Goal: Complete application form

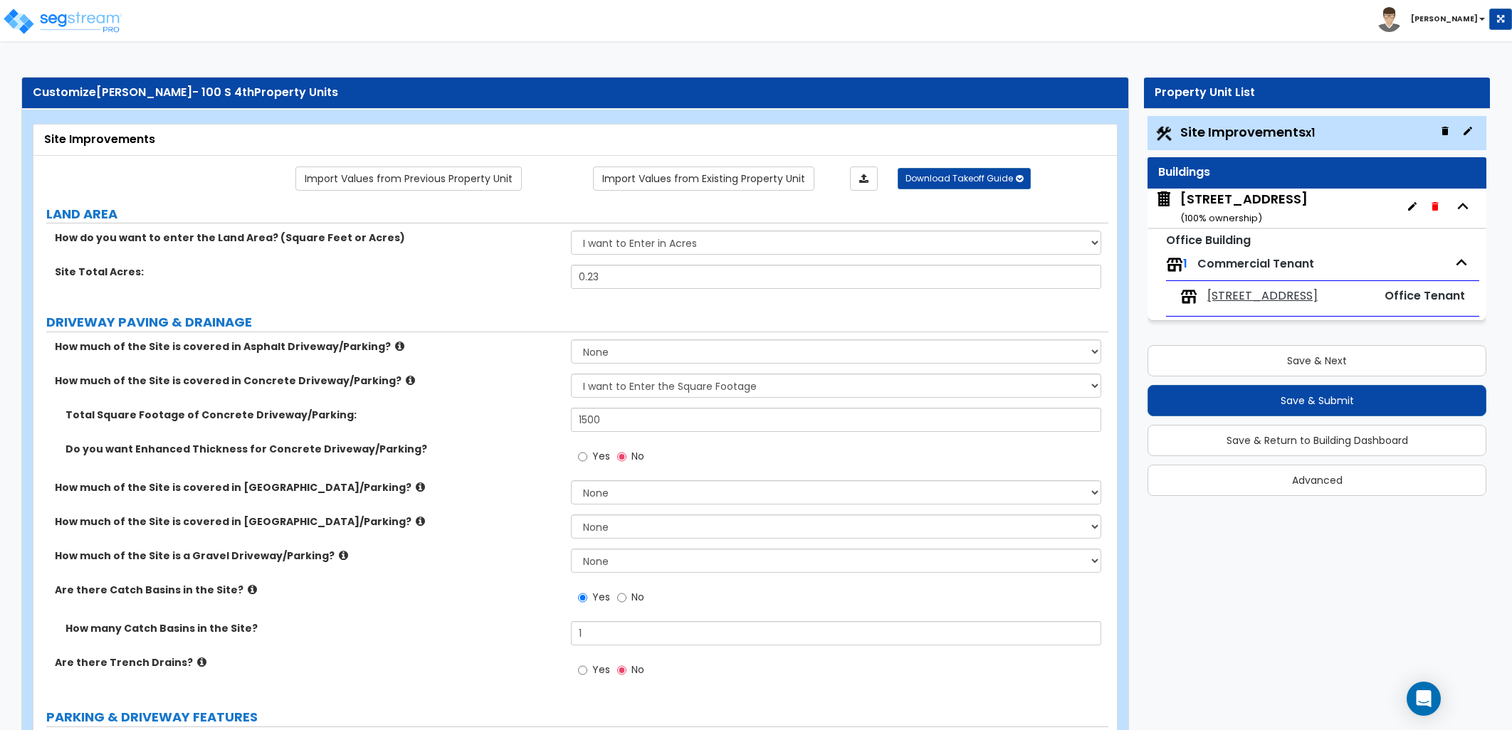
select select "2"
select select "1"
select select "2"
select select "1"
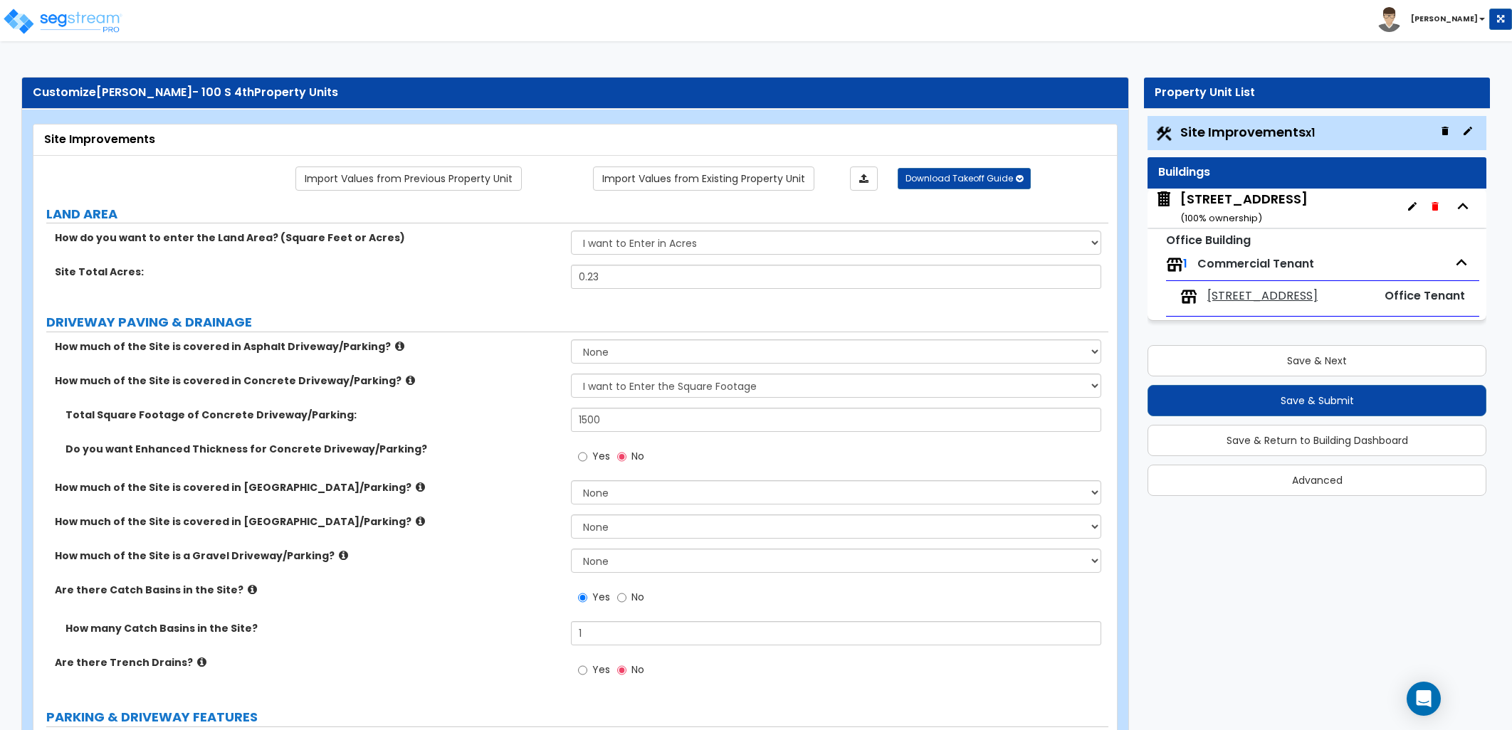
select select "3"
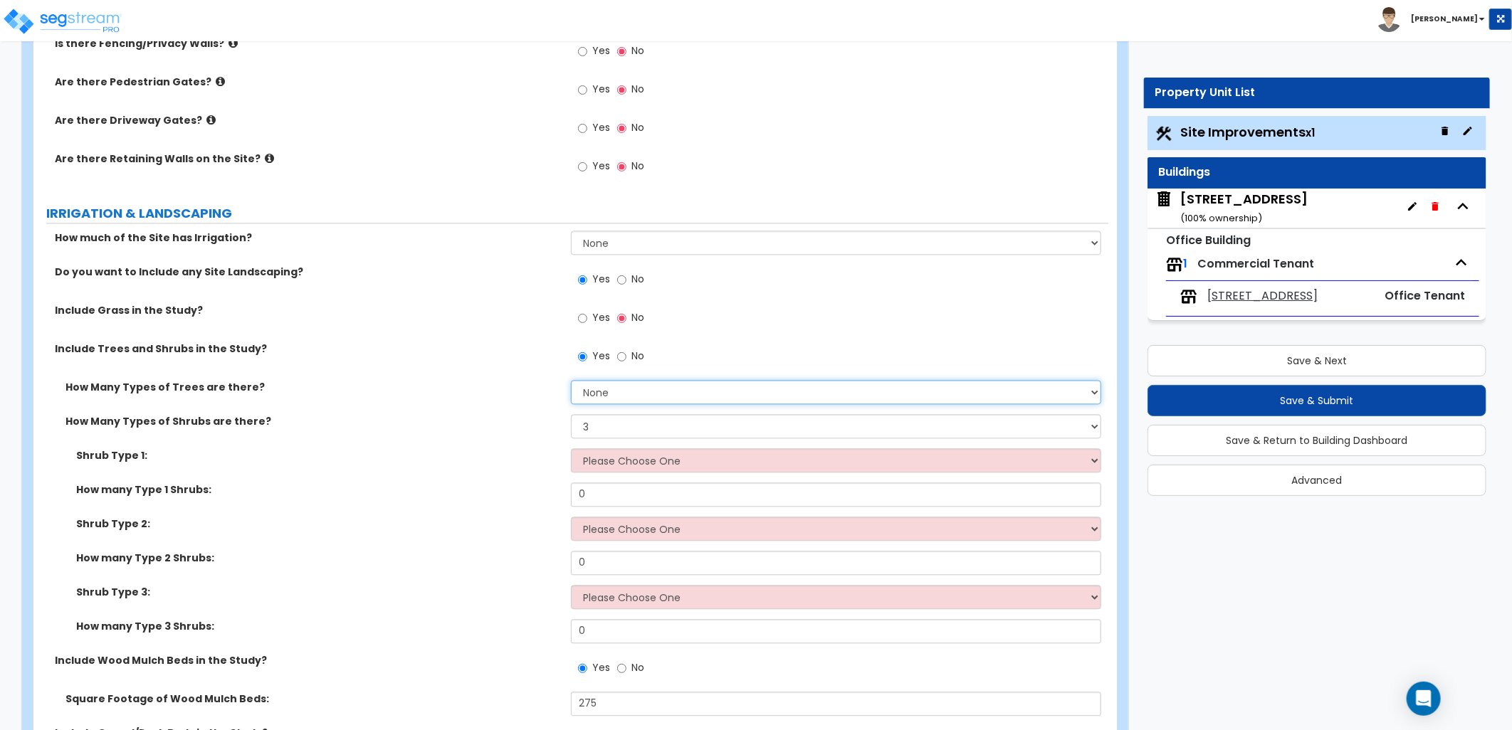
click at [624, 389] on select "None 1 2 3" at bounding box center [836, 392] width 530 height 24
click at [571, 380] on select "None 1 2 3" at bounding box center [836, 392] width 530 height 24
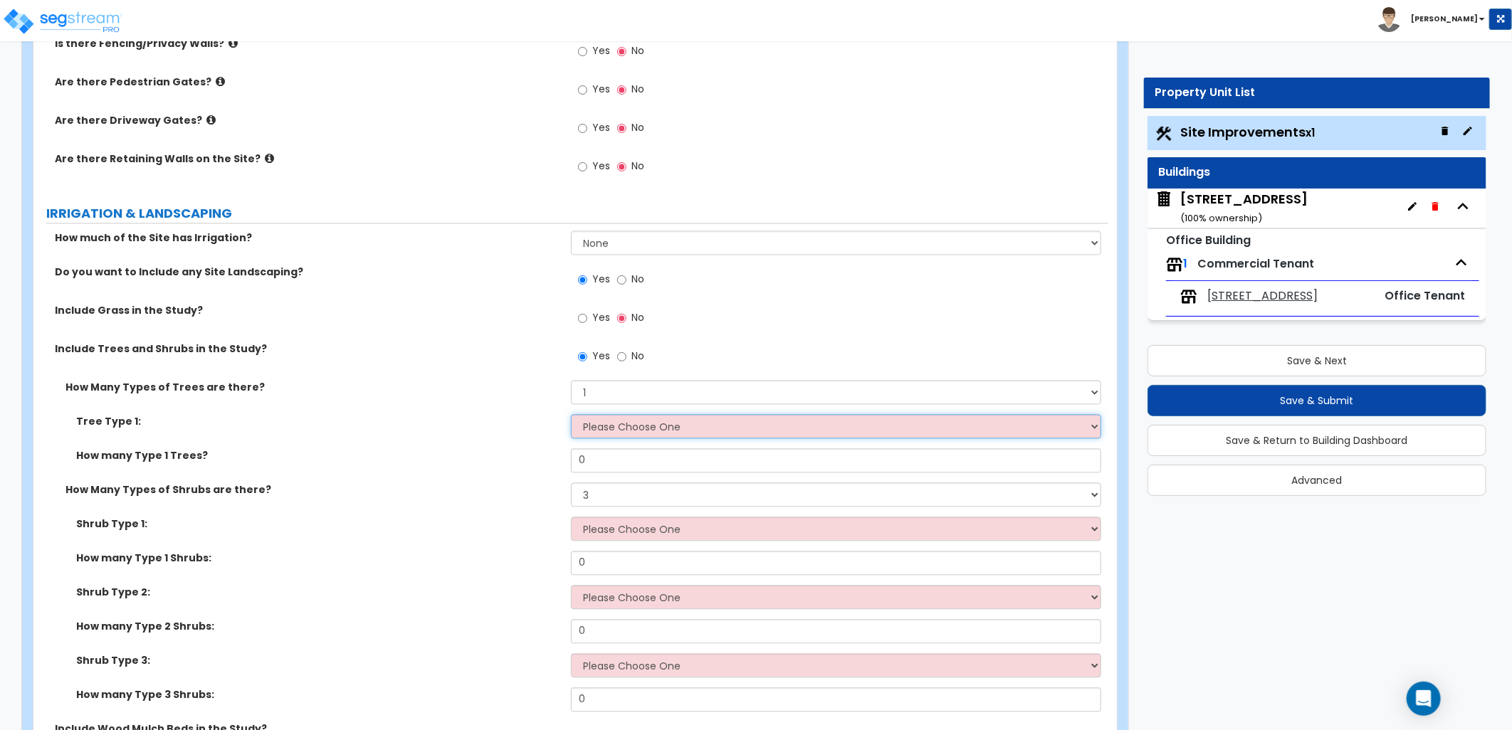
click at [614, 432] on select "Please Choose One Honey Locust Planetree Poplar Elm Hawthorn Linden Maple Red M…" at bounding box center [836, 426] width 530 height 24
click at [624, 393] on select "None 1 2 3" at bounding box center [836, 392] width 530 height 24
select select "0"
click at [571, 380] on select "None 1 2 3" at bounding box center [836, 392] width 530 height 24
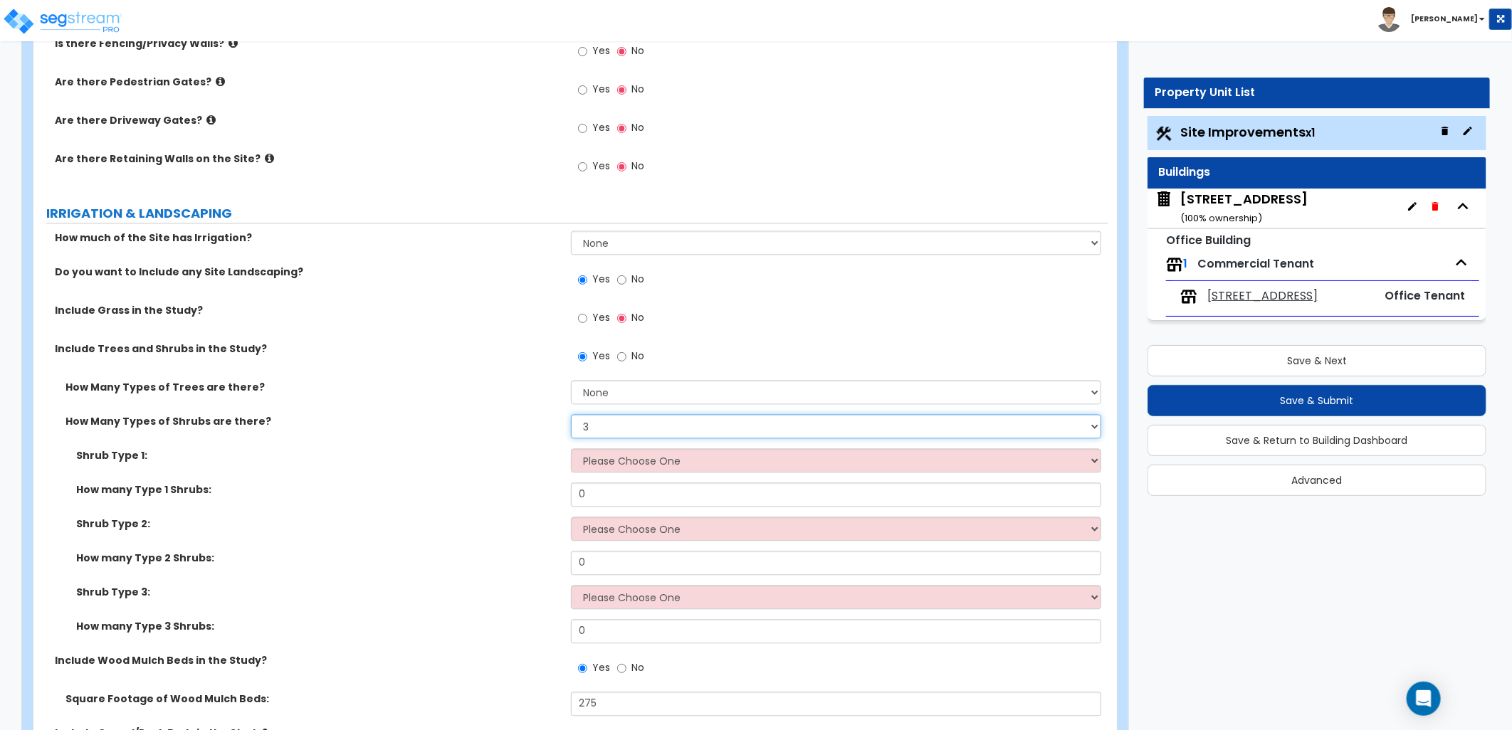
click at [612, 425] on select "None 1 2 3" at bounding box center [836, 426] width 530 height 24
click at [571, 414] on select "None 1 2 3" at bounding box center [836, 426] width 530 height 24
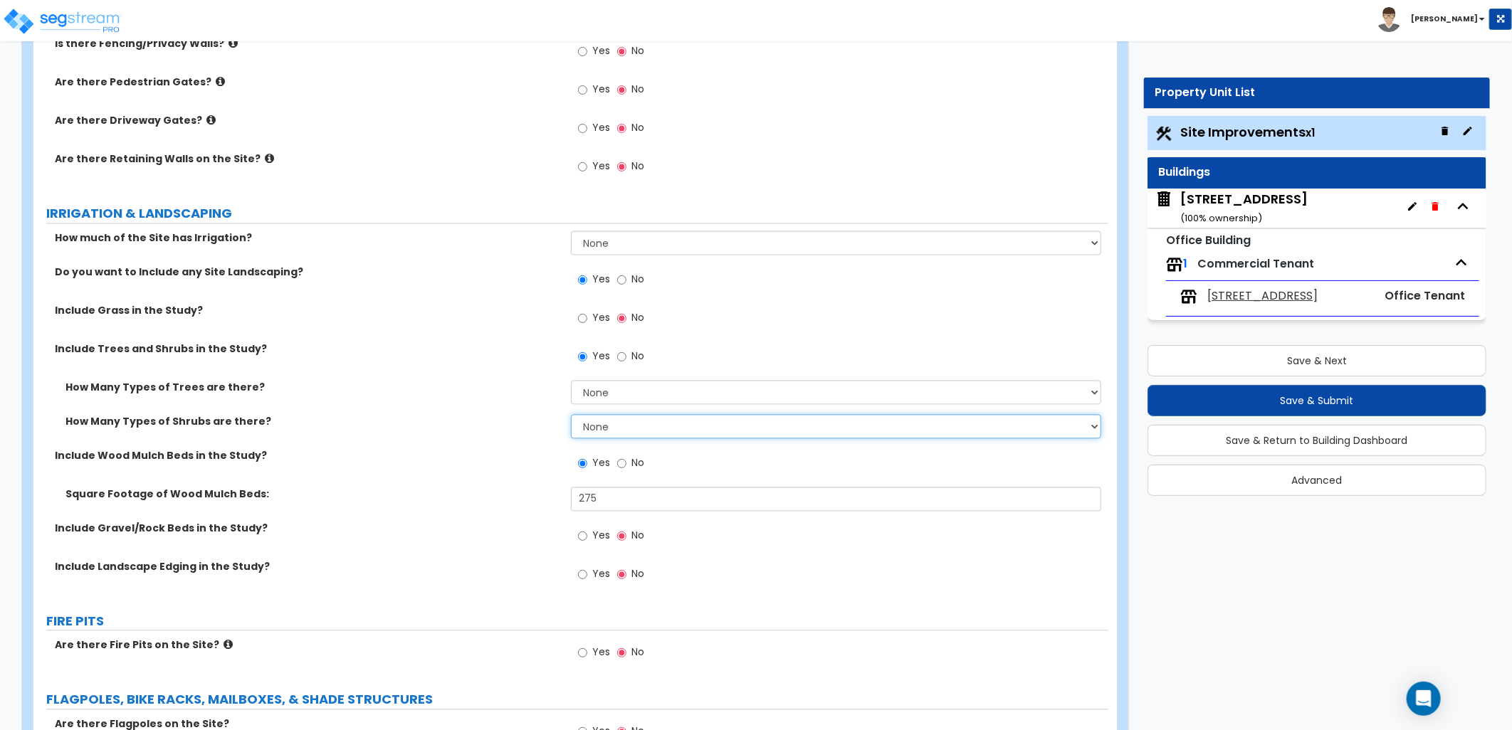
drag, startPoint x: 610, startPoint y: 422, endPoint x: 613, endPoint y: 438, distance: 15.9
click at [610, 429] on select "None 1 2 3" at bounding box center [836, 426] width 530 height 24
select select "1"
click at [571, 414] on select "None 1 2 3" at bounding box center [836, 426] width 530 height 24
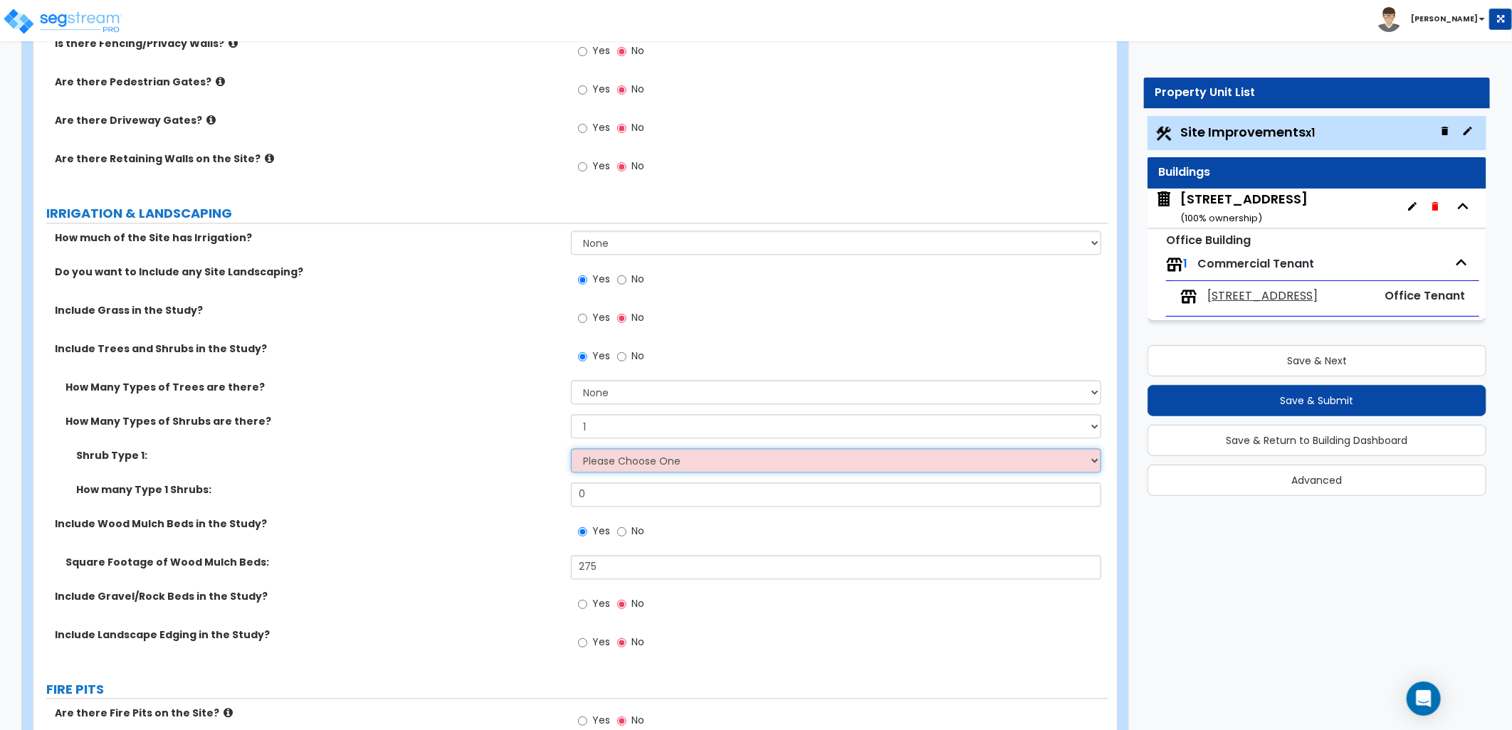
drag, startPoint x: 611, startPoint y: 463, endPoint x: 612, endPoint y: 470, distance: 7.3
click at [611, 463] on select "Please Choose One Arborvitae Azalea Yew Boxwood Juniper Holly Cotoneaster Euony…" at bounding box center [836, 461] width 530 height 24
select select "4"
click at [571, 449] on select "Please Choose One Arborvitae Azalea Yew Boxwood Juniper Holly Cotoneaster Euony…" at bounding box center [836, 461] width 530 height 24
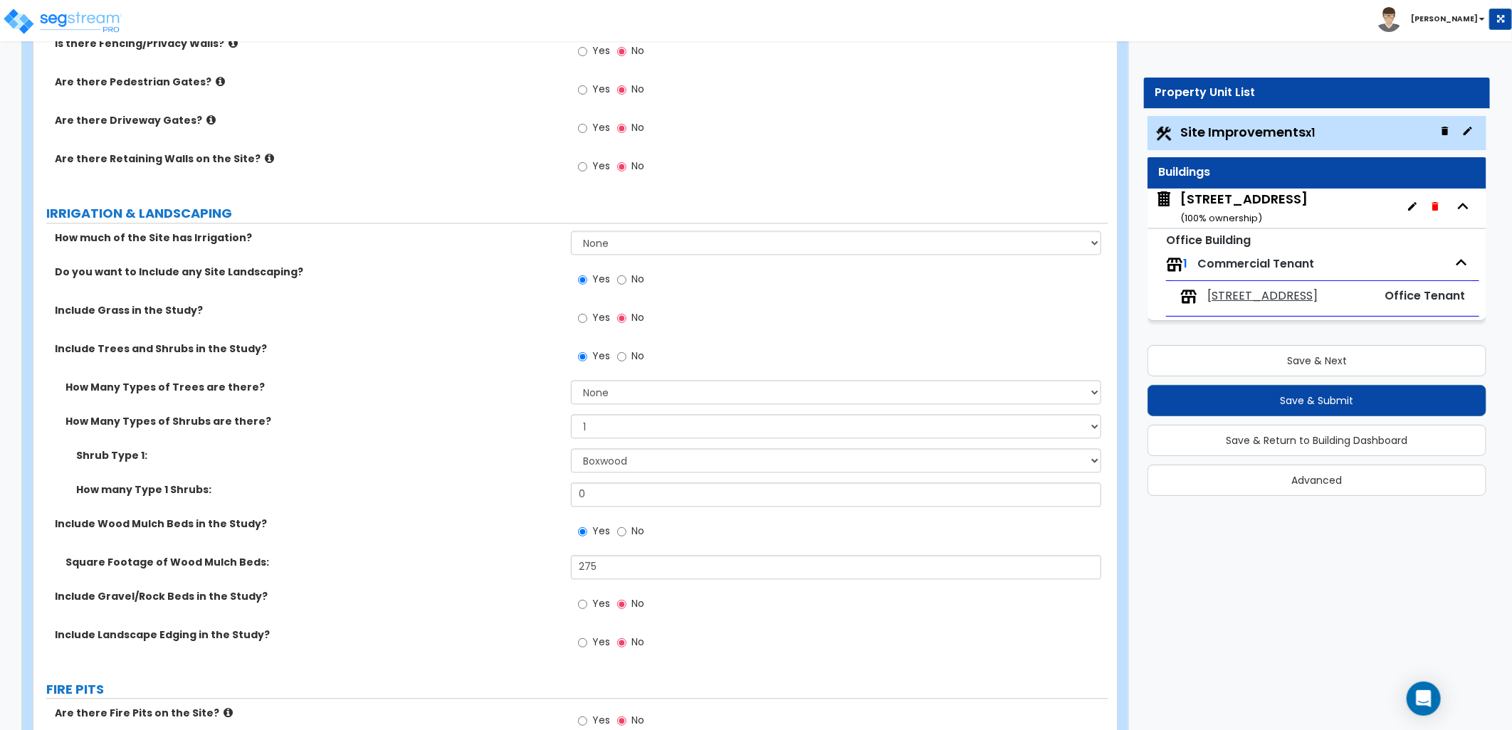
drag, startPoint x: 555, startPoint y: 493, endPoint x: 533, endPoint y: 493, distance: 22.8
click at [540, 493] on div "Shrub Type 1: Please Choose One Arborvitae Azalea Yew Boxwood Juniper Holly Cot…" at bounding box center [571, 483] width 1054 height 68
drag, startPoint x: 582, startPoint y: 493, endPoint x: 552, endPoint y: 491, distance: 29.9
click at [552, 491] on div "How many Type 1 Shrubs: 0" at bounding box center [570, 500] width 1075 height 34
type input "12"
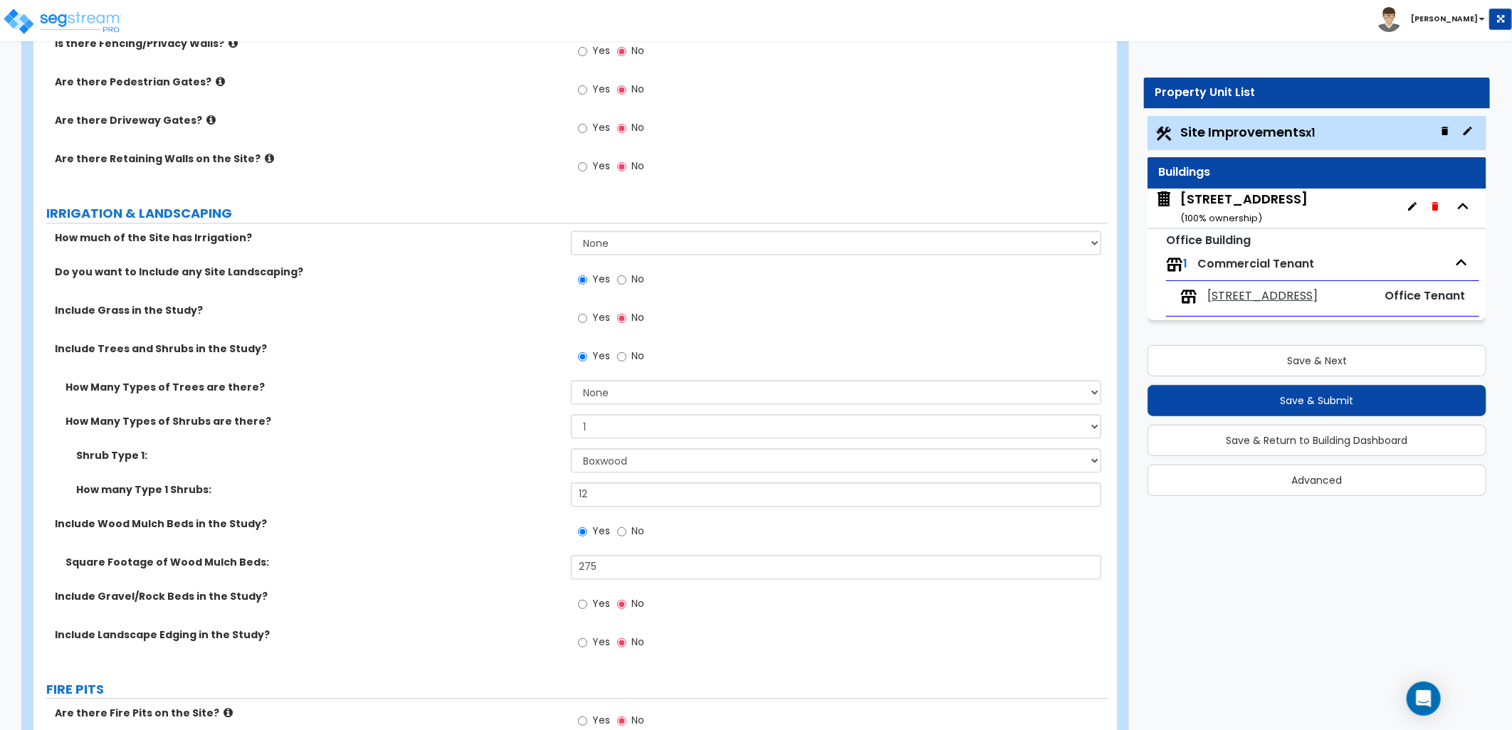
click at [504, 474] on div "Shrub Type 1: Please Choose One Arborvitae Azalea Yew Boxwood Juniper Holly Cot…" at bounding box center [570, 466] width 1075 height 34
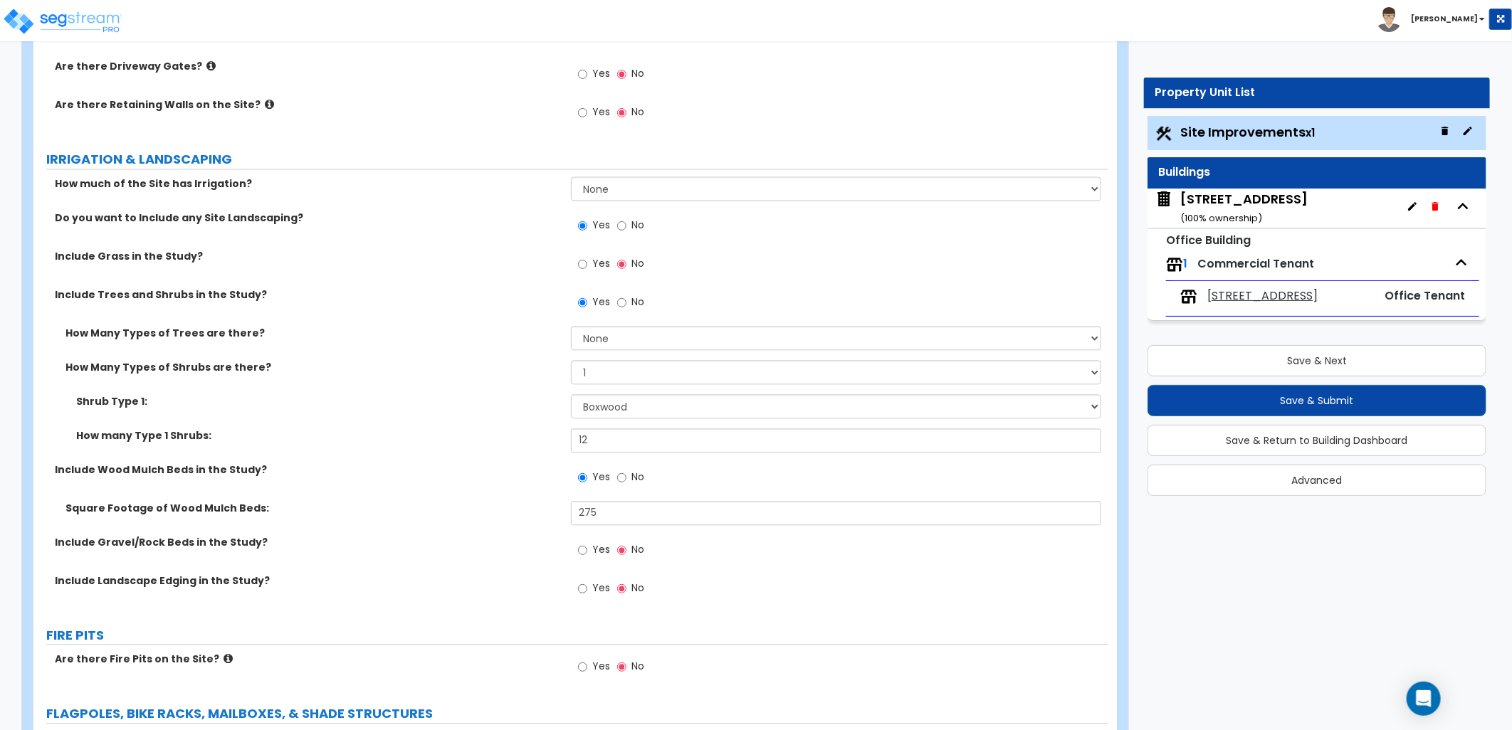
scroll to position [1898, 0]
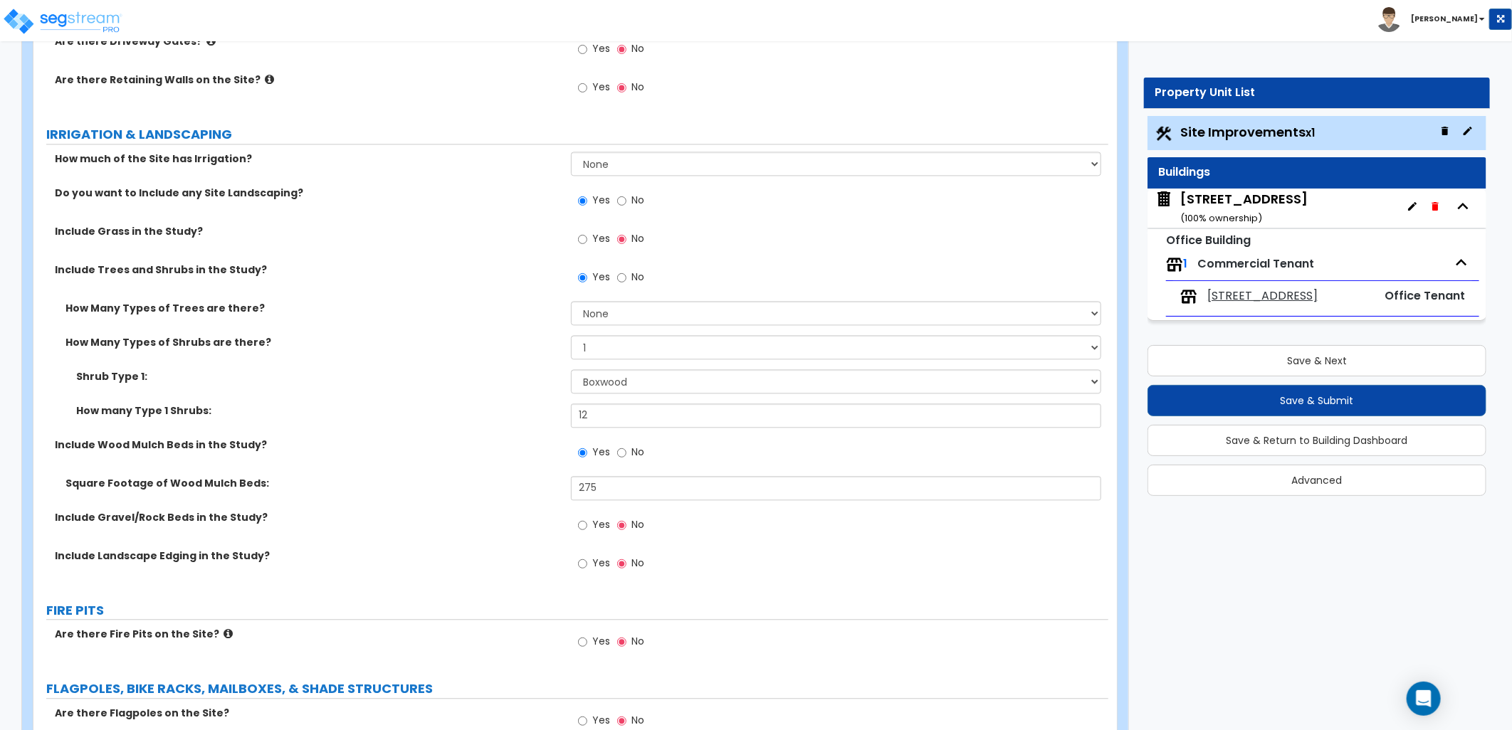
click at [586, 565] on label "Yes" at bounding box center [594, 565] width 32 height 24
click at [581, 565] on input "Yes" at bounding box center [582, 564] width 9 height 16
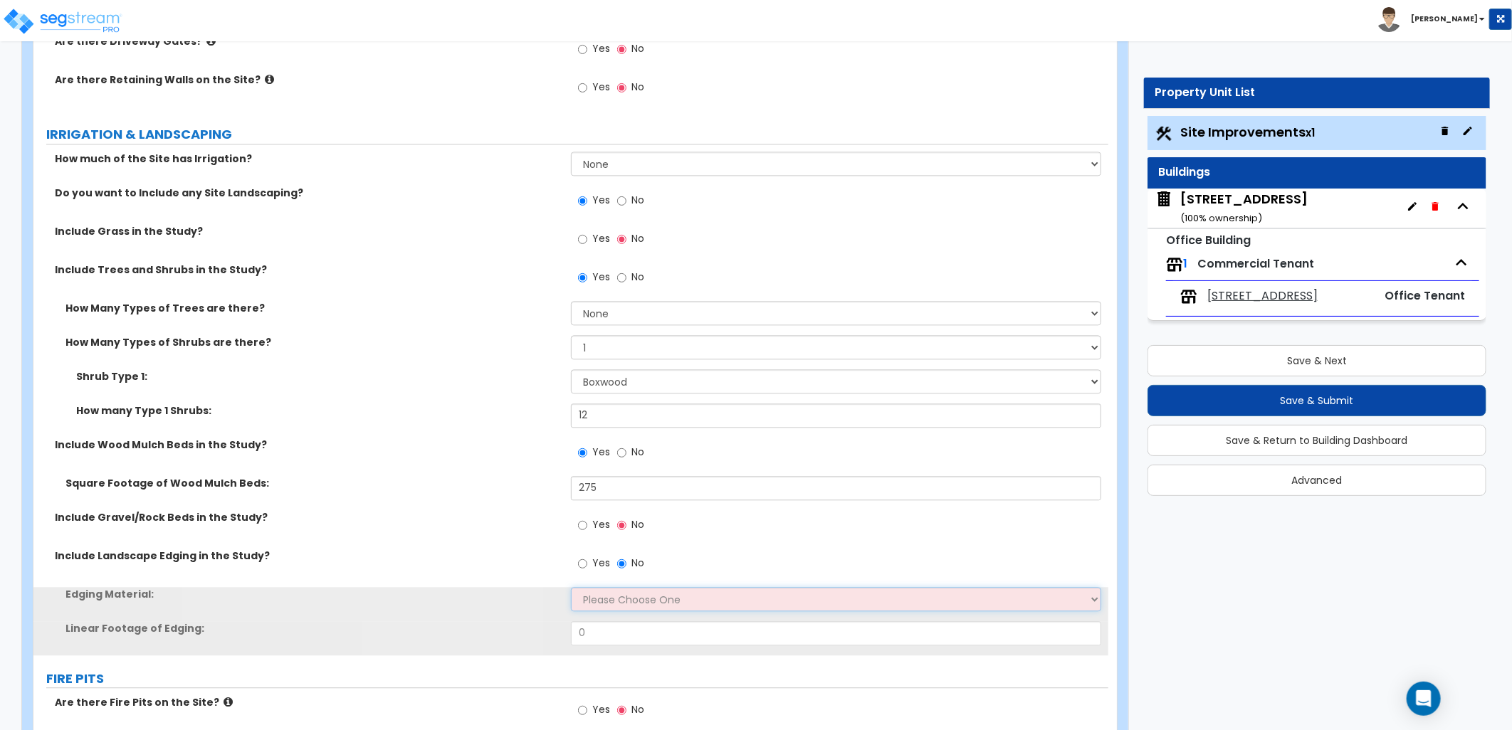
drag, startPoint x: 612, startPoint y: 600, endPoint x: 619, endPoint y: 602, distance: 7.4
click at [615, 602] on select "Please Choose One Metal Brick Railroad Ties Concrete" at bounding box center [836, 599] width 530 height 24
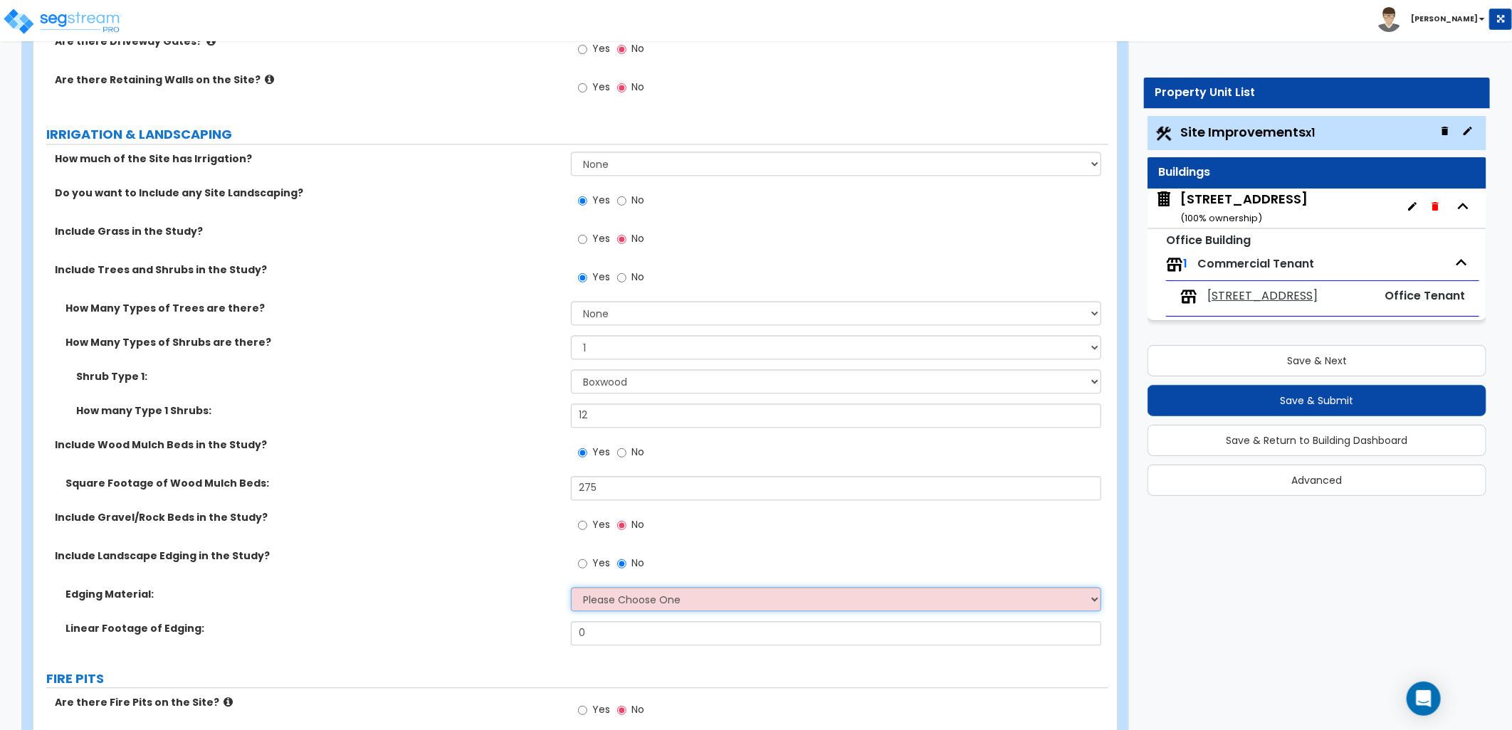
select select "4"
click at [571, 587] on select "Please Choose One Metal Brick Railroad Ties Concrete" at bounding box center [836, 599] width 530 height 24
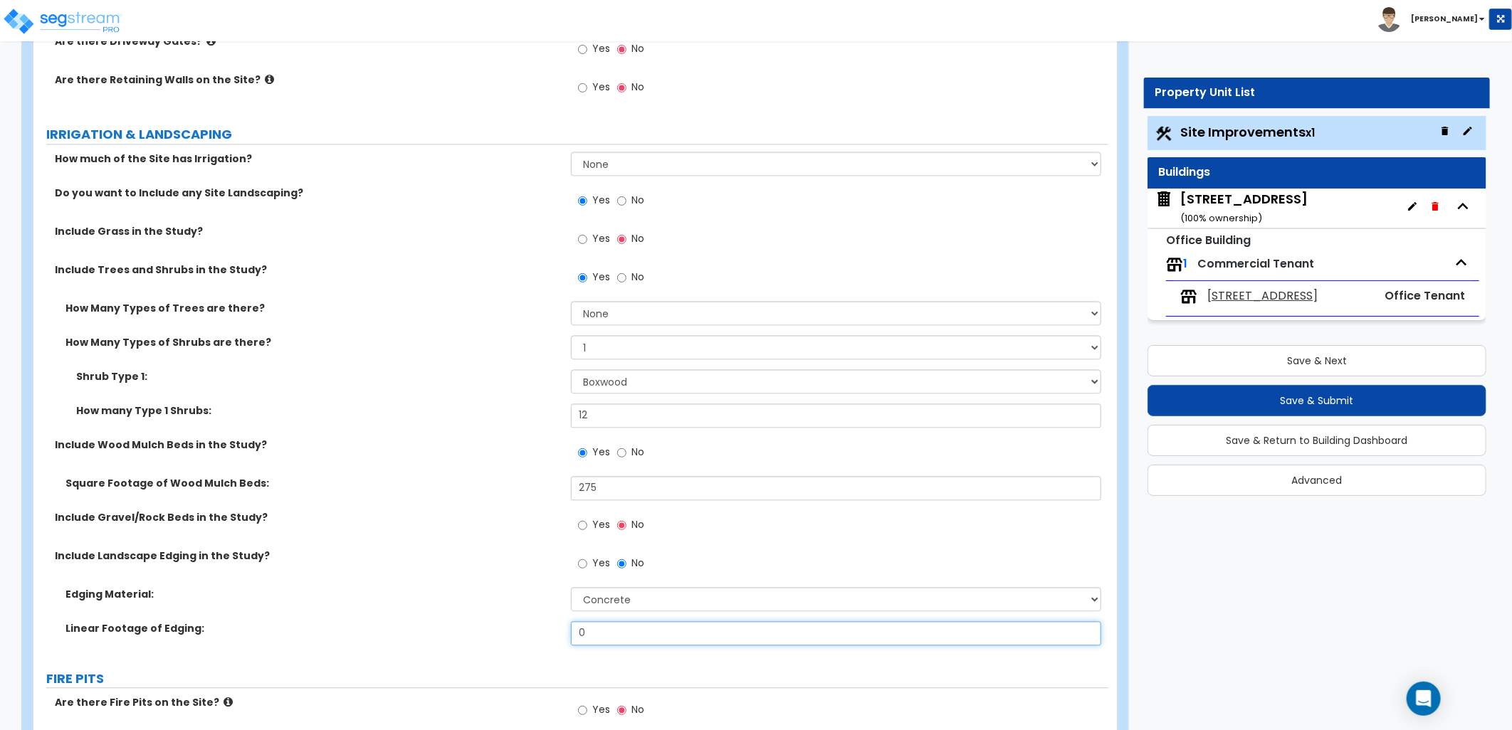
drag, startPoint x: 567, startPoint y: 618, endPoint x: 578, endPoint y: 623, distance: 12.4
click at [547, 617] on div "Edging Material: Please Choose One Metal Brick Railroad Ties Concrete Linear Fo…" at bounding box center [571, 621] width 1054 height 68
type input "75"
click at [446, 587] on label "Edging Material:" at bounding box center [312, 594] width 495 height 14
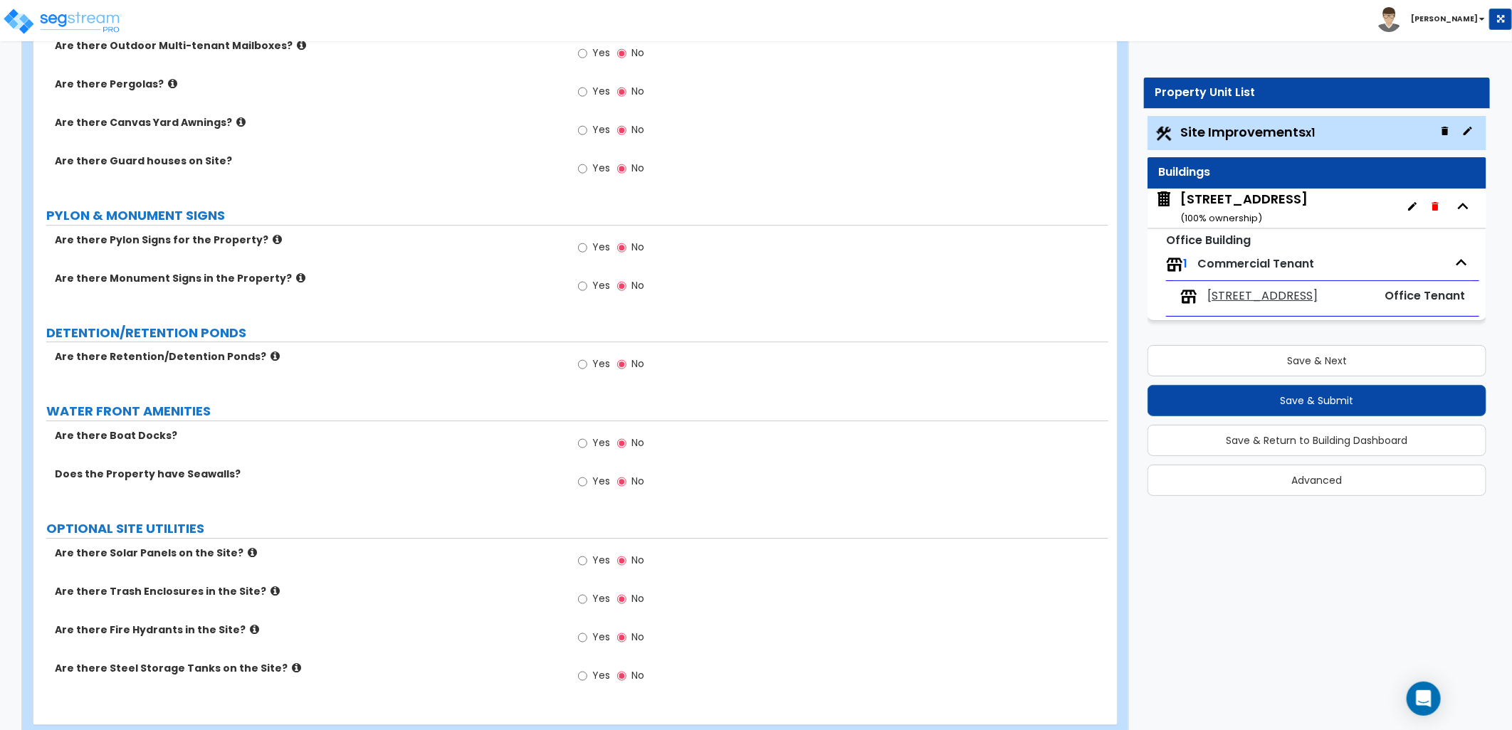
scroll to position [2744, 0]
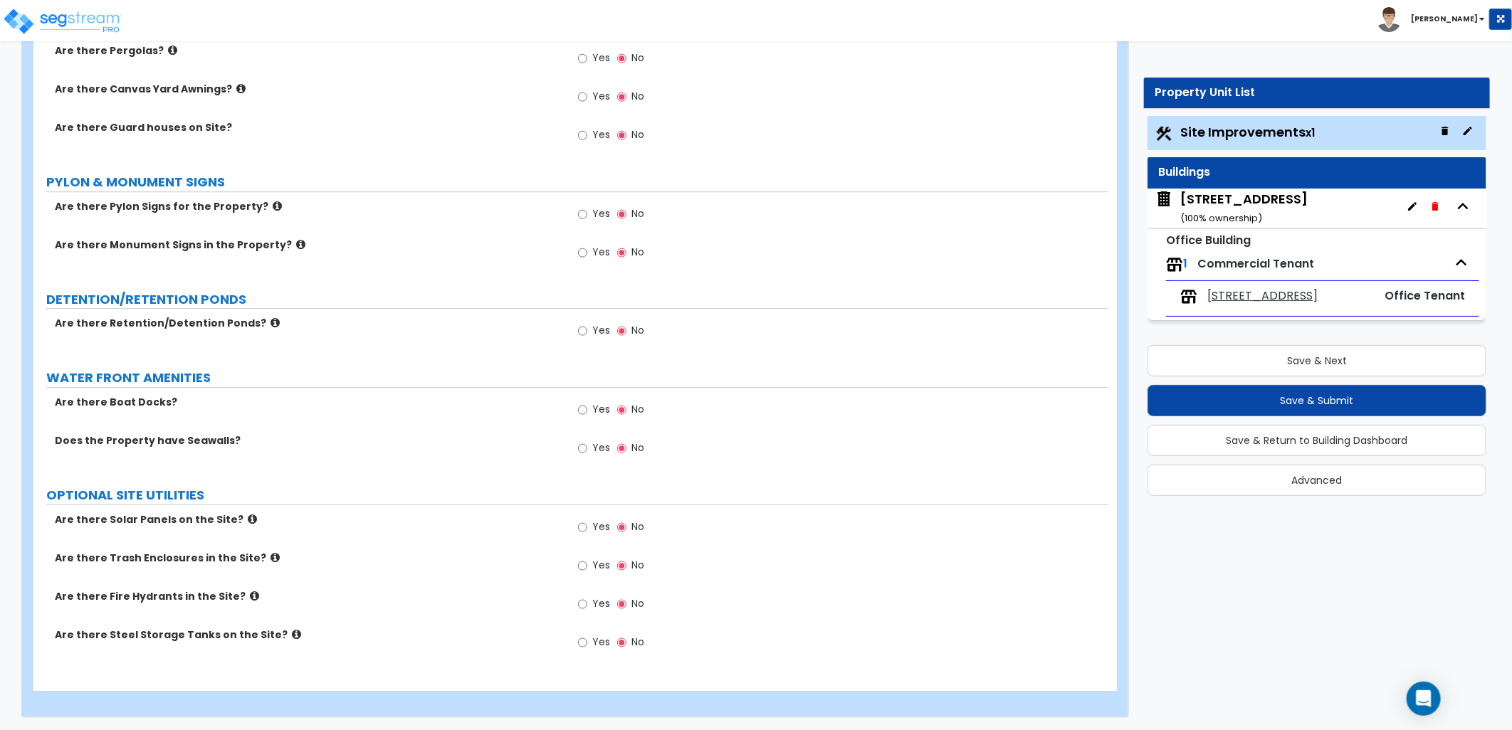
click at [1224, 218] on small "( 100 % ownership)" at bounding box center [1221, 218] width 82 height 14
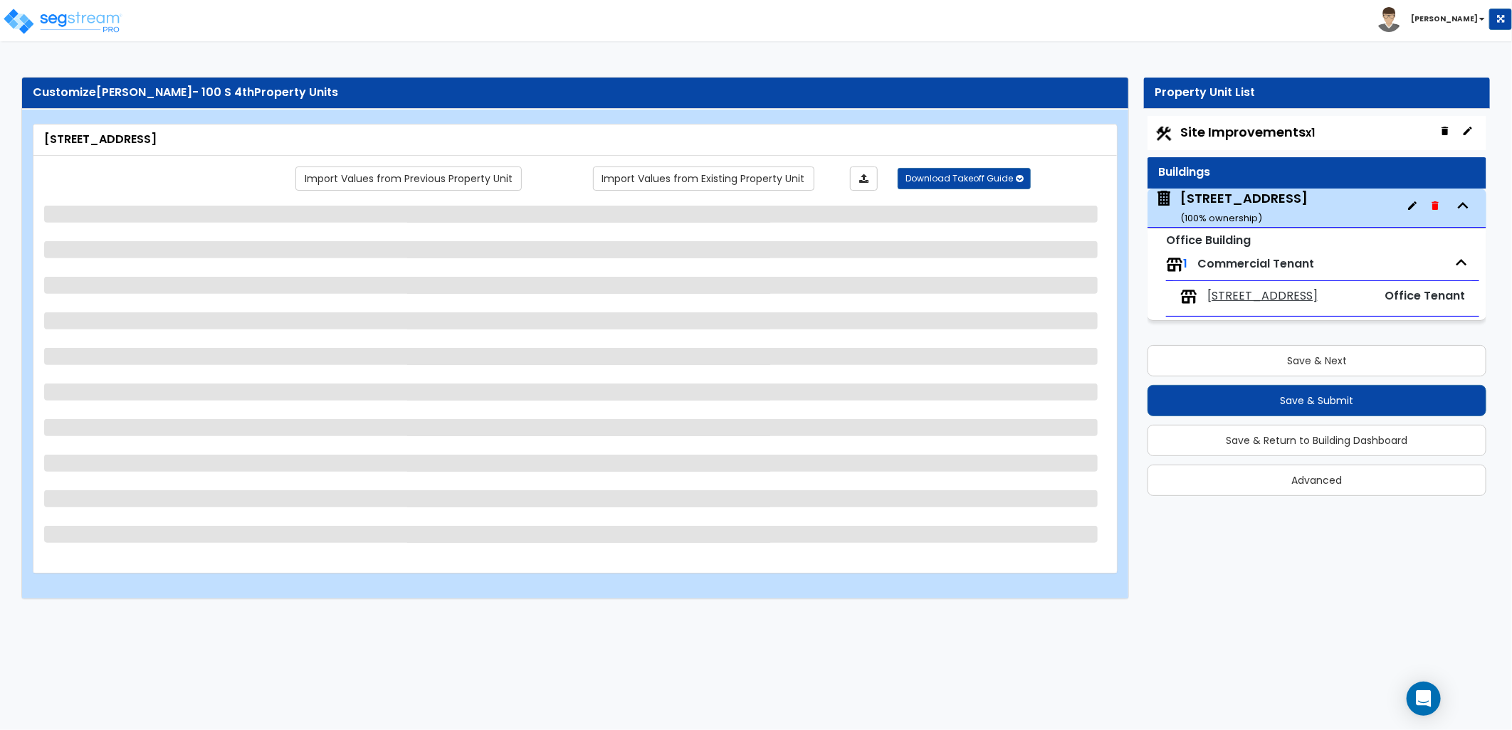
scroll to position [0, 0]
select select "4"
select select "1"
select select "2"
select select "1"
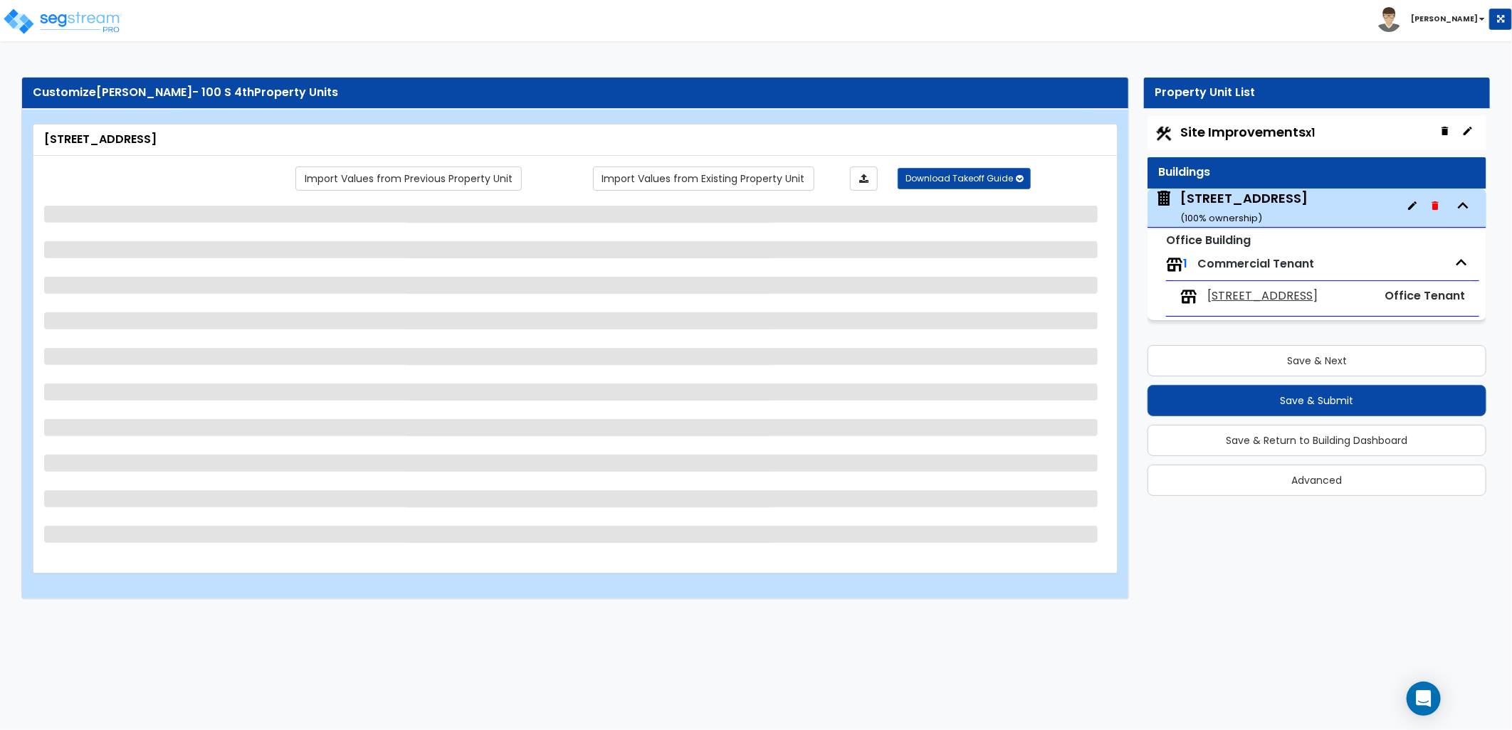
select select "2"
select select "13"
select select "2"
select select "1"
select select "3"
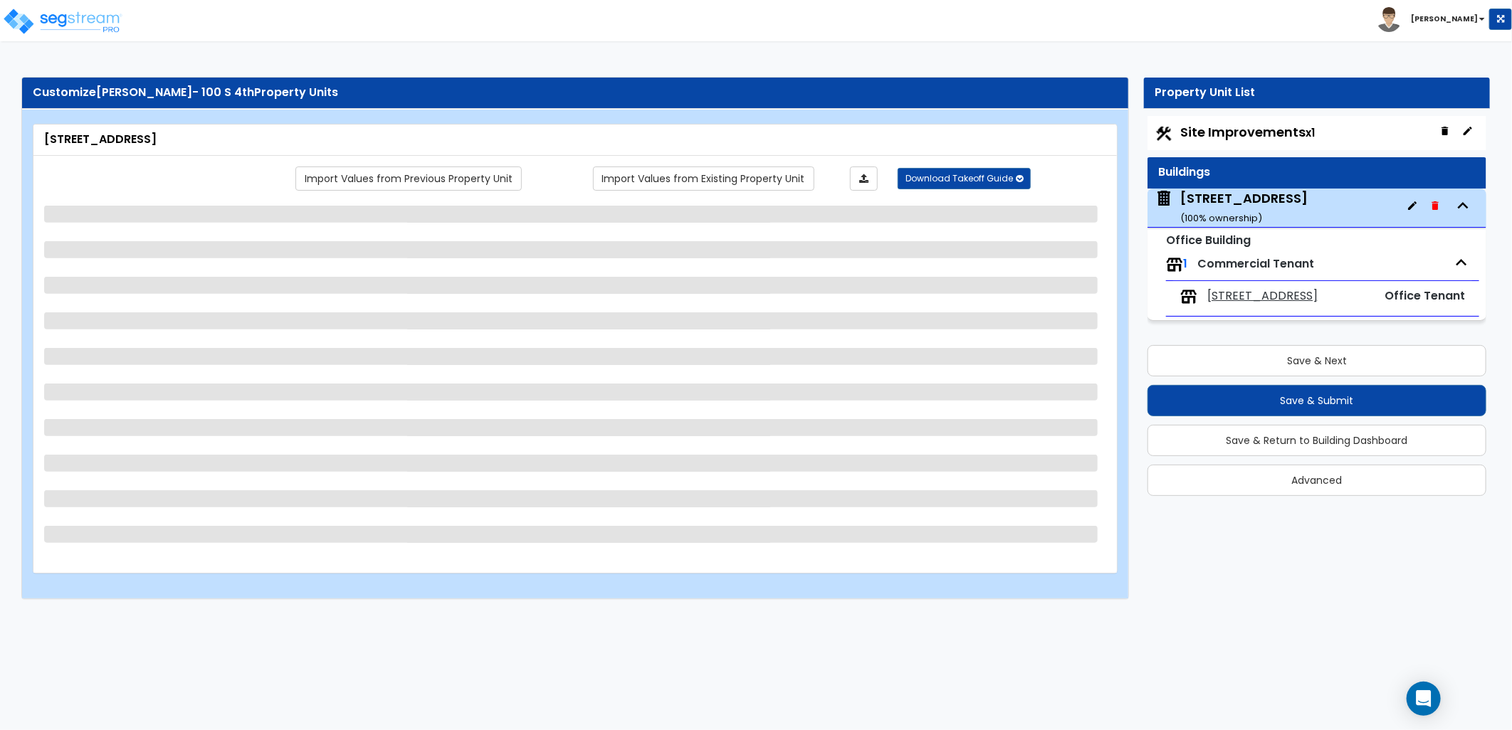
select select "2"
select select "1"
select select "2"
select select "1"
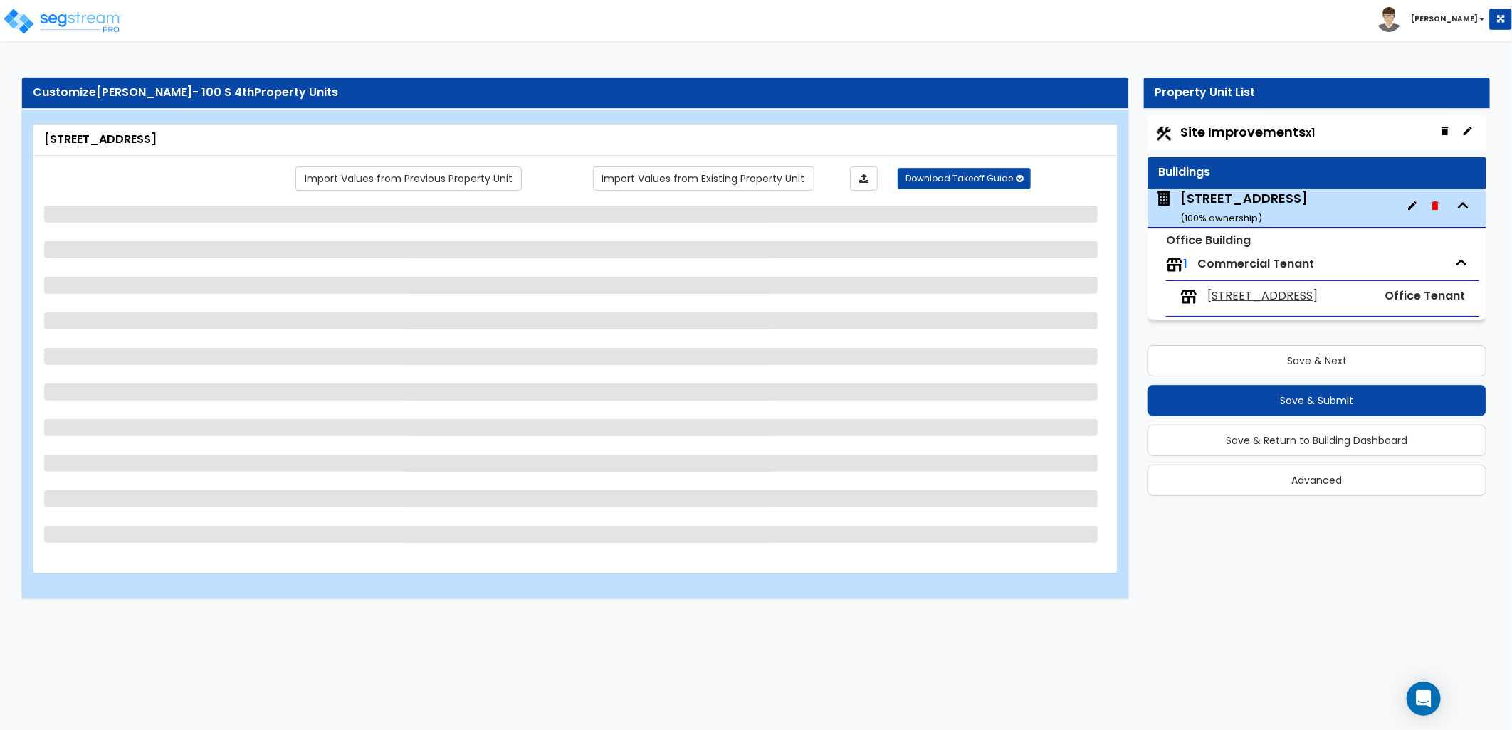
select select "1"
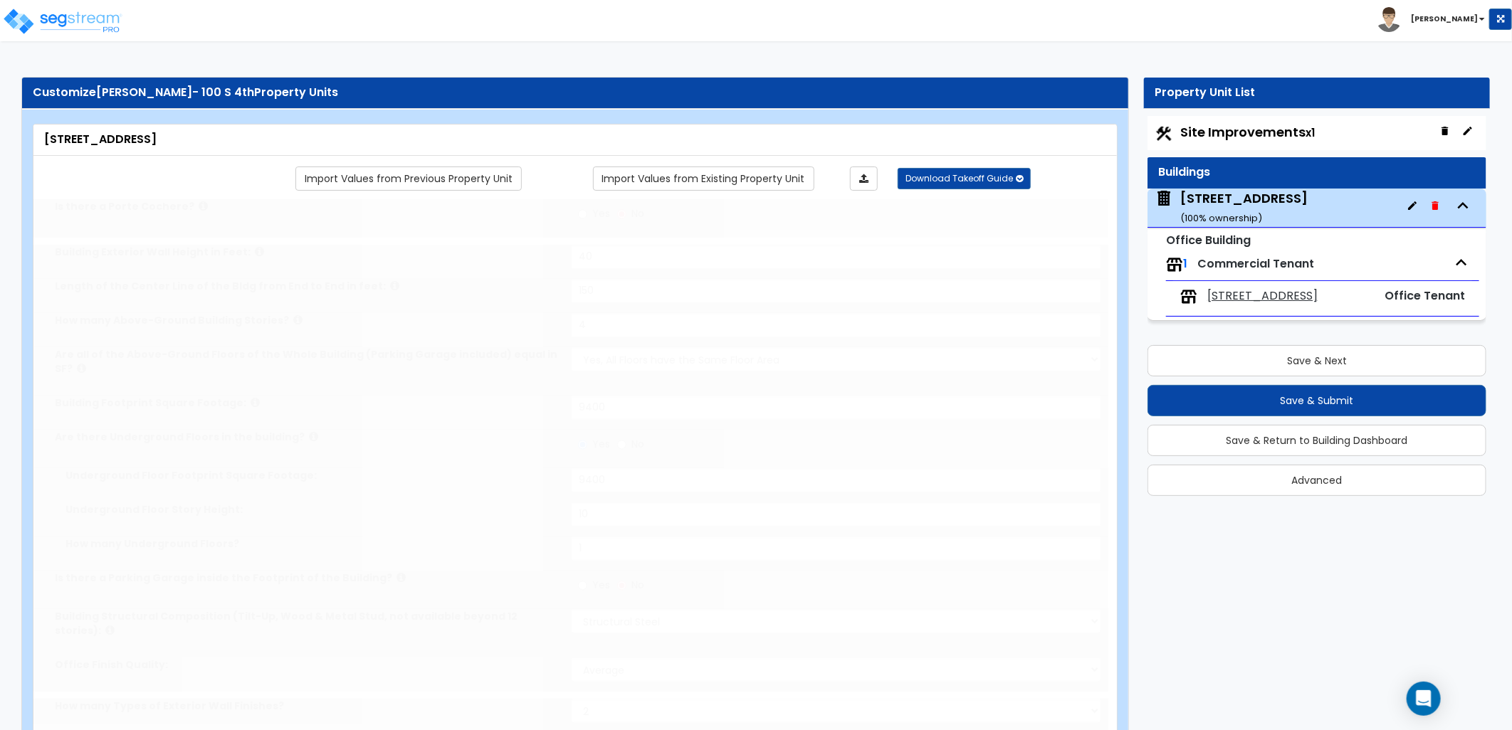
radio input "true"
select select "2"
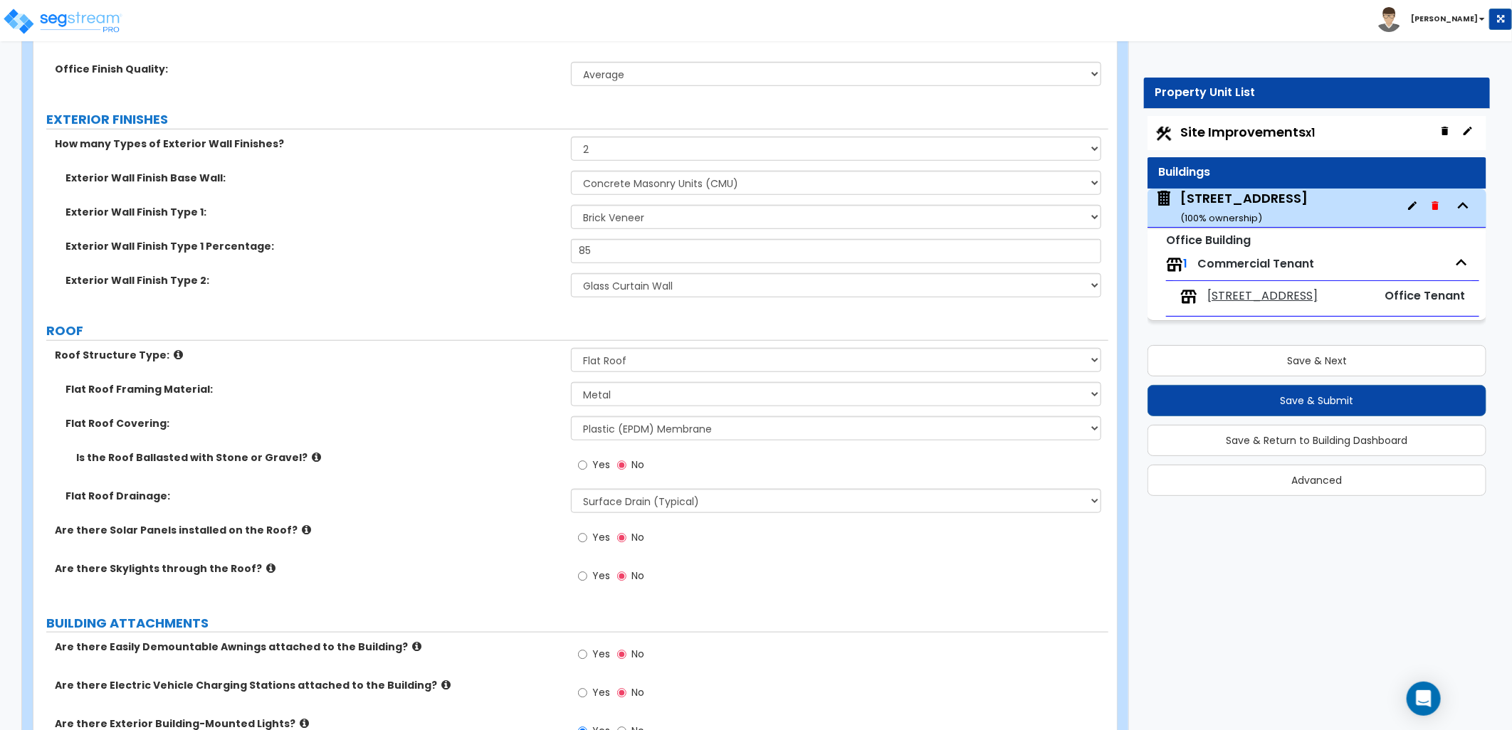
scroll to position [632, 0]
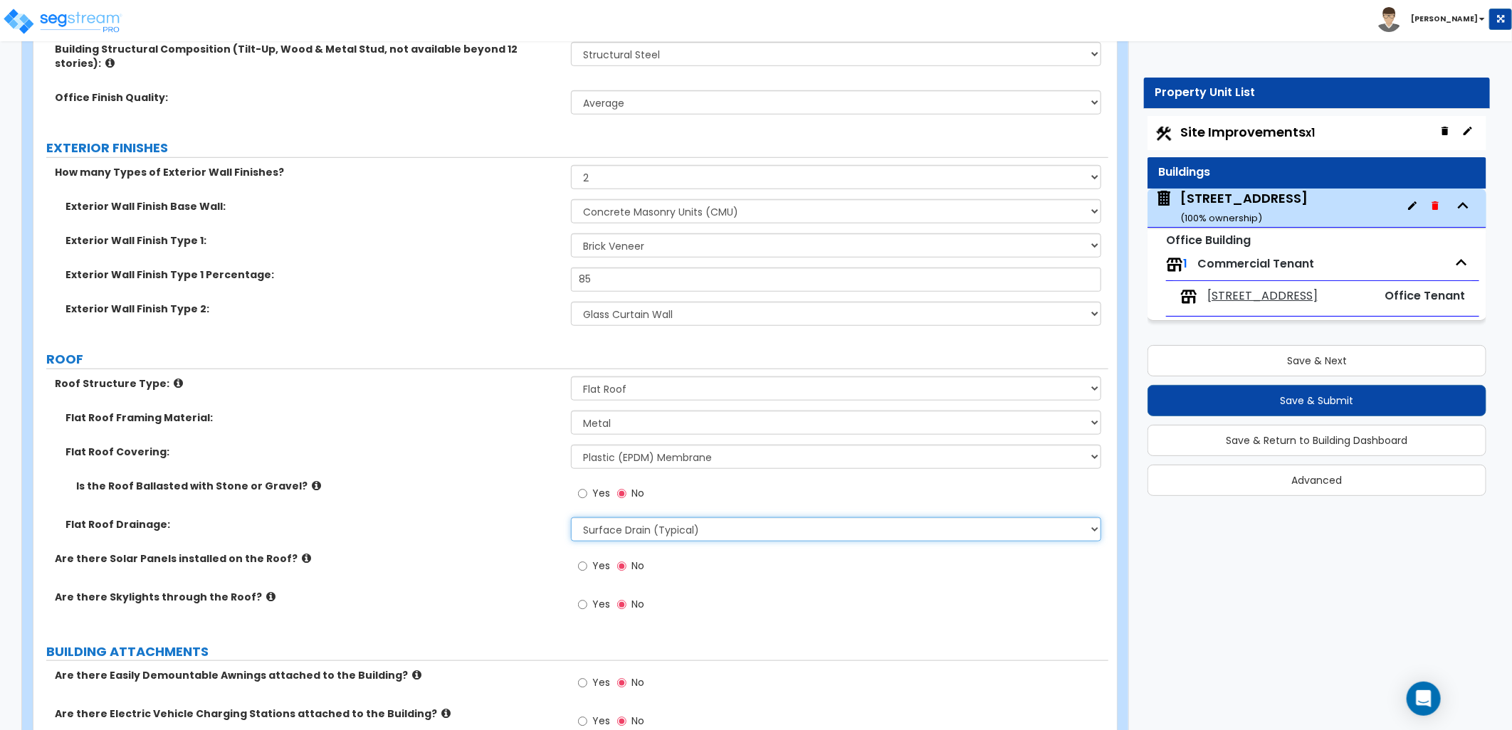
click at [685, 518] on select "Surface Drain (Typical) Gutters Downspout Only" at bounding box center [836, 530] width 530 height 24
click at [571, 518] on select "Surface Drain (Typical) Gutters Downspout Only" at bounding box center [836, 530] width 530 height 24
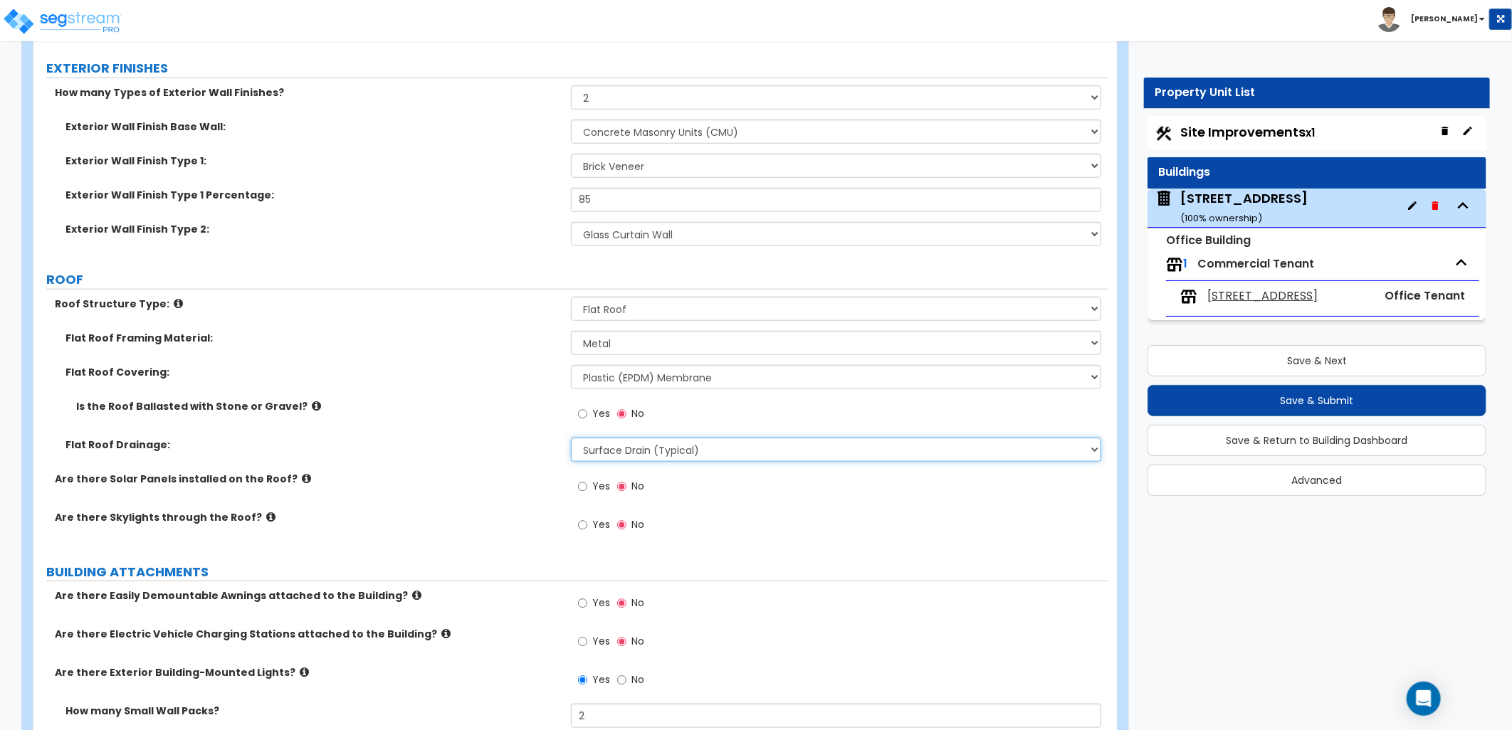
click at [696, 438] on select "Surface Drain (Typical) Gutters Downspout Only" at bounding box center [836, 450] width 530 height 24
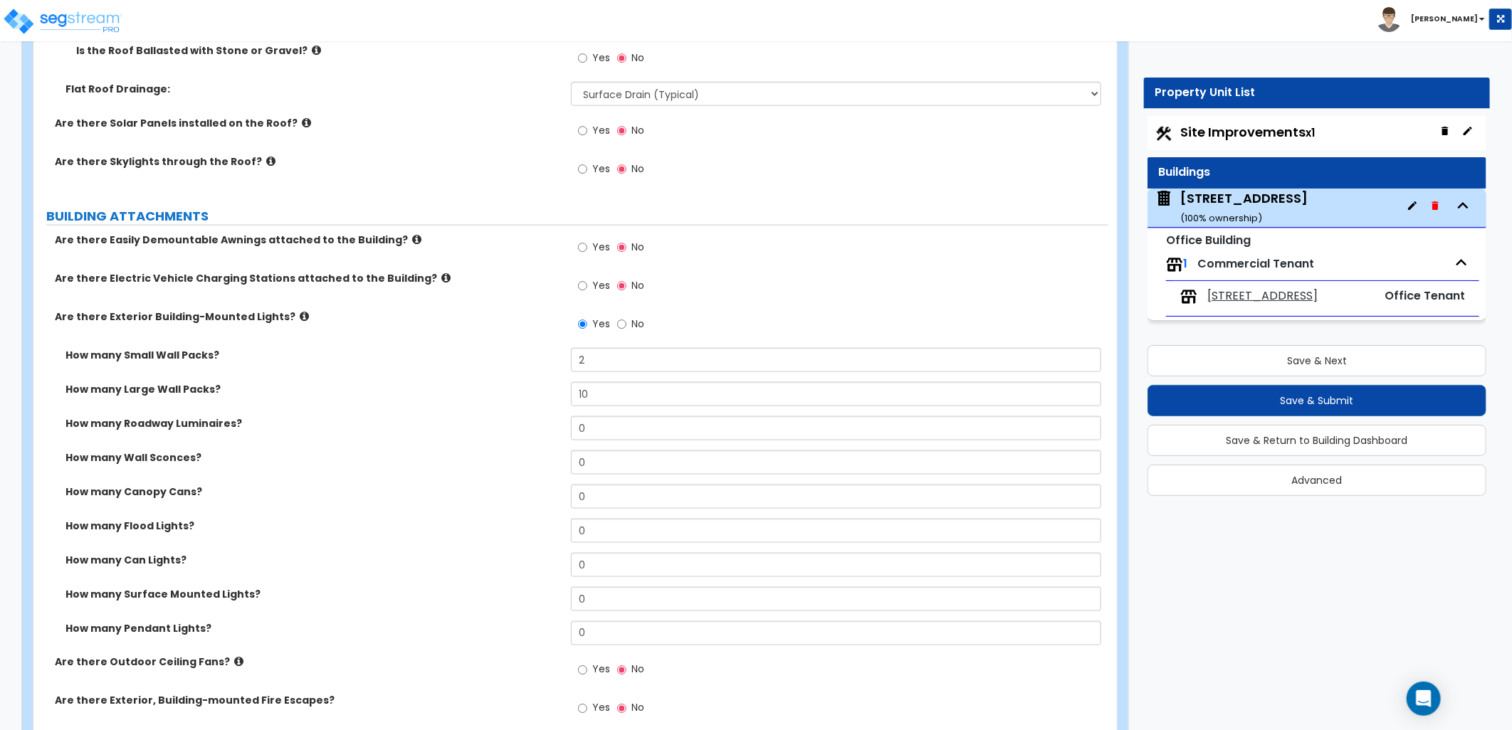
scroll to position [1107, 0]
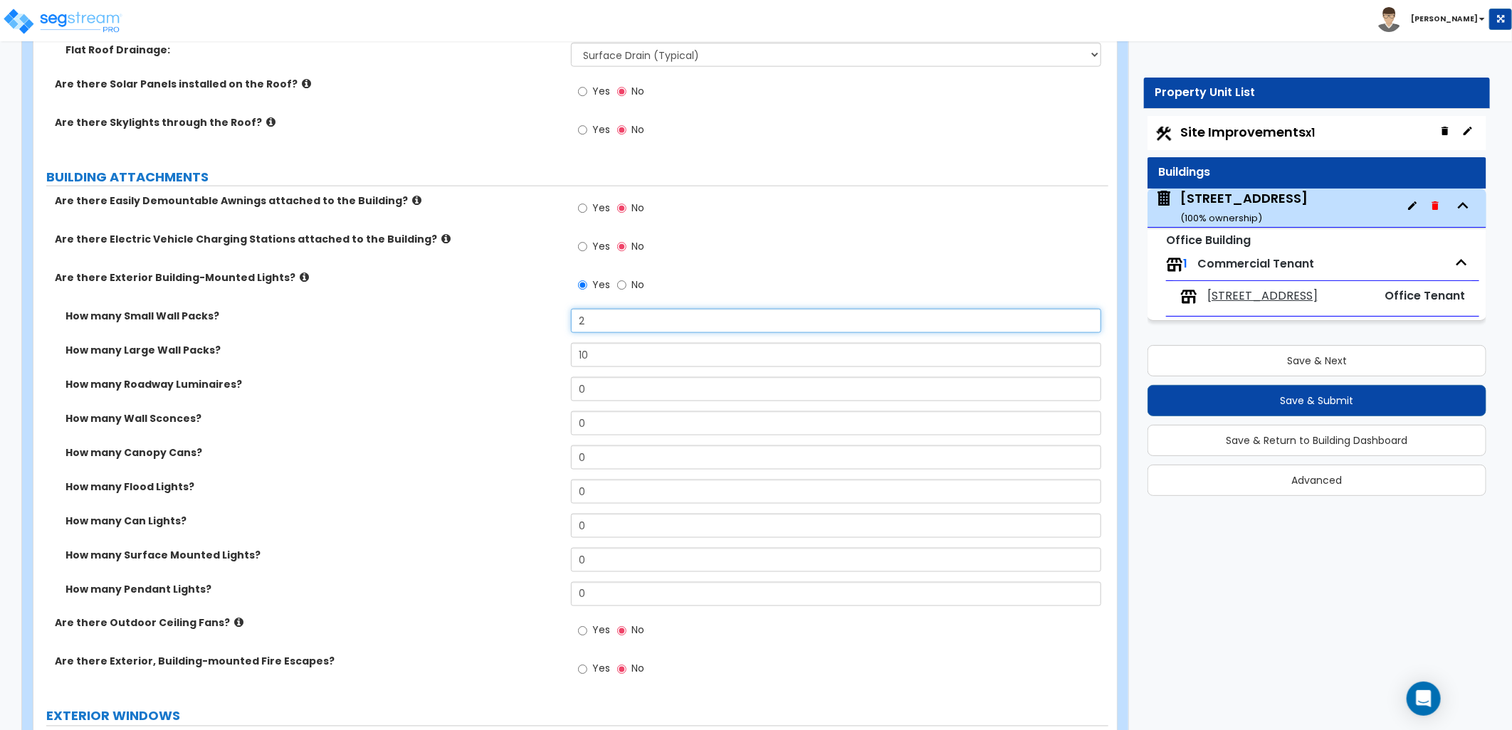
drag, startPoint x: 566, startPoint y: 294, endPoint x: 531, endPoint y: 290, distance: 35.1
click at [531, 309] on div "How many Small Wall Packs? 2" at bounding box center [570, 326] width 1075 height 34
click at [474, 377] on div "How many Roadway Luminaires? 0" at bounding box center [570, 394] width 1075 height 34
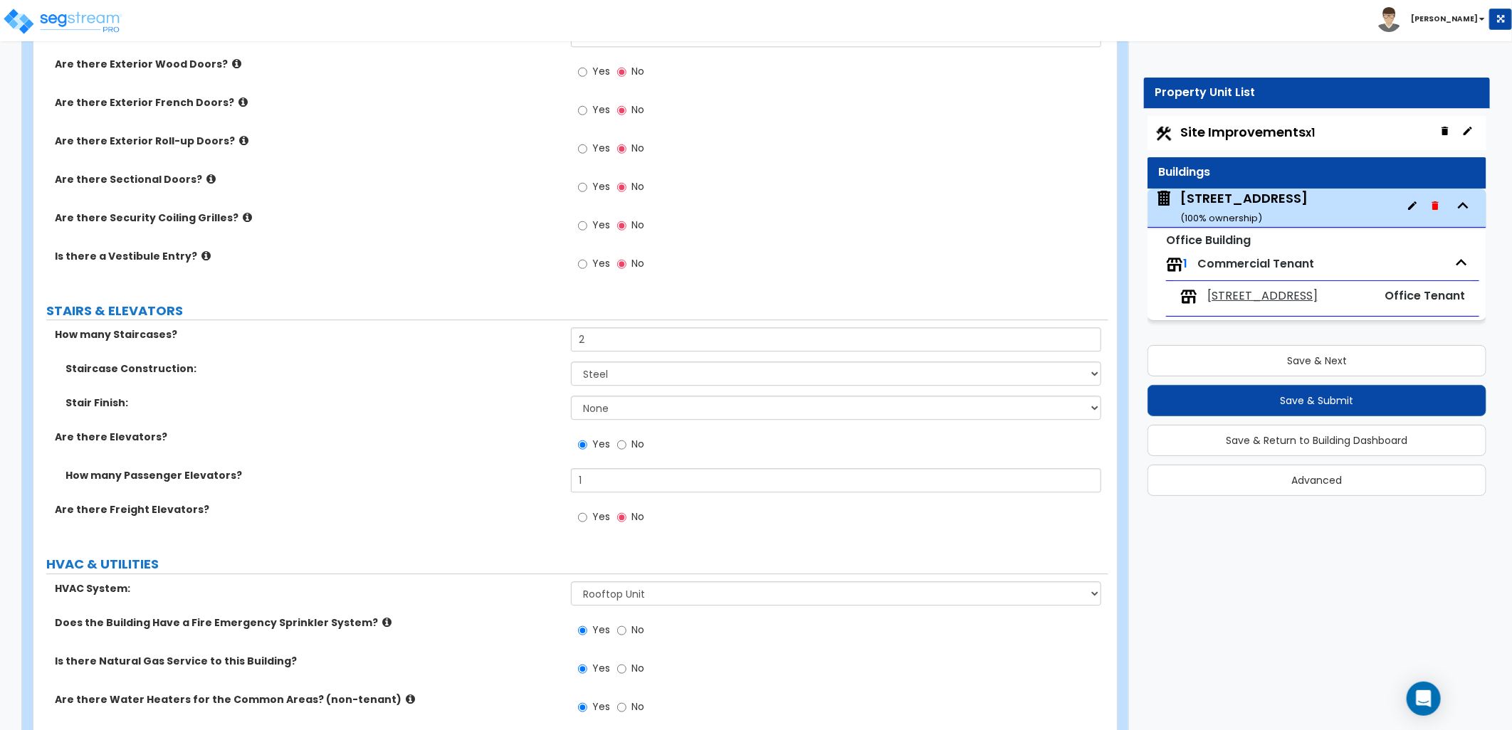
scroll to position [2373, 0]
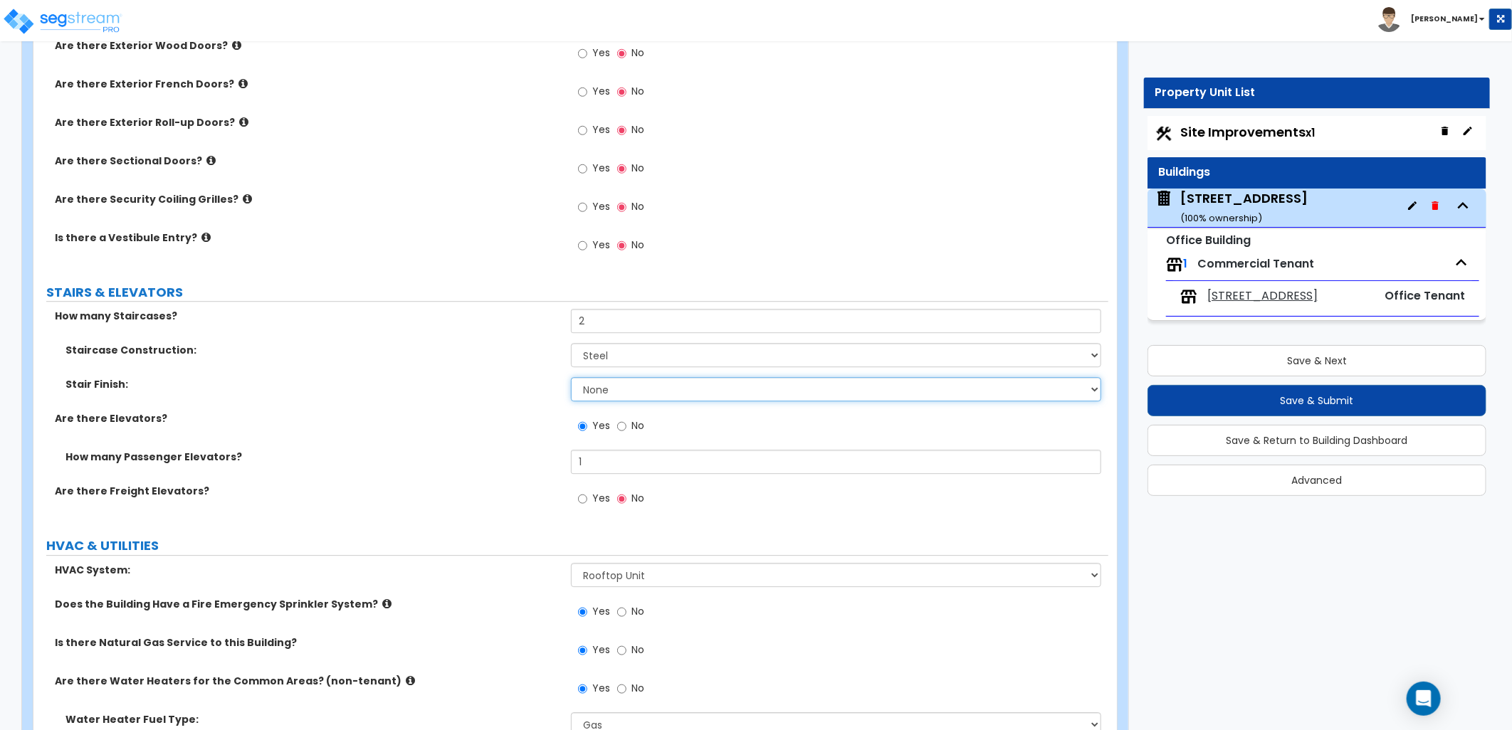
click at [602, 377] on select "None Tile Wood Laminate VCT Sheet Carpet Sheet Vinyl Carpet Tile" at bounding box center [836, 389] width 530 height 24
select select "1"
click at [571, 377] on select "None Tile Wood Laminate VCT Sheet Carpet Sheet Vinyl Carpet Tile" at bounding box center [836, 389] width 530 height 24
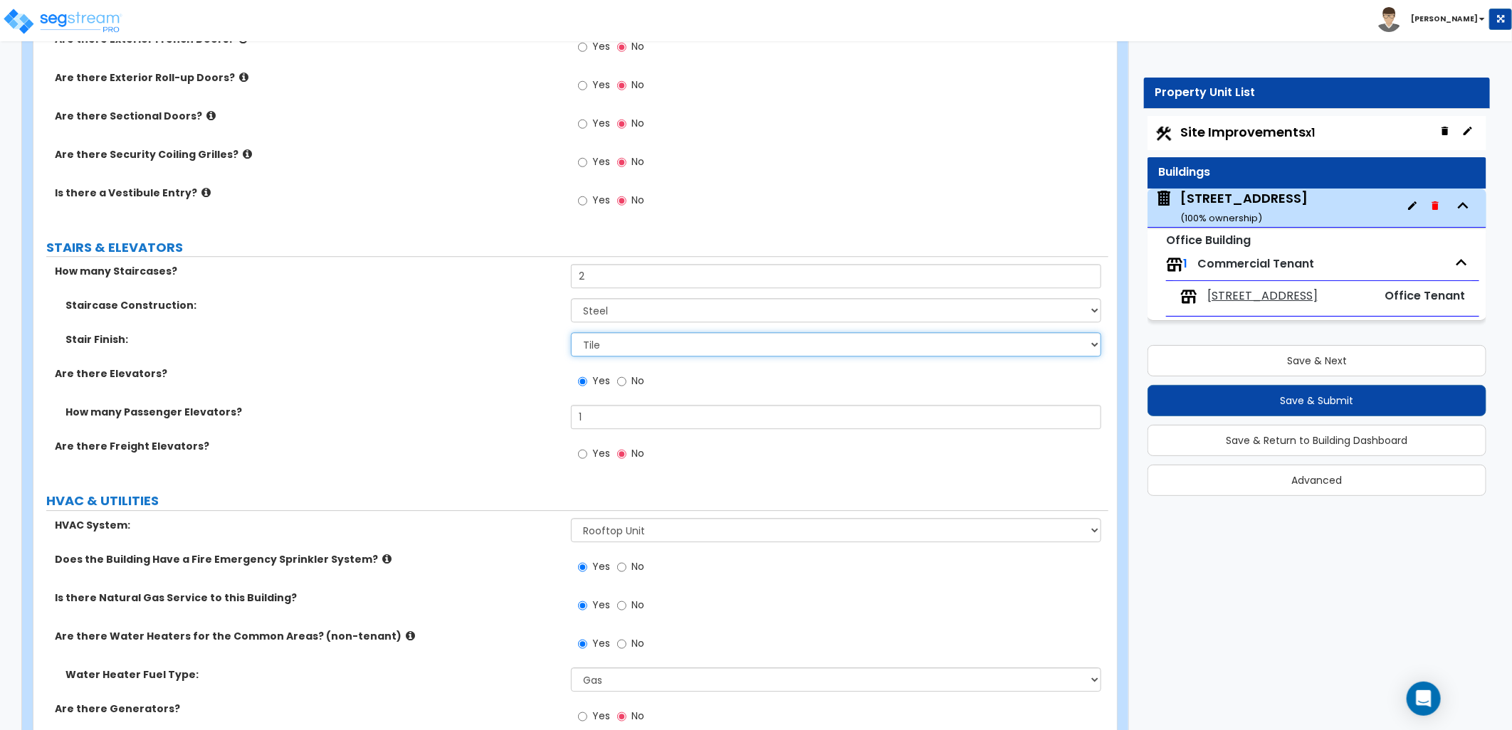
scroll to position [2464, 0]
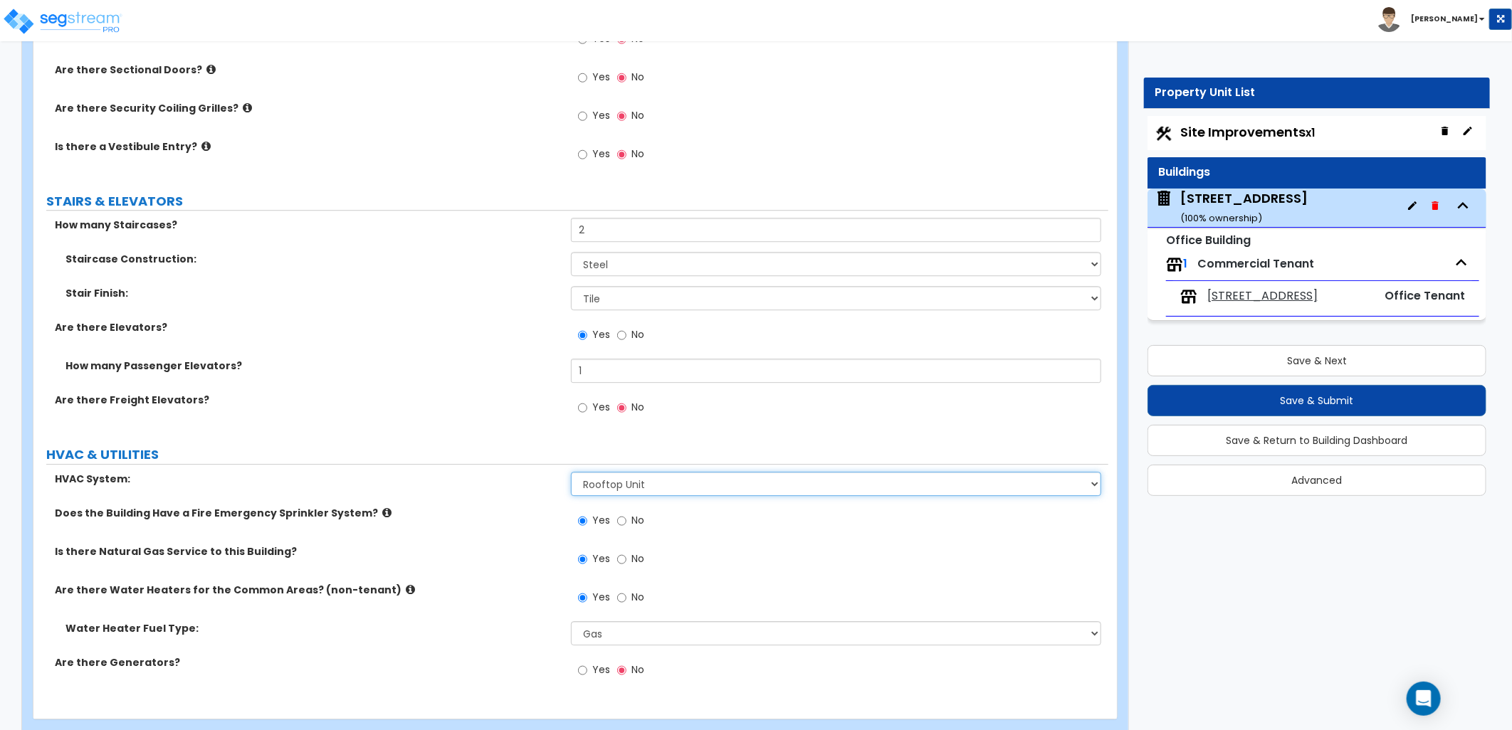
click at [780, 472] on select "Please Choose One Rooftop Unit Furnace-Condenser Forced Air Split Heating/Cooli…" at bounding box center [836, 484] width 530 height 24
click at [669, 472] on select "Please Choose One Rooftop Unit Furnace-Condenser Forced Air Split Heating/Cooli…" at bounding box center [836, 484] width 530 height 24
select select "5"
click at [571, 472] on select "Please Choose One Rooftop Unit Furnace-Condenser Forced Air Split Heating/Cooli…" at bounding box center [836, 484] width 530 height 24
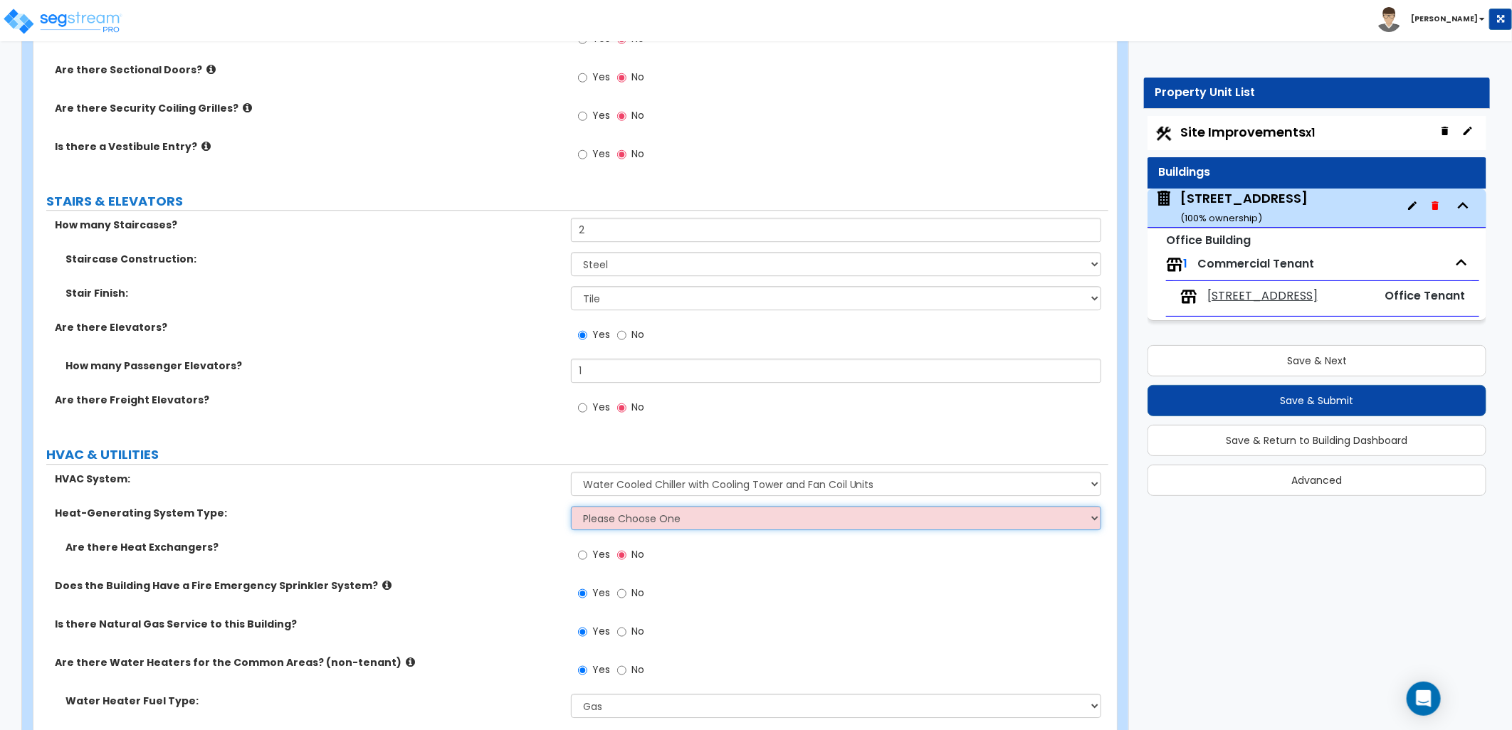
click at [679, 506] on select "Please Choose One Electric Boiler Heating System Gas Terminal Unit Heating Syst…" at bounding box center [836, 518] width 530 height 24
click at [750, 506] on select "Please Choose One Electric Boiler Heating System Gas Terminal Unit Heating Syst…" at bounding box center [836, 518] width 530 height 24
click at [638, 506] on select "Please Choose One Electric Boiler Heating System Gas Terminal Unit Heating Syst…" at bounding box center [836, 518] width 530 height 24
select select "2"
click at [571, 506] on select "Please Choose One Electric Boiler Heating System Gas Terminal Unit Heating Syst…" at bounding box center [836, 518] width 530 height 24
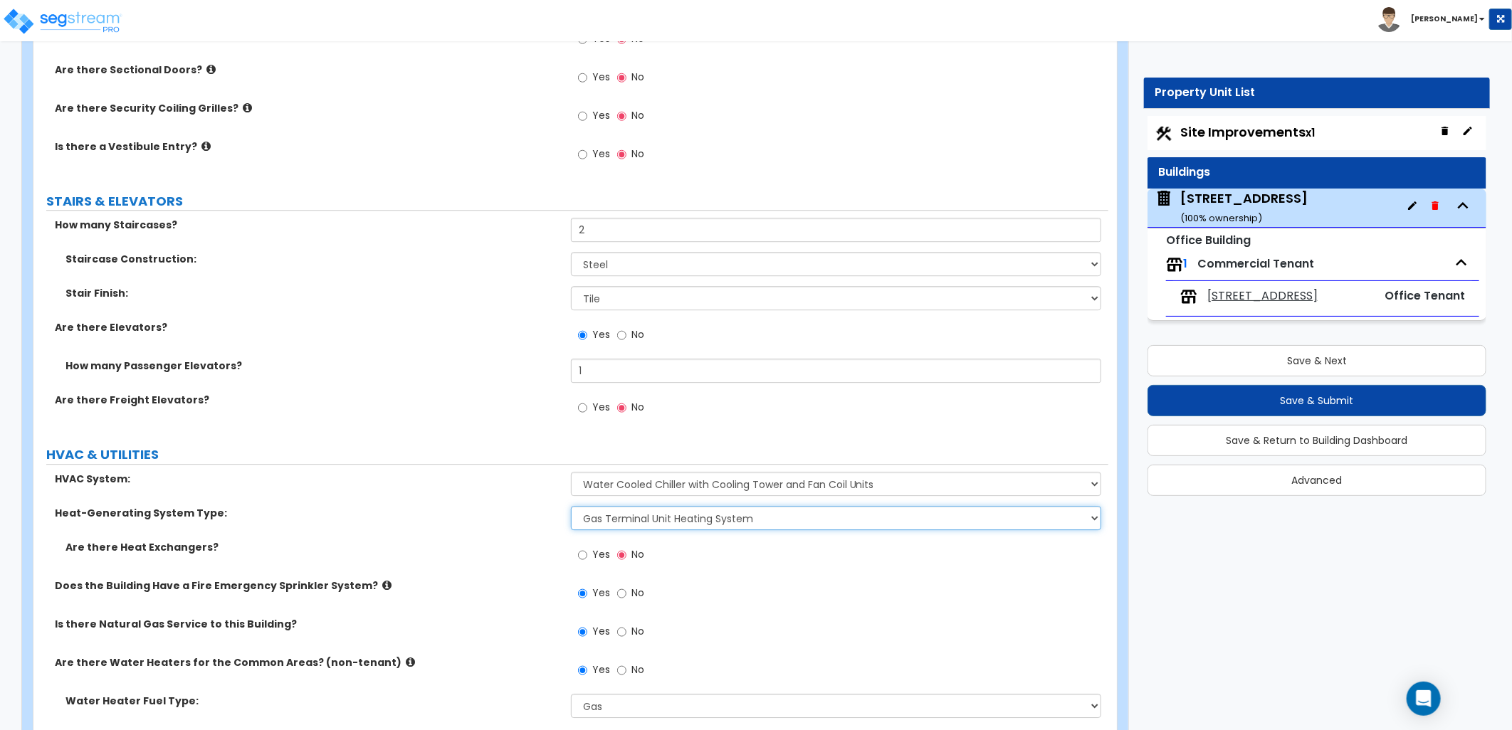
scroll to position [2536, 0]
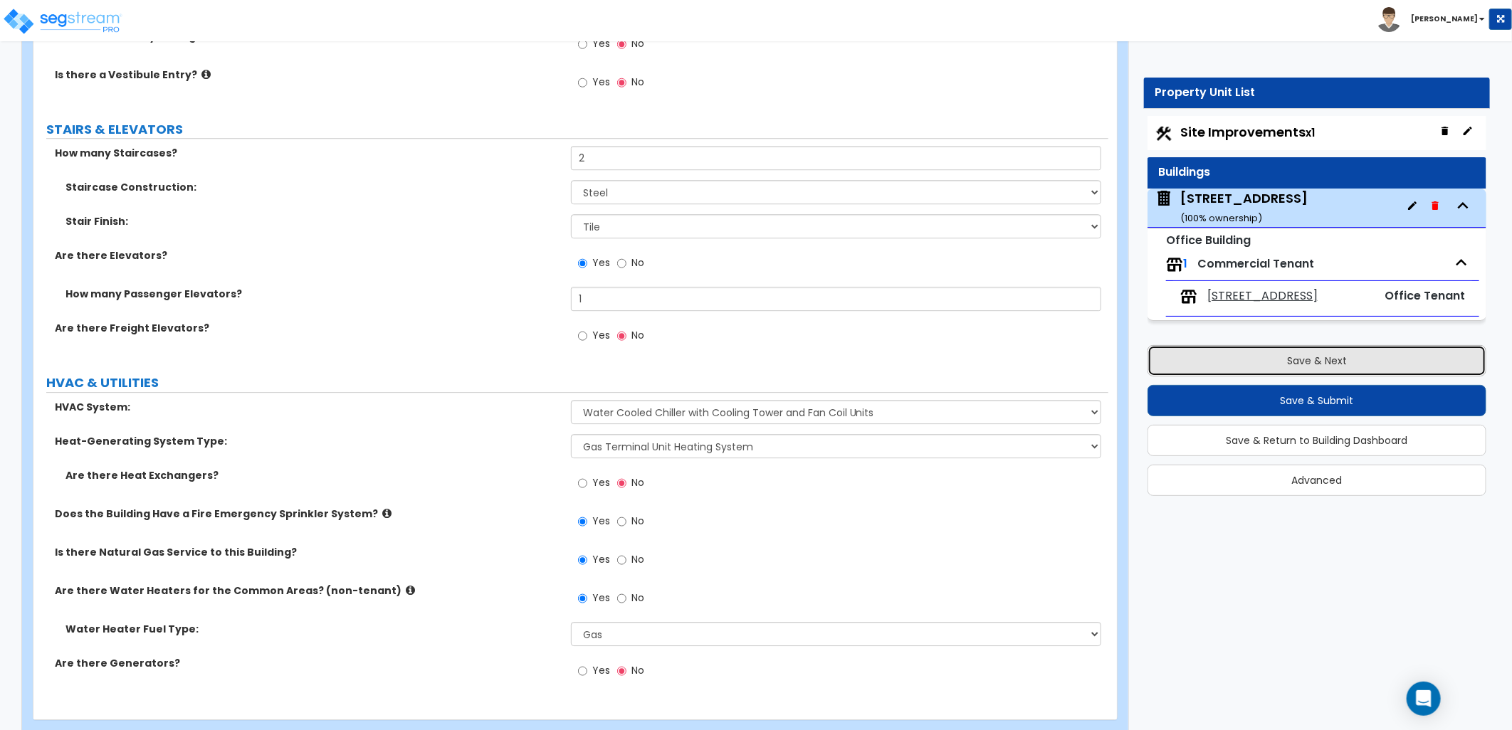
click at [1234, 362] on button "Save & Next" at bounding box center [1317, 360] width 339 height 31
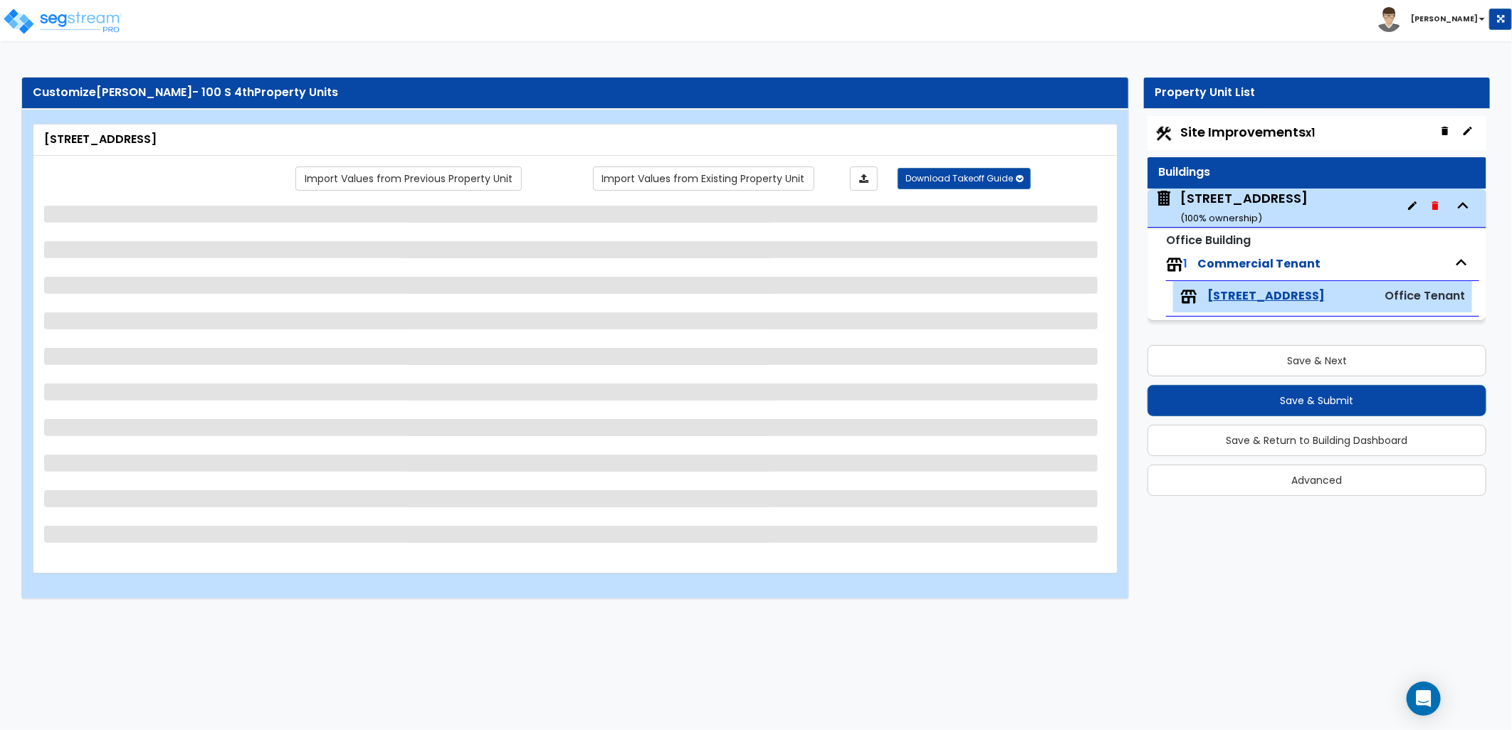
select select "3"
select select "1"
select select "4"
select select "7"
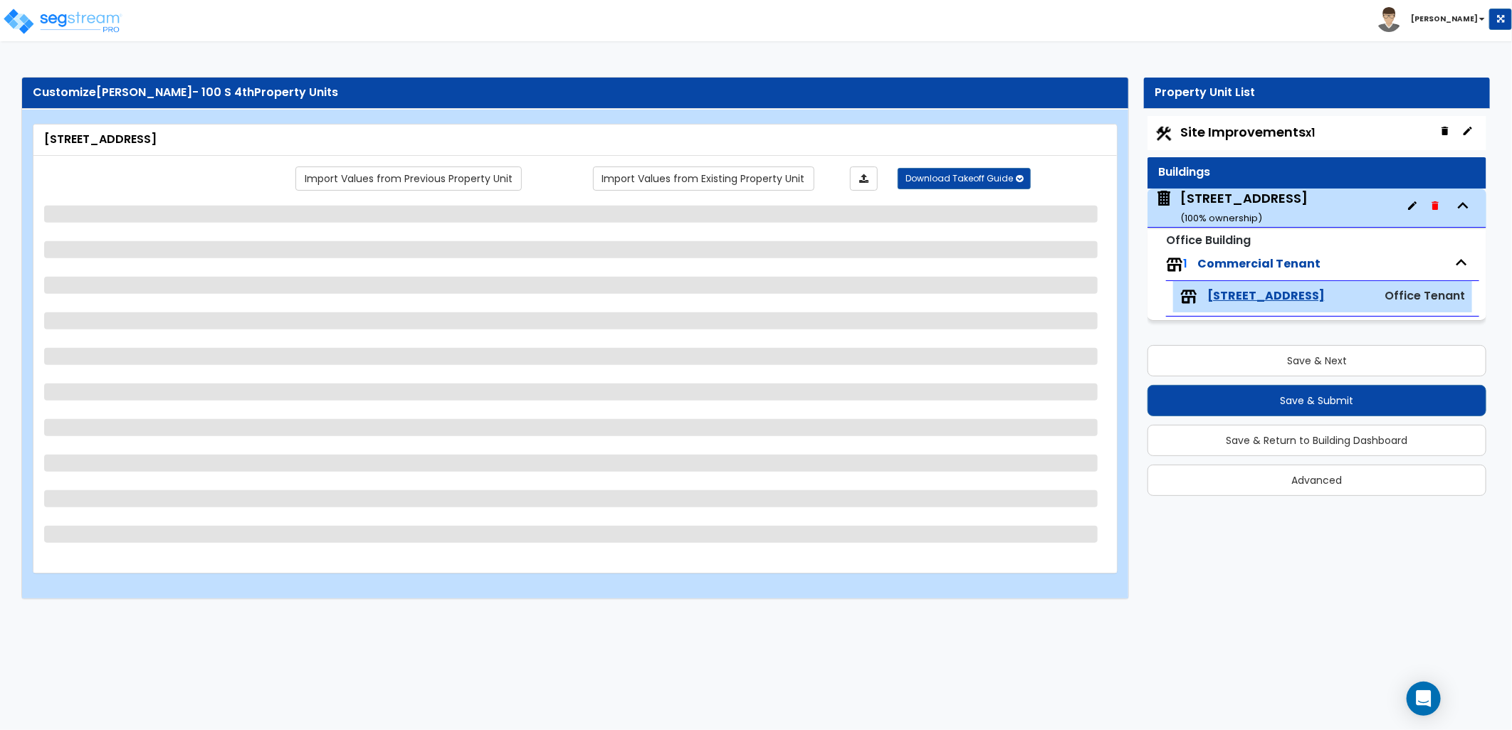
select select "4"
select select "1"
select select "9"
select select "3"
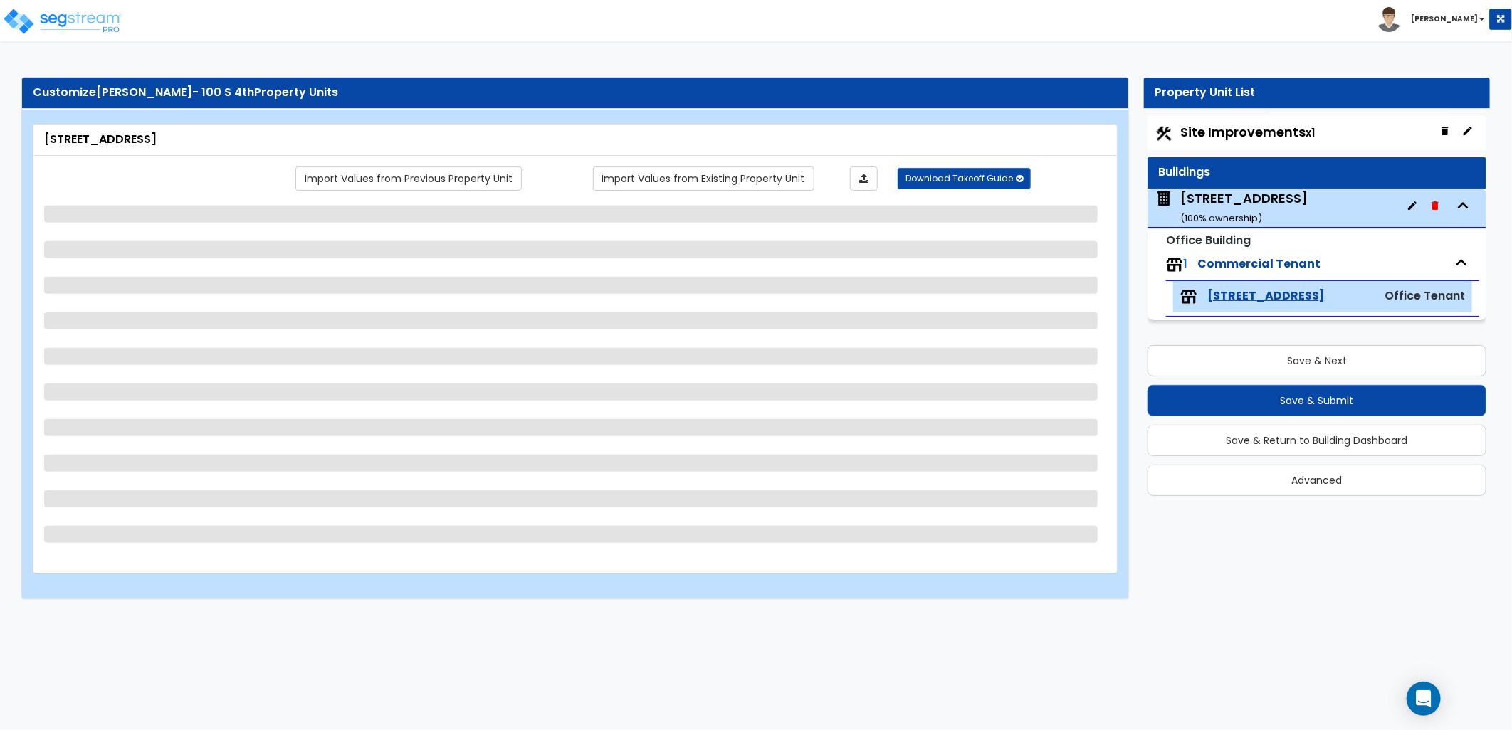
select select "2"
select select "1"
select select "2"
select select "3"
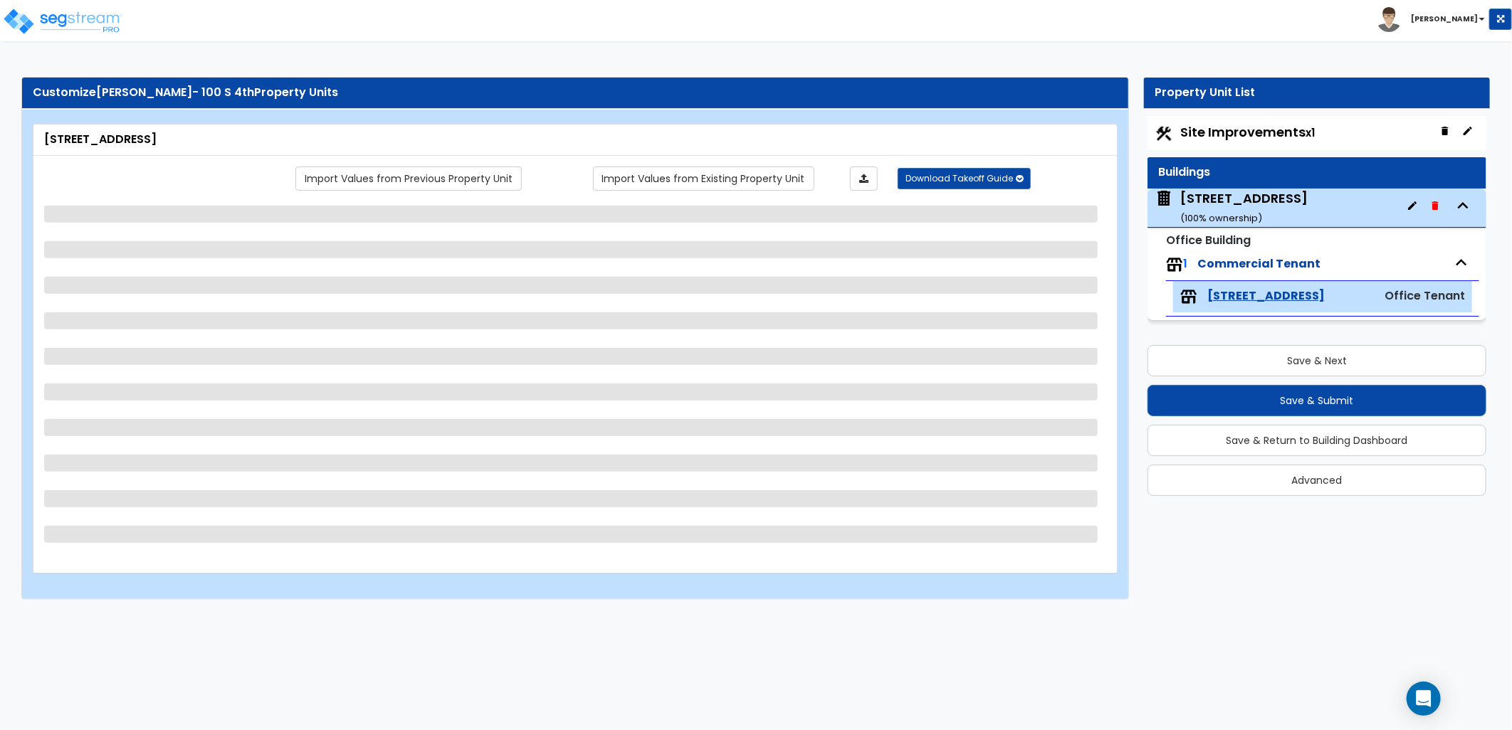
select select "2"
select select "1"
select select "3"
select select "1"
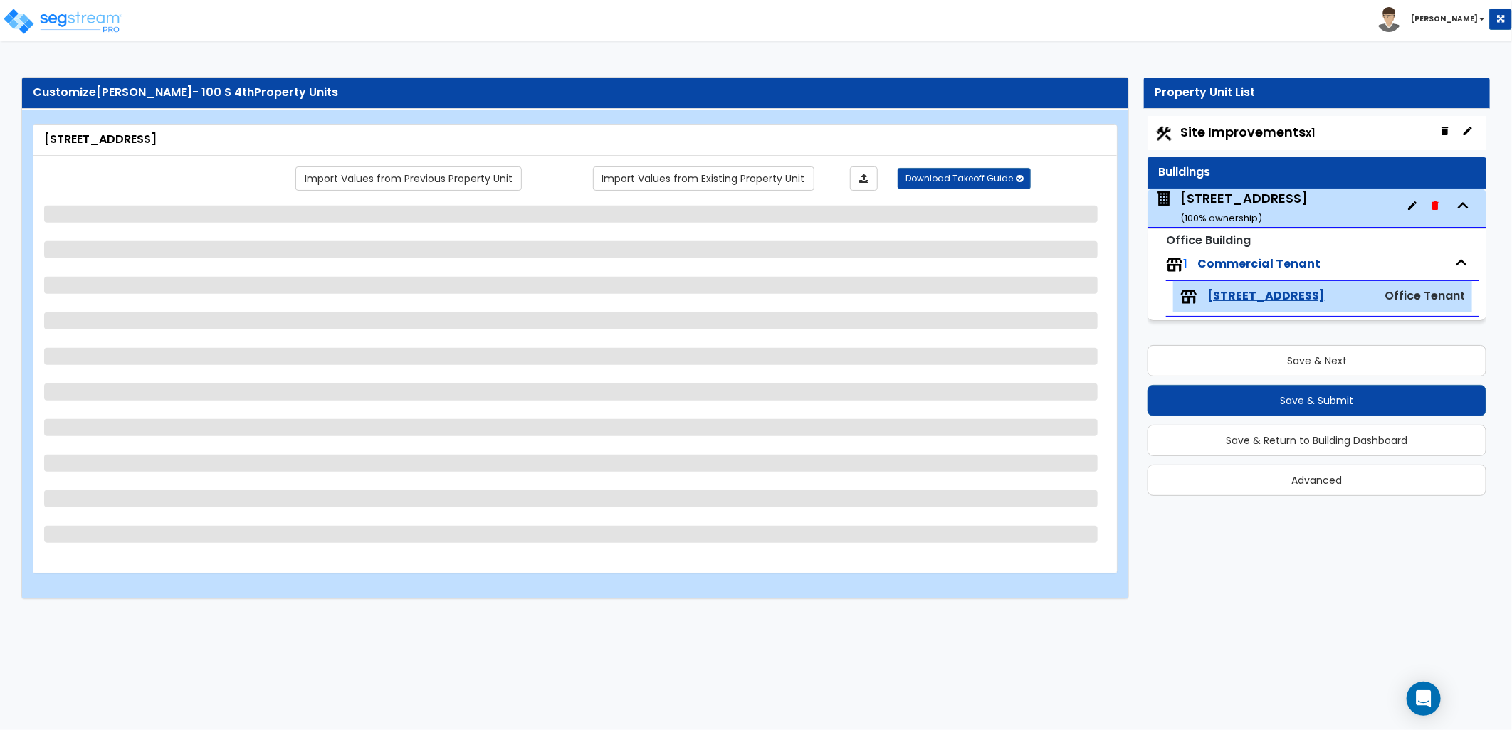
select select "1"
select select "2"
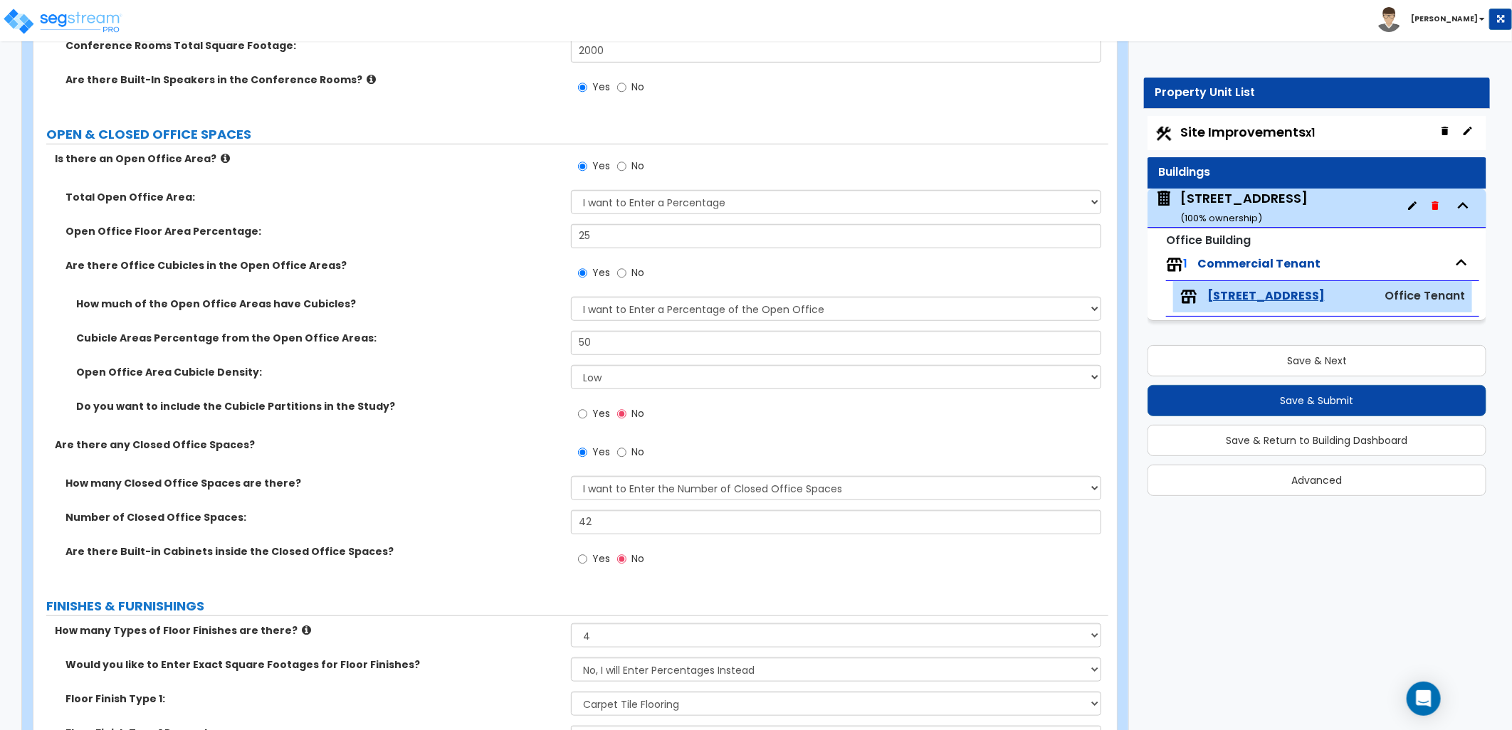
scroll to position [474, 0]
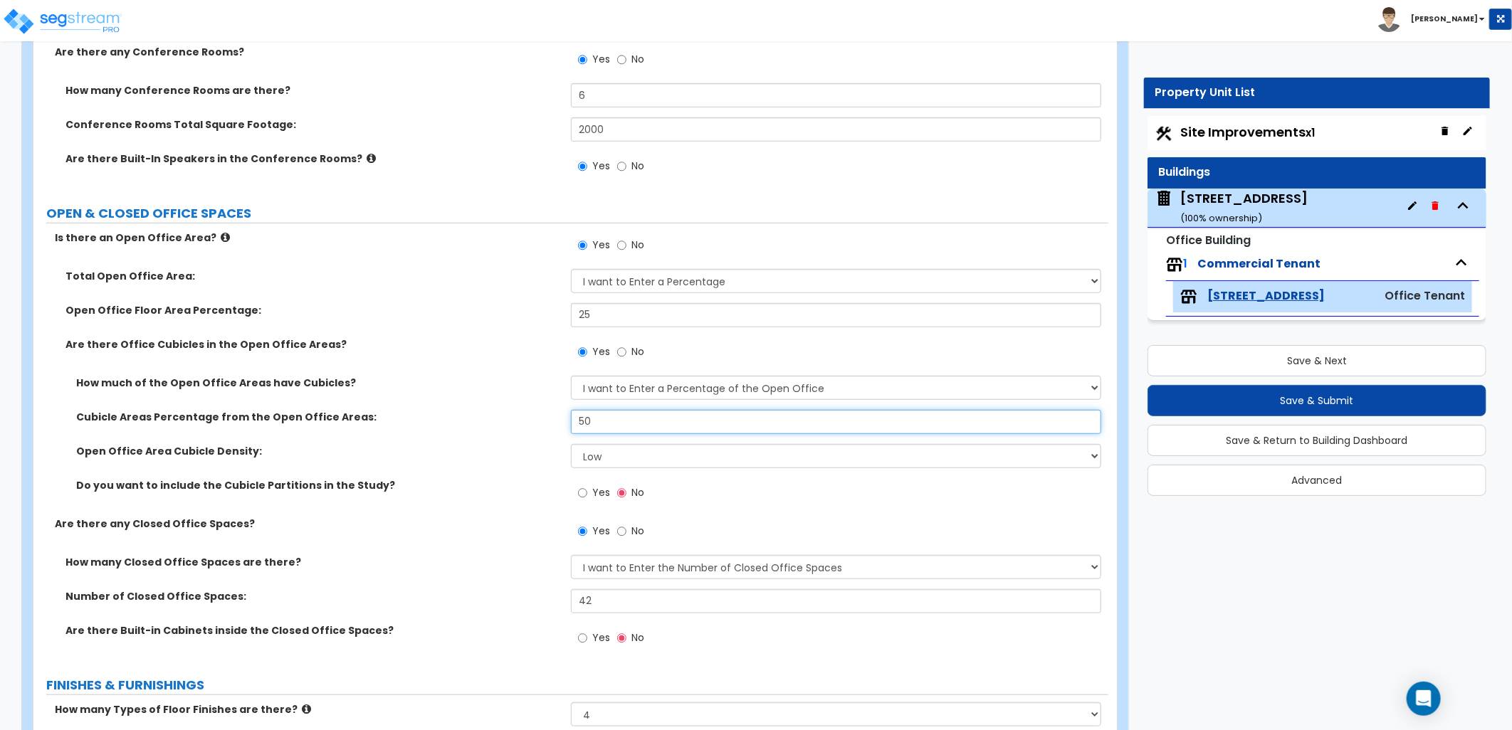
drag, startPoint x: 602, startPoint y: 427, endPoint x: 481, endPoint y: 409, distance: 121.6
click at [478, 408] on div "How much of the Open Office Areas have Cubicles? I want to Enter a Percentage o…" at bounding box center [571, 446] width 1054 height 141
type input "65"
click at [588, 456] on select "Please Choose One Low High I want to Enter the number of Cubicles" at bounding box center [836, 456] width 530 height 24
click at [571, 444] on select "Please Choose One Low High I want to Enter the number of Cubicles" at bounding box center [836, 456] width 530 height 24
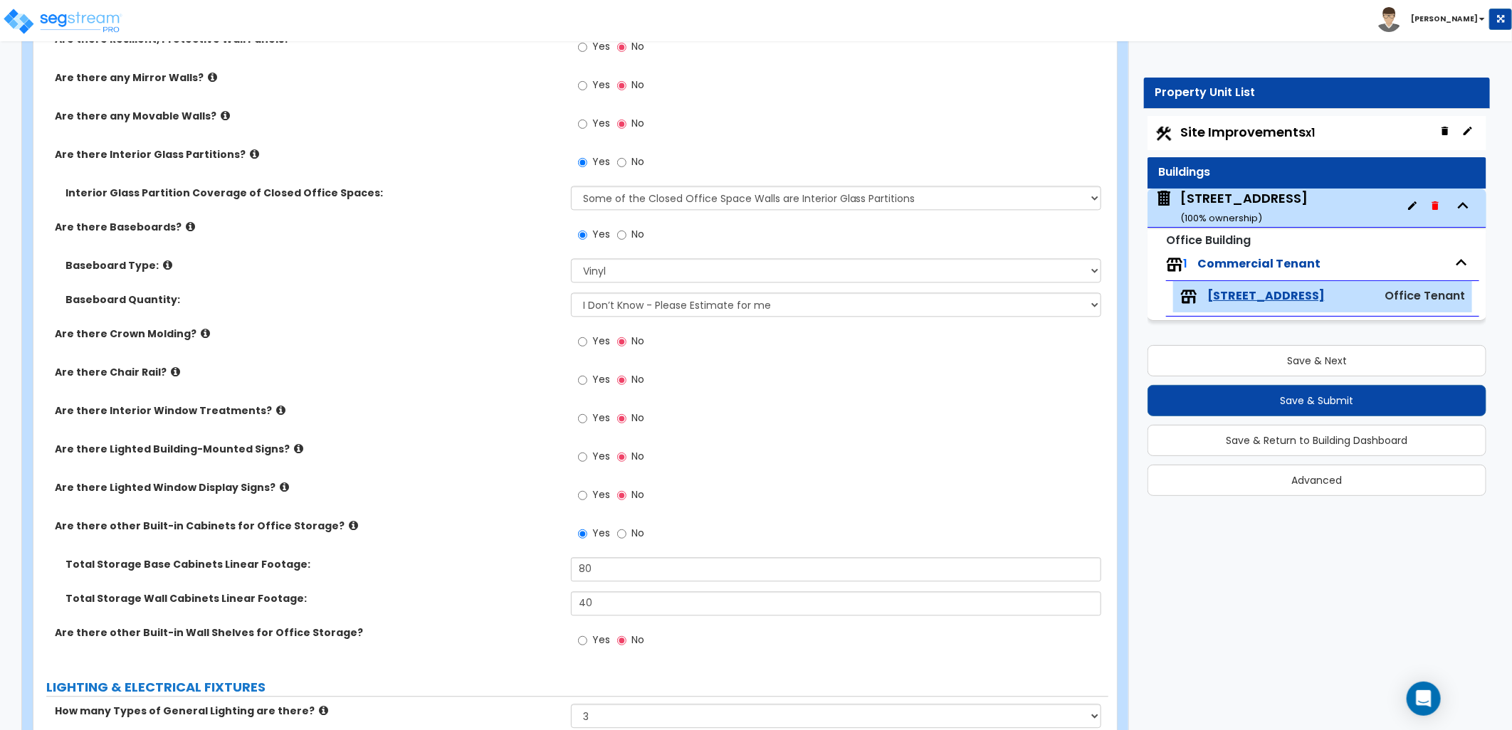
scroll to position [1977, 0]
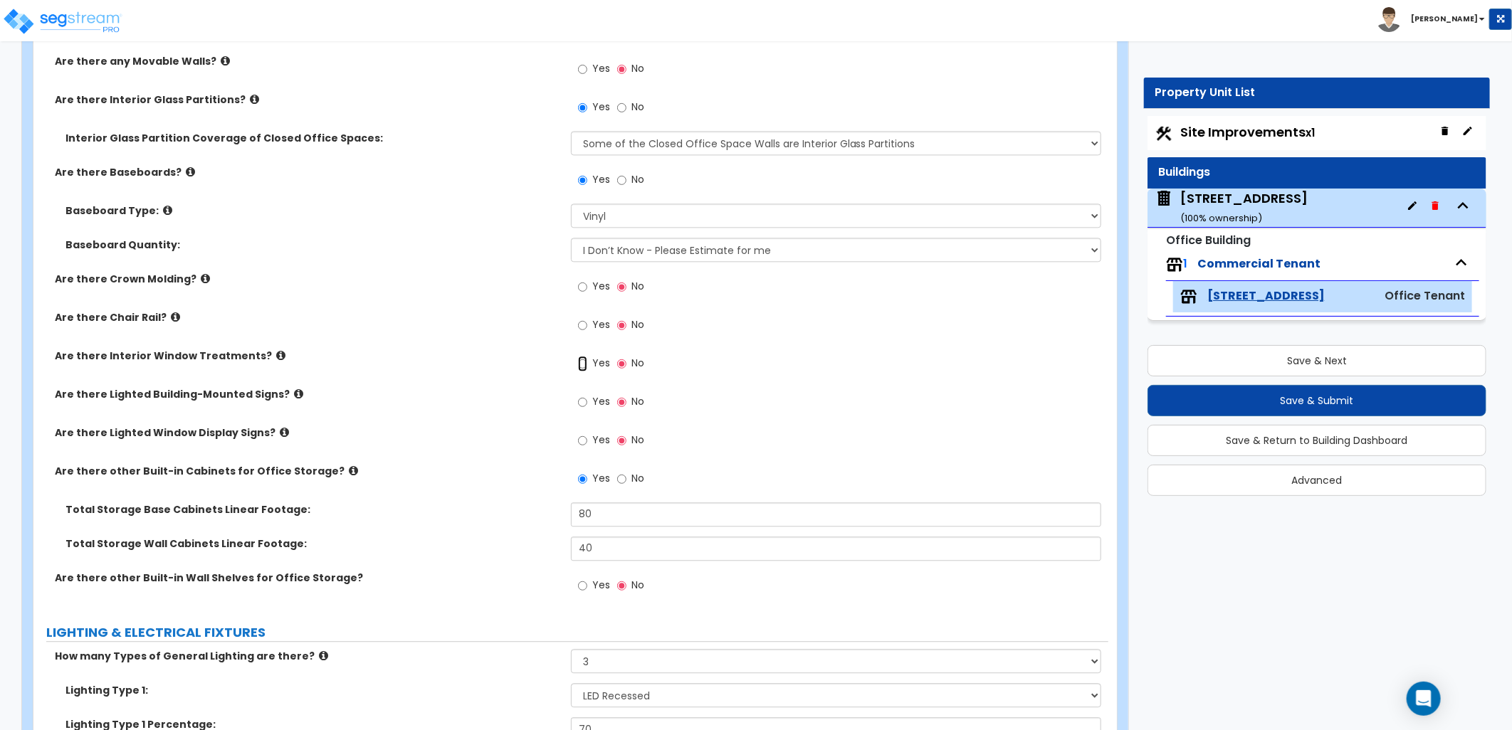
click at [582, 358] on input "Yes" at bounding box center [582, 364] width 9 height 16
radio input "true"
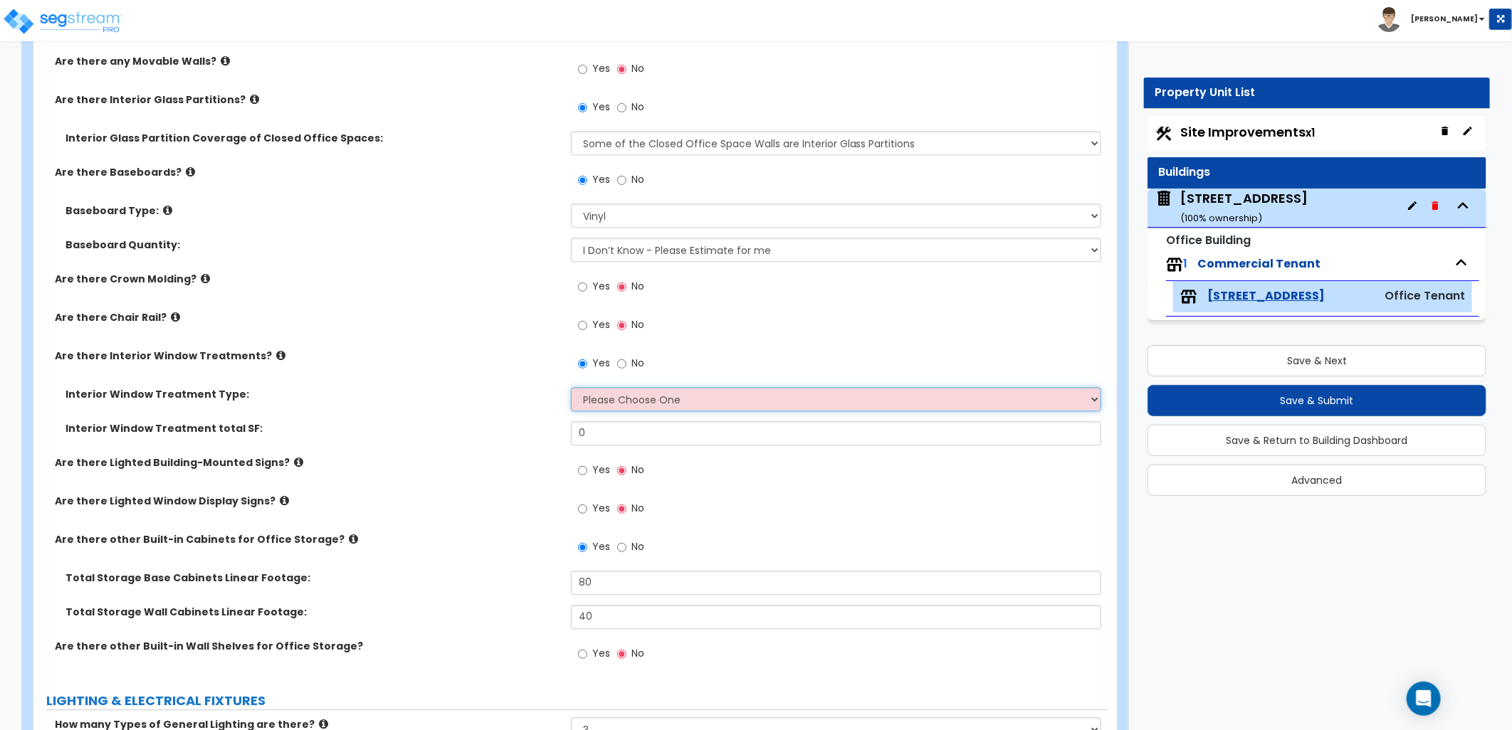
click at [584, 392] on select "Please Choose One Vertical Blinds Window Shades Venetian Blinds Wood Shutters" at bounding box center [836, 399] width 530 height 24
select select "1"
click at [571, 387] on select "Please Choose One Vertical Blinds Window Shades Venetian Blinds Wood Shutters" at bounding box center [836, 399] width 530 height 24
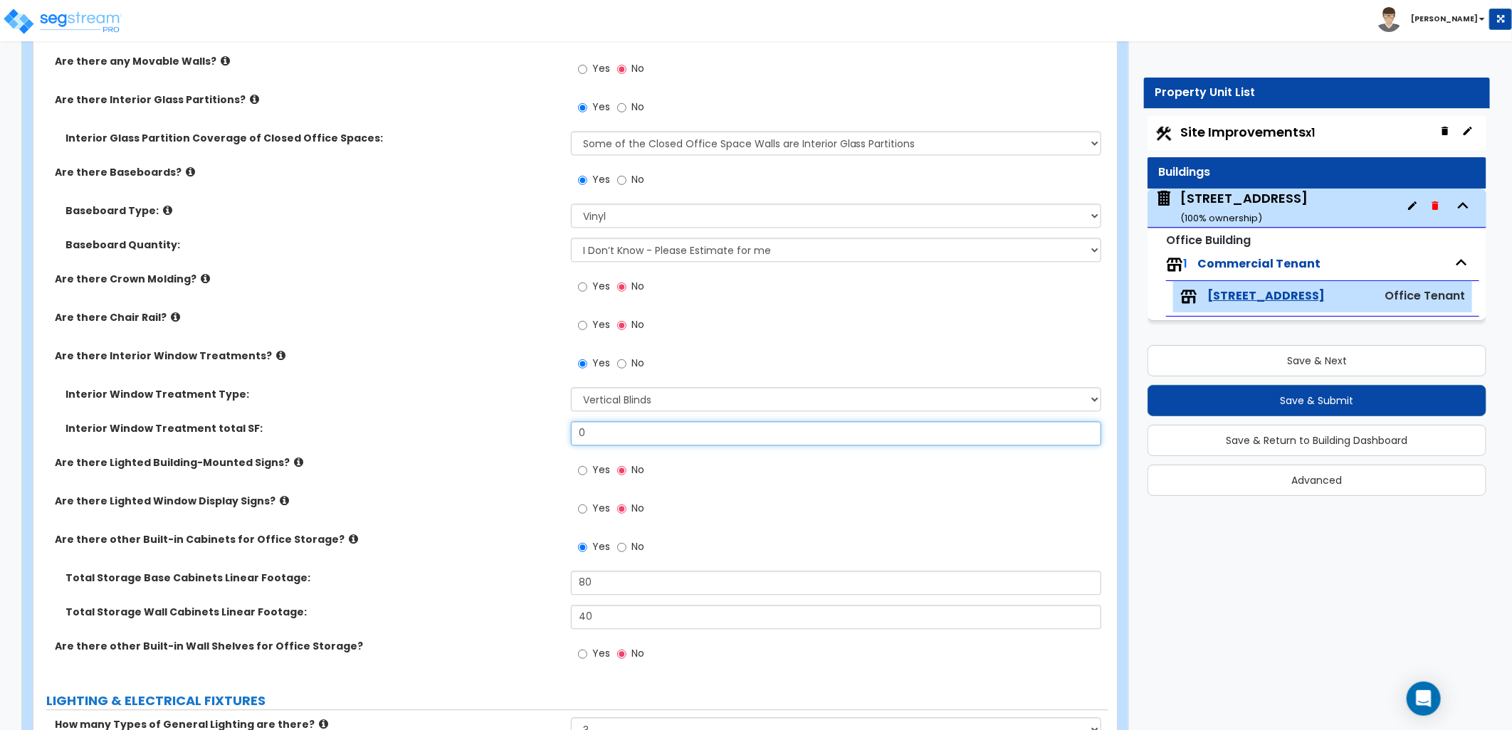
drag, startPoint x: 571, startPoint y: 434, endPoint x: 552, endPoint y: 433, distance: 19.3
click at [552, 433] on div "Interior Window Treatment total SF: 0" at bounding box center [570, 438] width 1075 height 34
drag, startPoint x: 577, startPoint y: 429, endPoint x: 560, endPoint y: 429, distance: 17.1
click at [560, 429] on div "Interior Window Treatment total SF: 0" at bounding box center [570, 438] width 1075 height 34
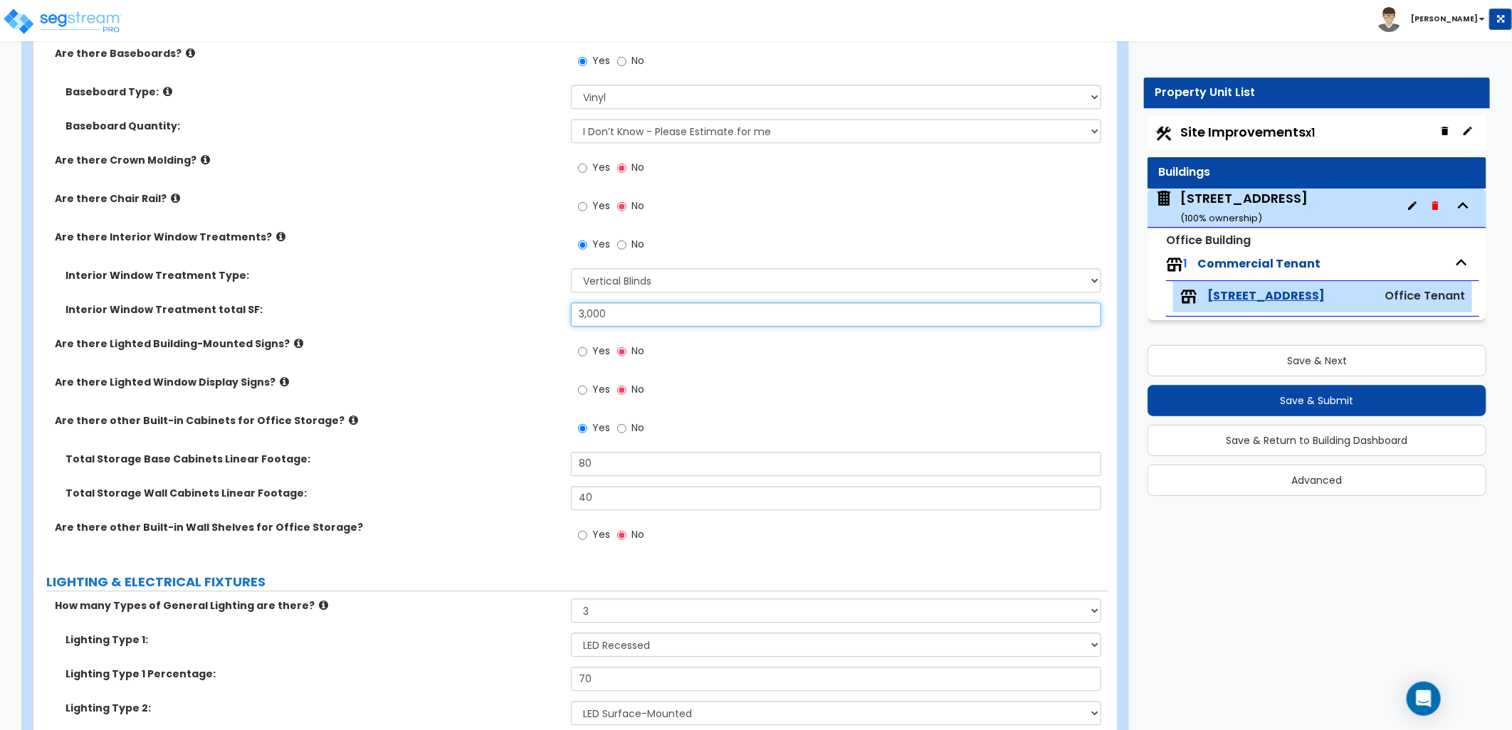
scroll to position [2136, 0]
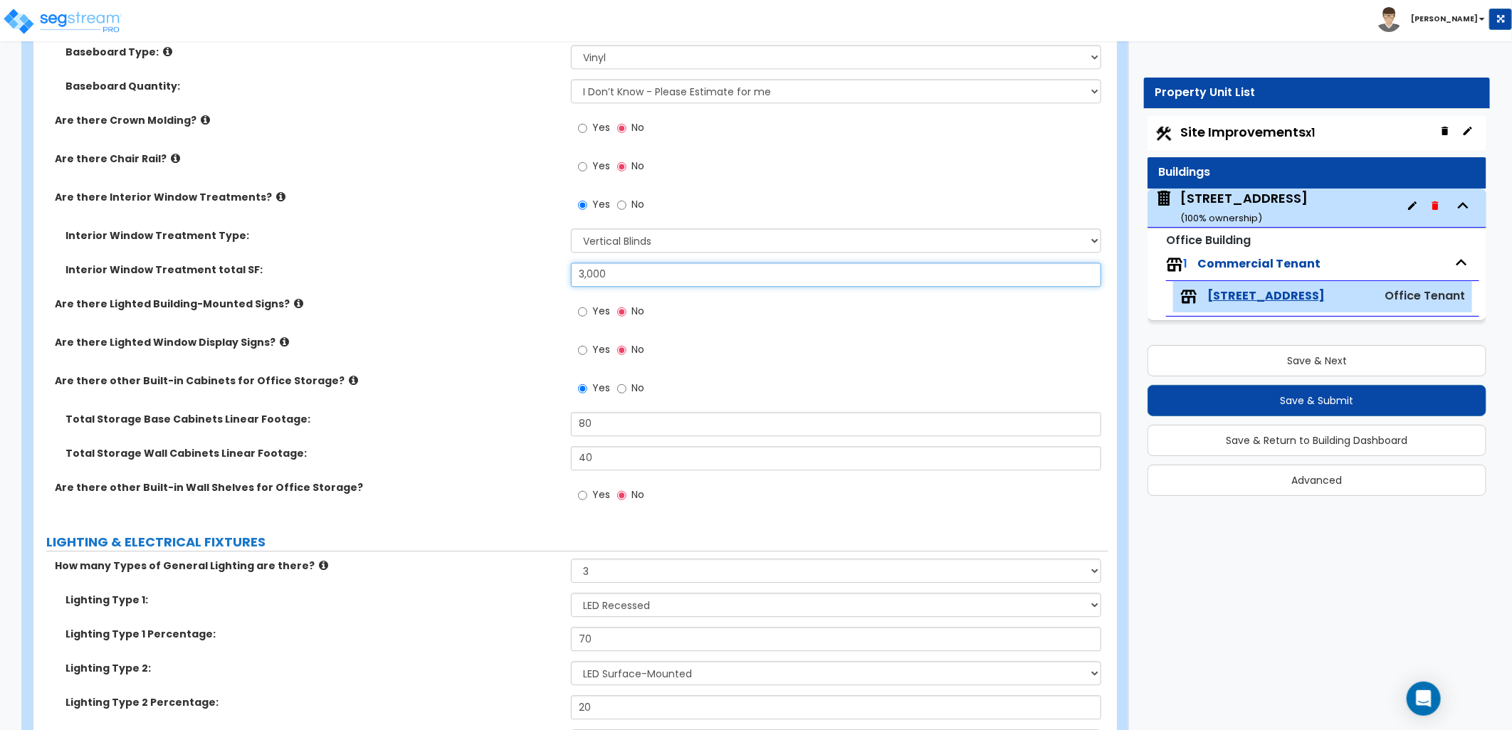
type input "3,000"
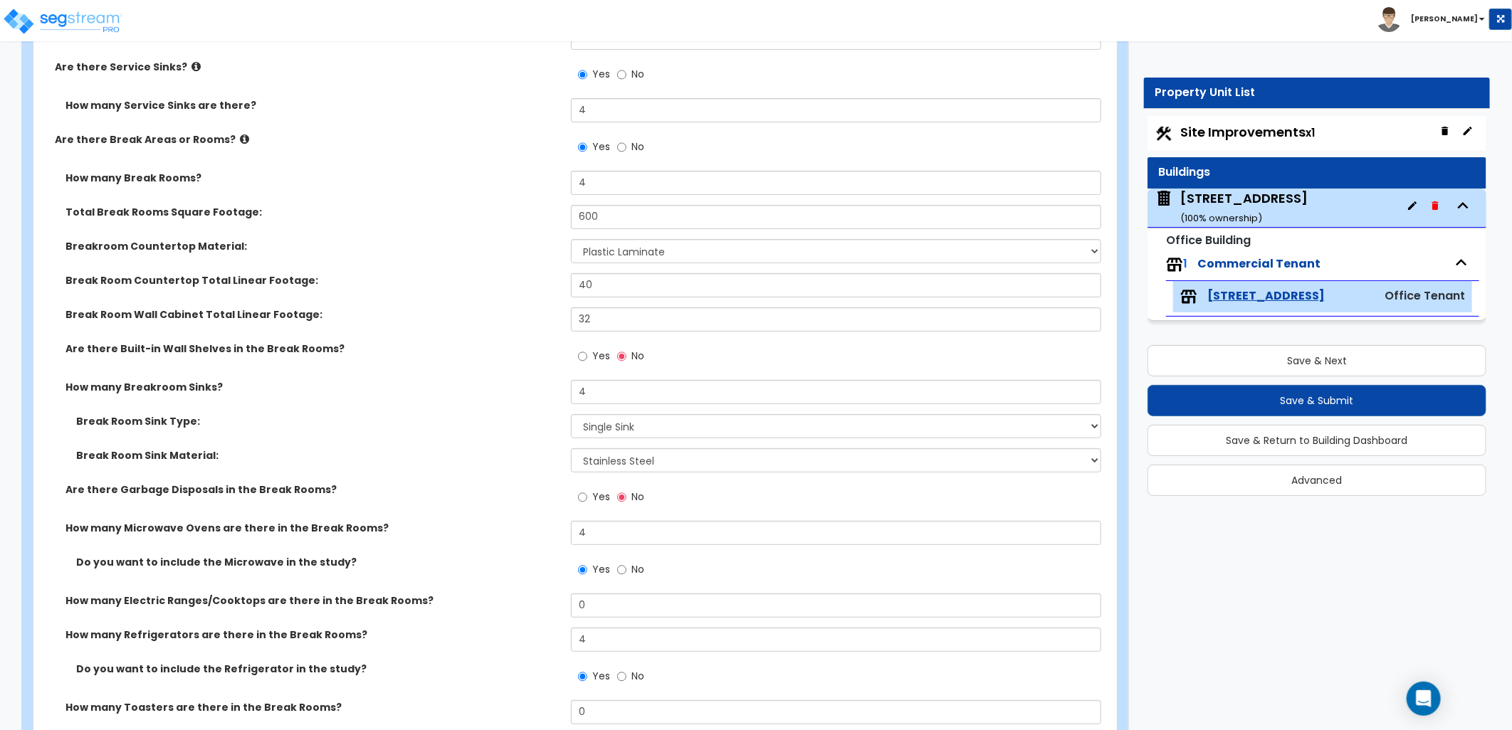
scroll to position [3639, 0]
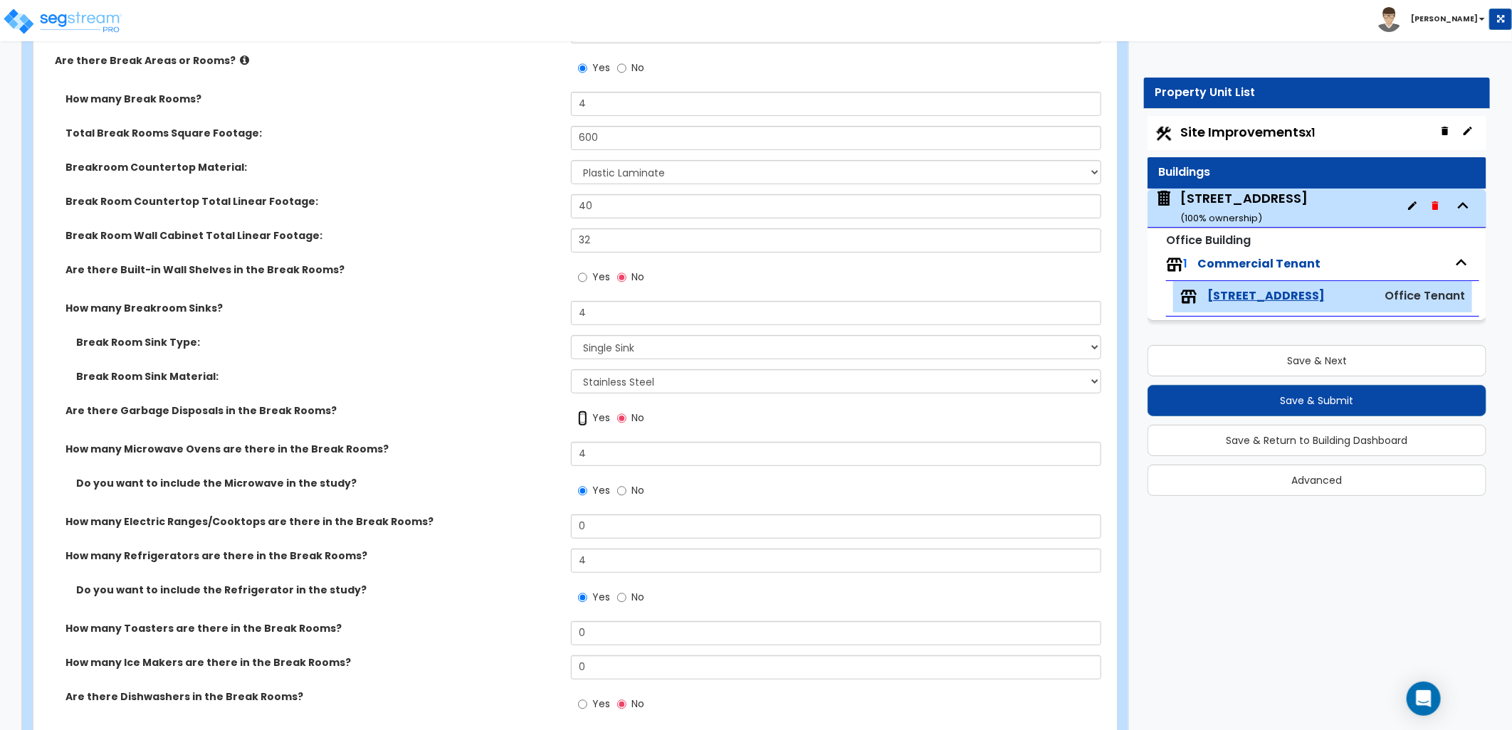
click at [581, 413] on input "Yes" at bounding box center [582, 419] width 9 height 16
radio input "true"
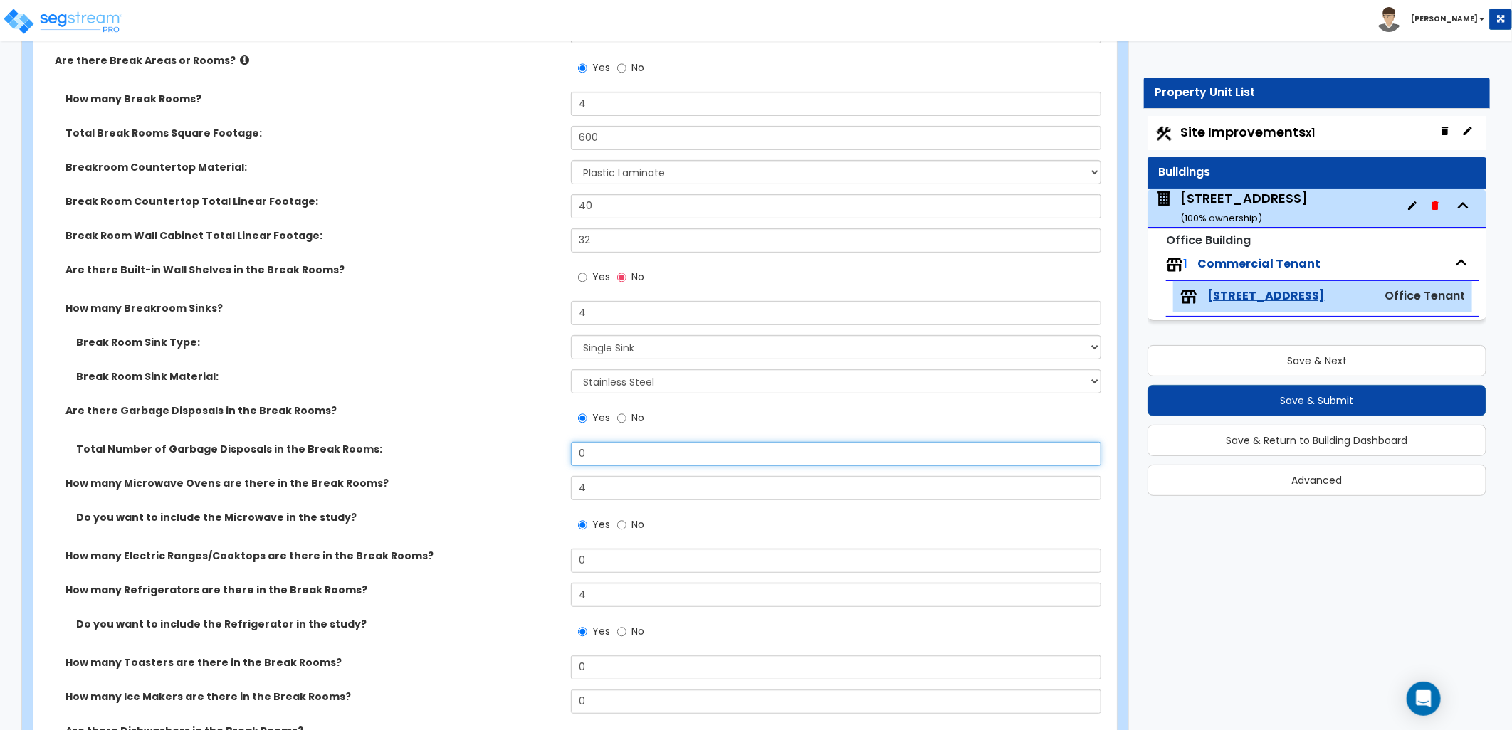
drag, startPoint x: 596, startPoint y: 450, endPoint x: 559, endPoint y: 450, distance: 37.0
click at [559, 450] on div "Total Number of Garbage Disposals in the Break Rooms: 0" at bounding box center [570, 459] width 1075 height 34
type input "4"
click at [543, 453] on label "Total Number of Garbage Disposals in the Break Rooms:" at bounding box center [318, 449] width 484 height 14
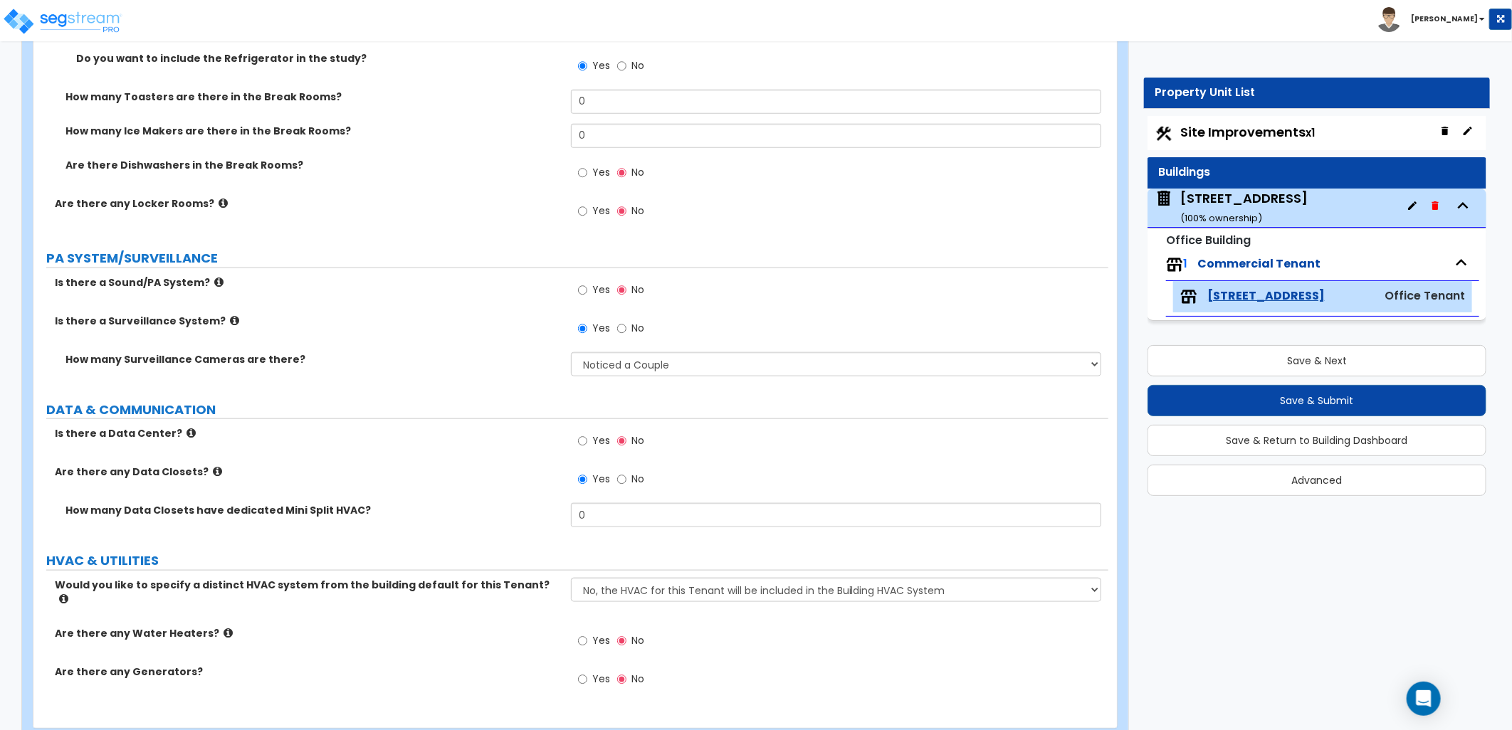
scroll to position [4226, 0]
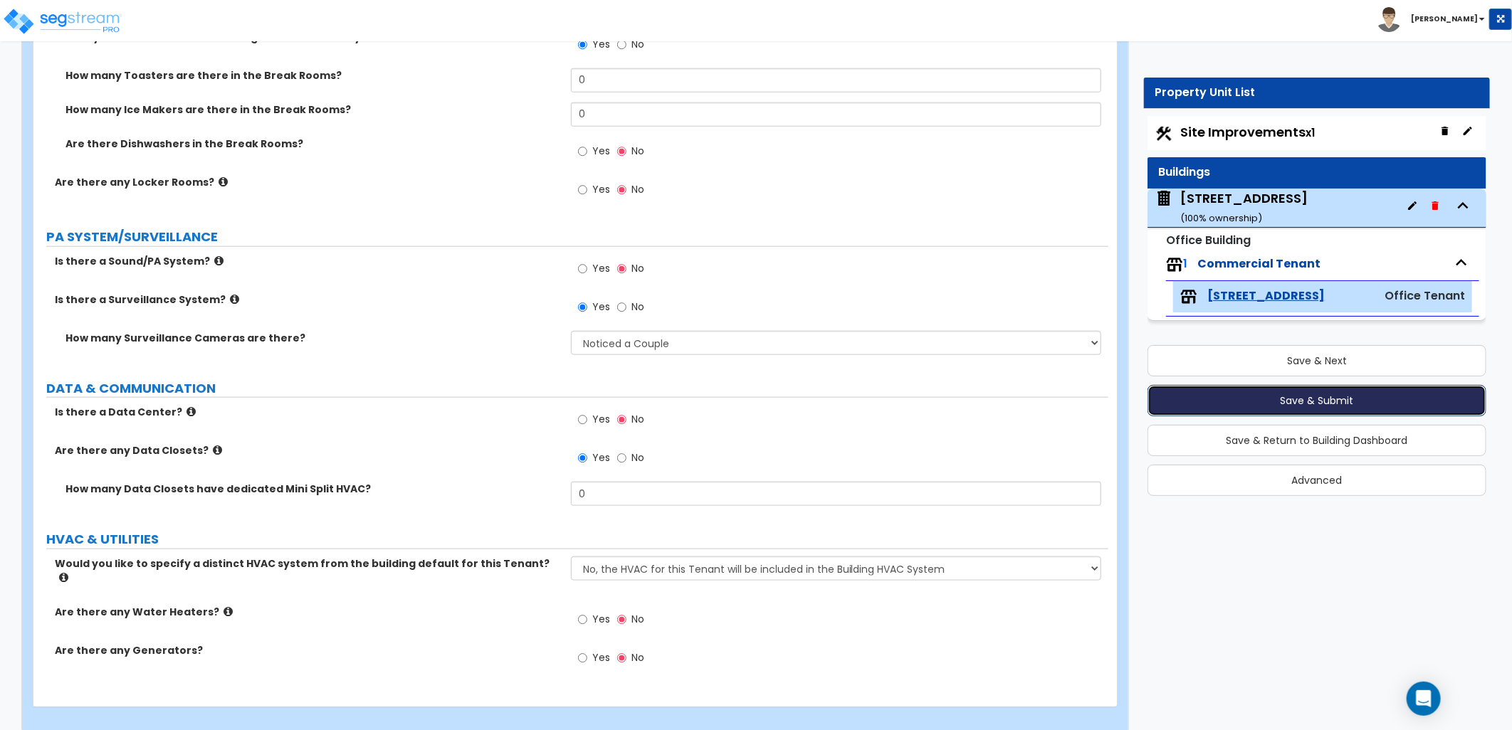
click at [1260, 395] on button "Save & Submit" at bounding box center [1317, 400] width 339 height 31
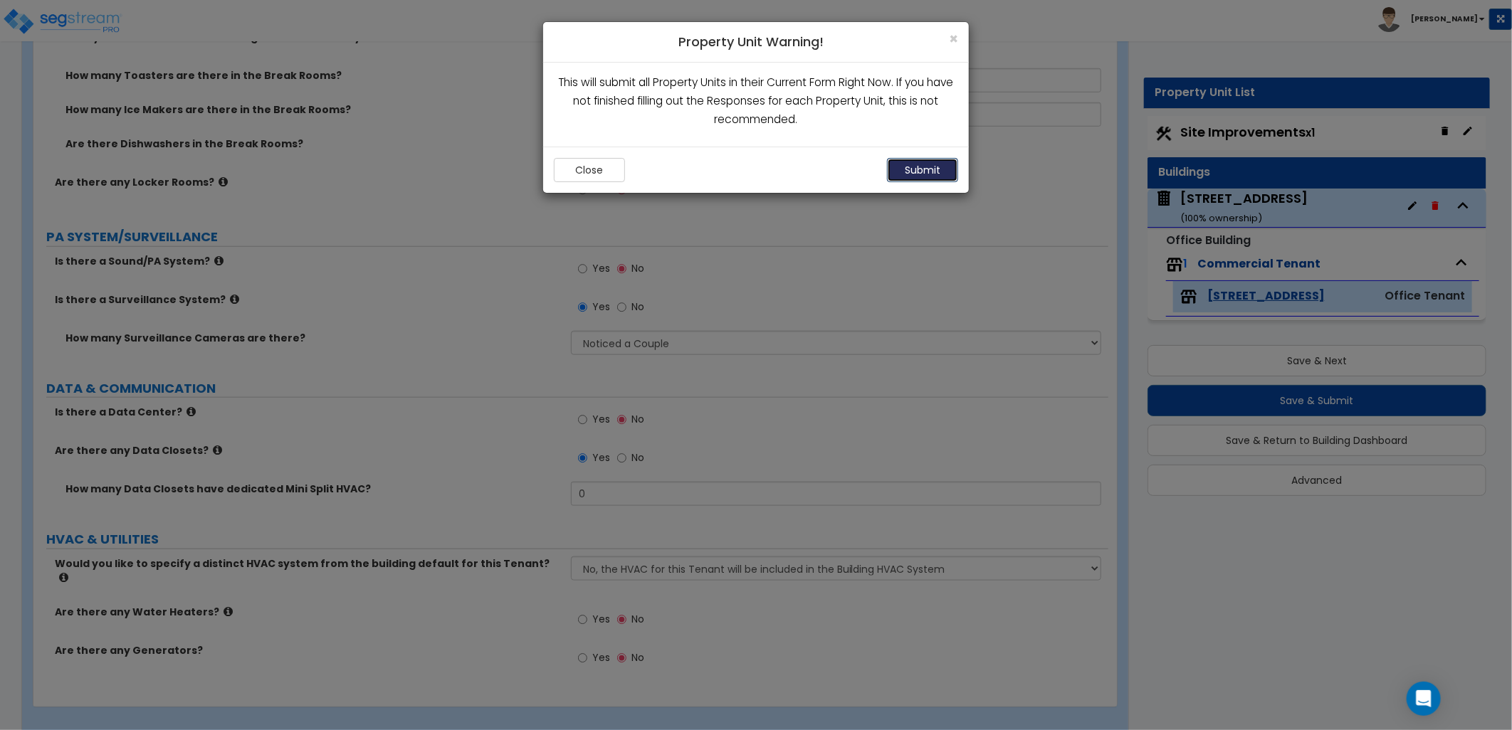
click at [916, 164] on button "Submit" at bounding box center [922, 170] width 71 height 24
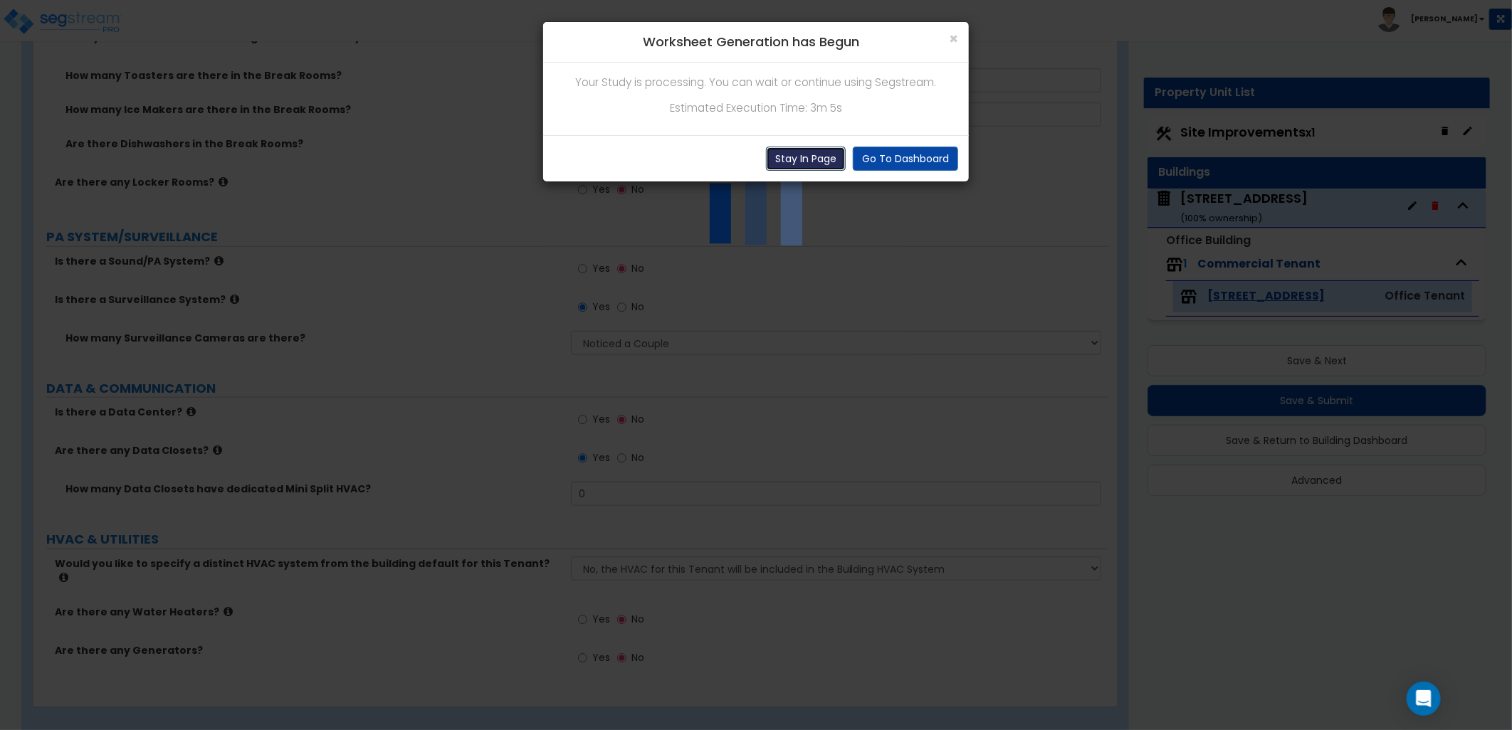
click at [821, 154] on button "Stay In Page" at bounding box center [806, 159] width 80 height 24
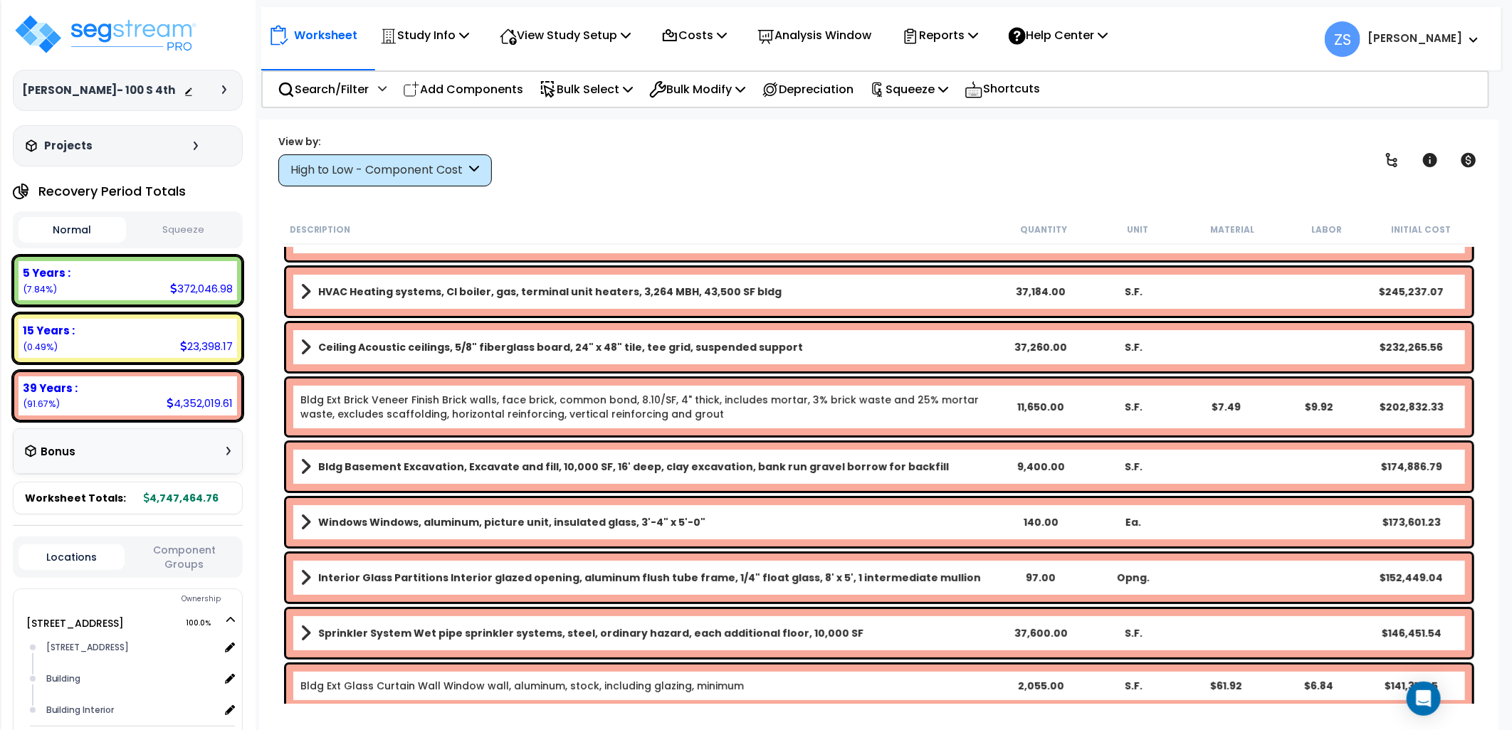
scroll to position [158, 0]
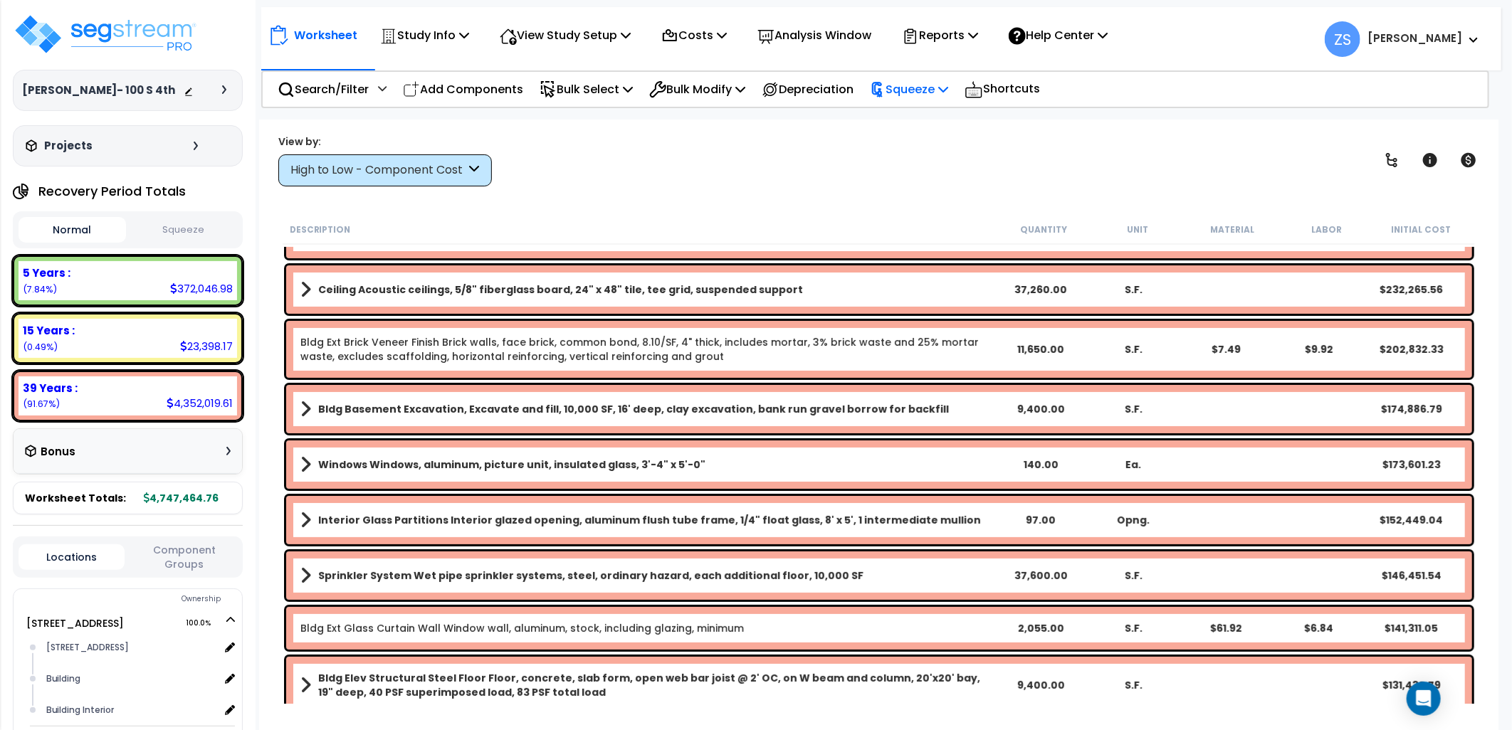
click at [913, 75] on div "Squeeze" at bounding box center [909, 89] width 78 height 33
click at [944, 127] on link "Squeeze" at bounding box center [933, 121] width 141 height 28
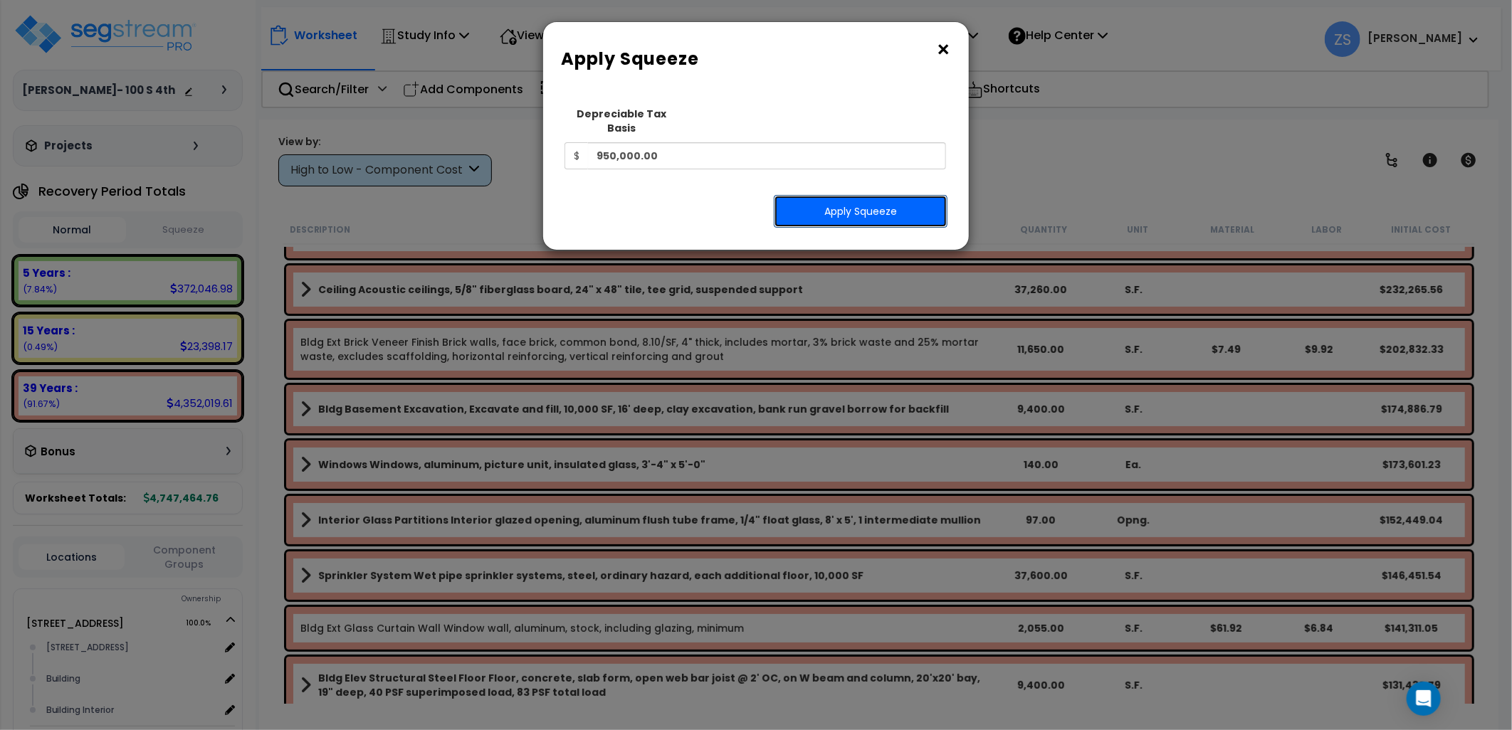
click at [860, 196] on button "Apply Squeeze" at bounding box center [861, 211] width 174 height 33
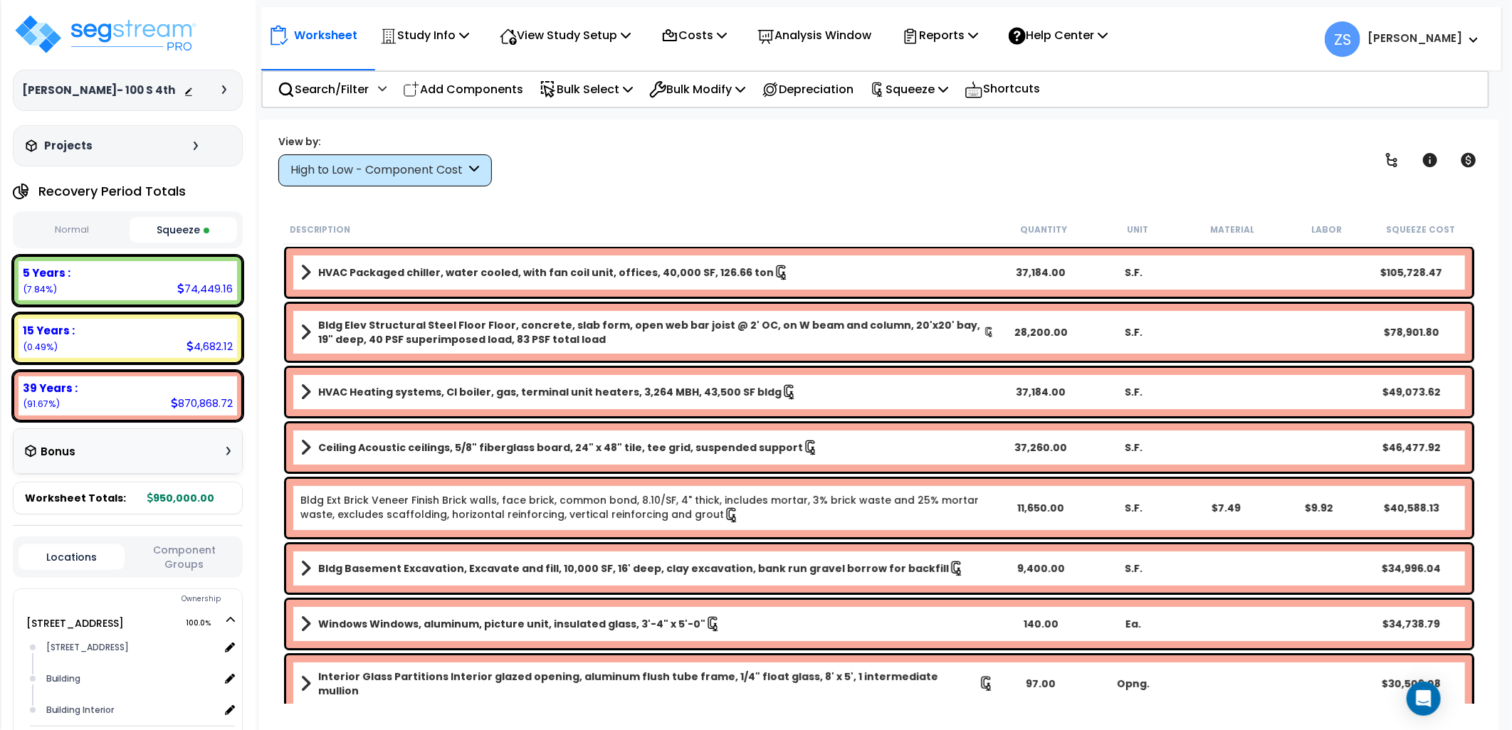
click at [397, 172] on div "High to Low - Component Cost" at bounding box center [378, 170] width 176 height 16
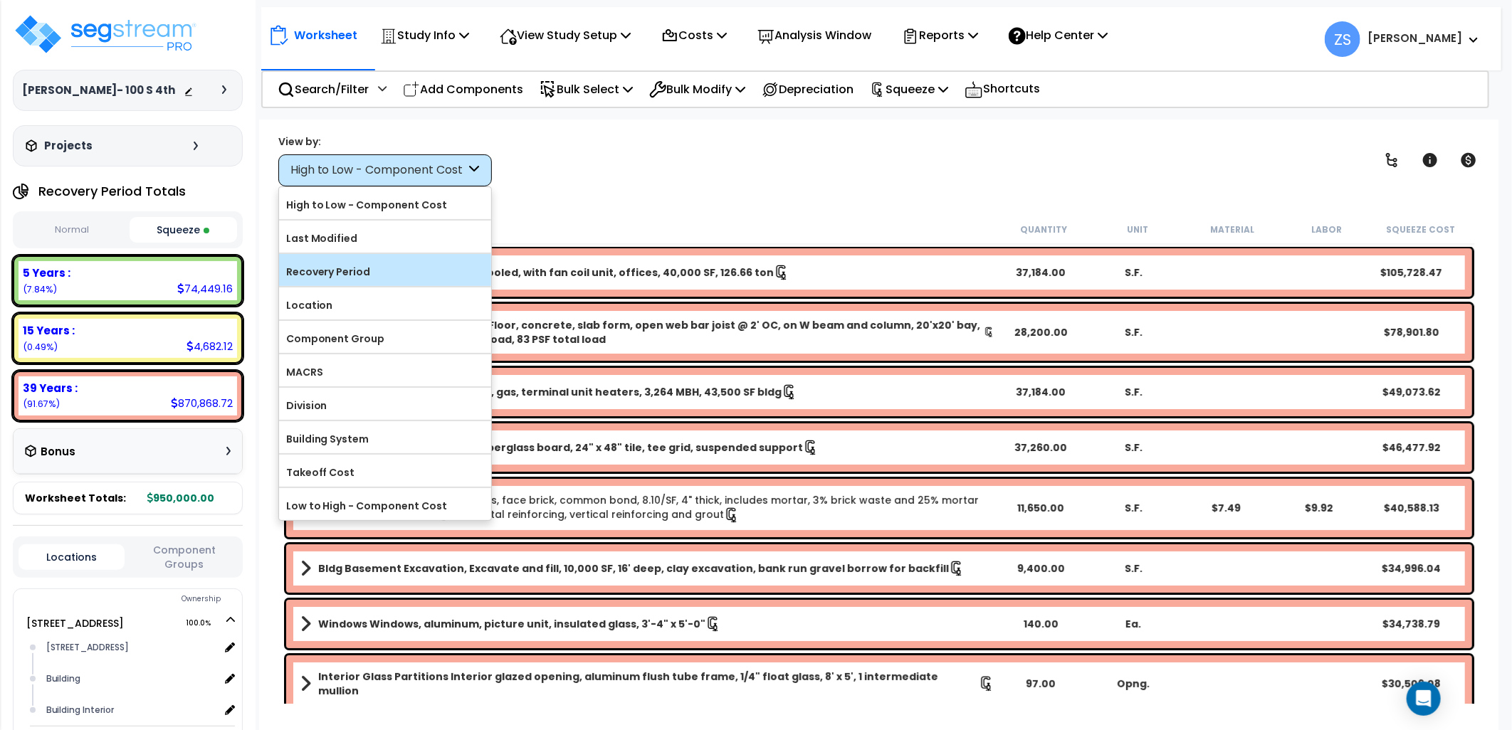
click at [372, 275] on label "Recovery Period" at bounding box center [385, 271] width 212 height 21
click at [0, 0] on input "Recovery Period" at bounding box center [0, 0] width 0 height 0
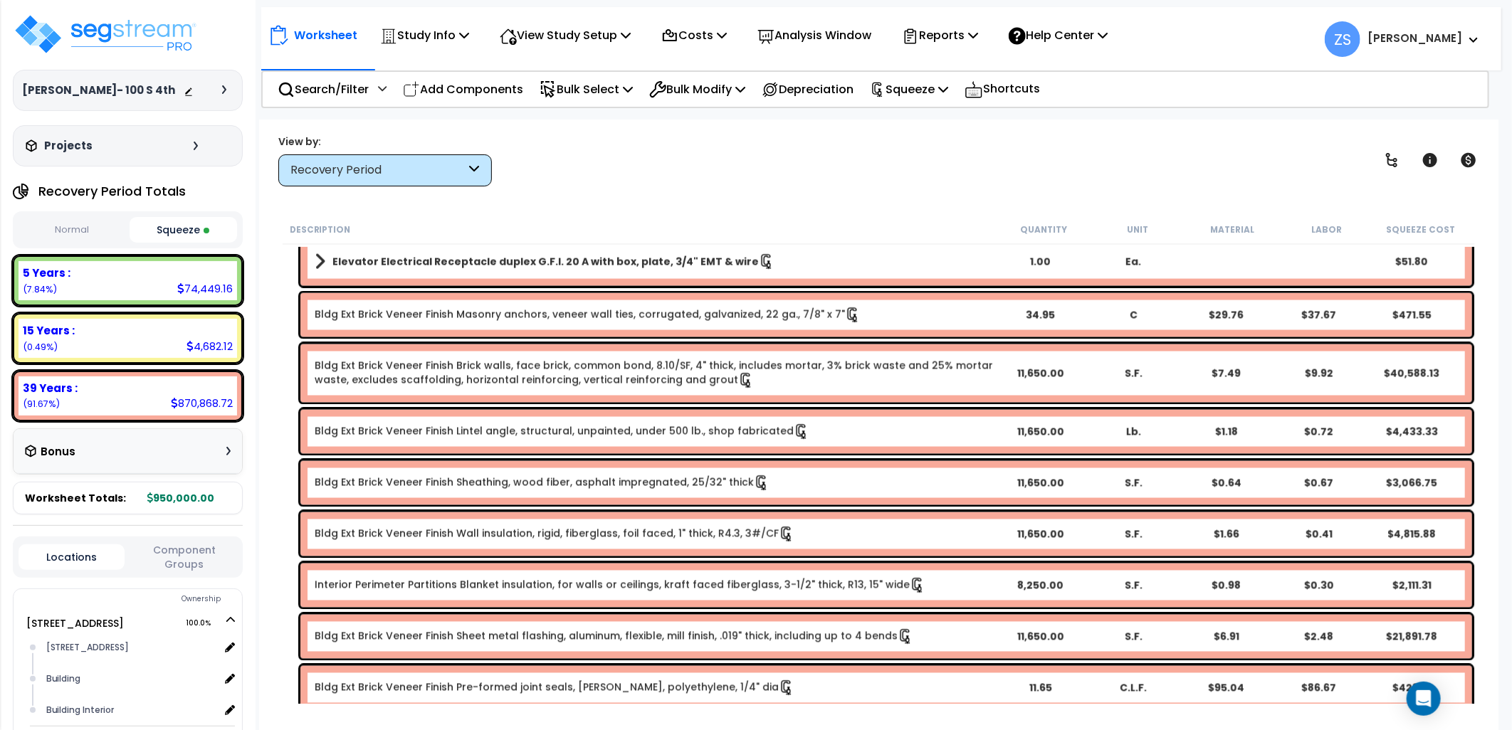
scroll to position [8701, 0]
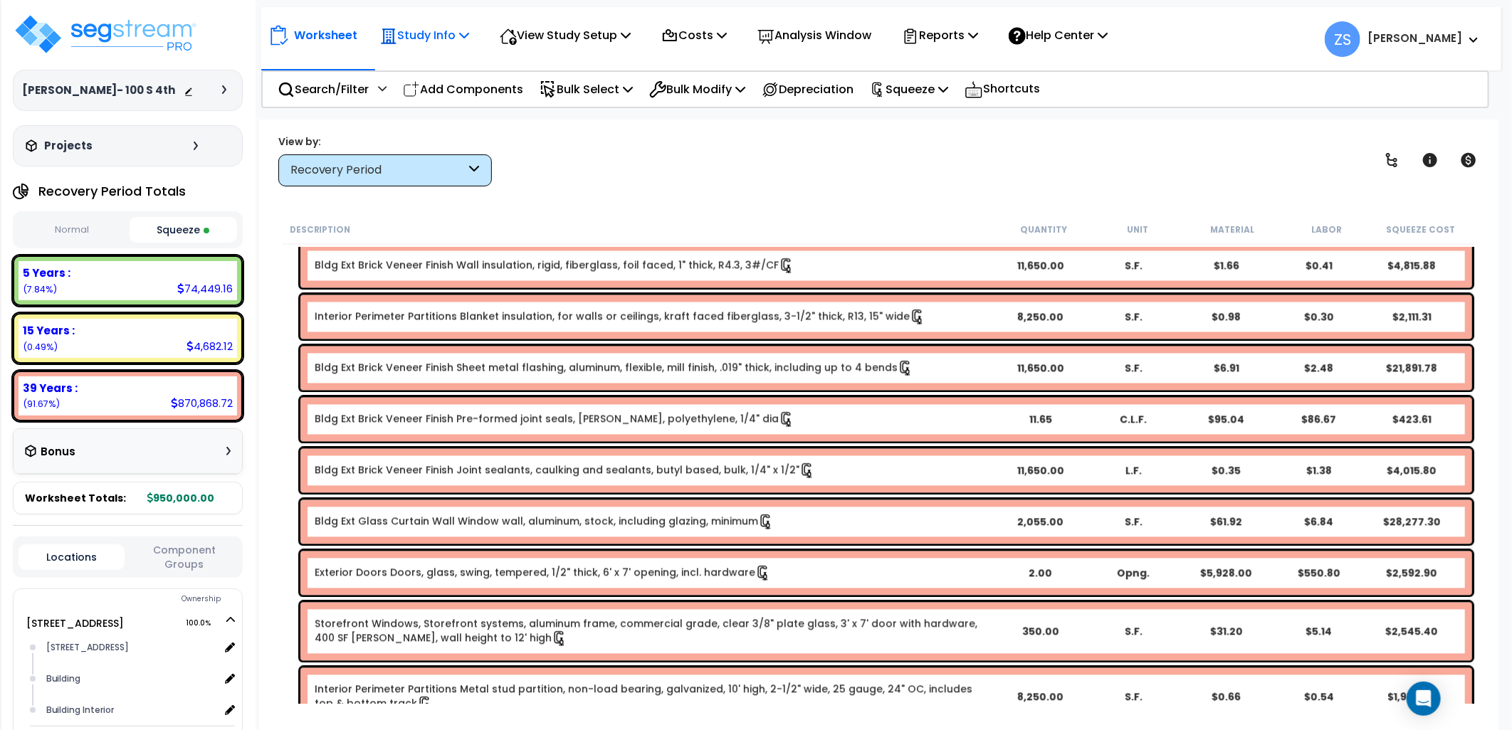
click at [473, 38] on div "Study Info Study Setup Add Property Unit Template study Clone study" at bounding box center [424, 35] width 105 height 33
click at [465, 31] on icon at bounding box center [464, 34] width 10 height 11
click at [625, 215] on div "Description Quantity Unit Material Labor Squeeze Cost" at bounding box center [879, 230] width 1193 height 30
click at [631, 34] on icon at bounding box center [626, 34] width 10 height 11
click at [572, 102] on link "View Questionnaire" at bounding box center [563, 97] width 141 height 28
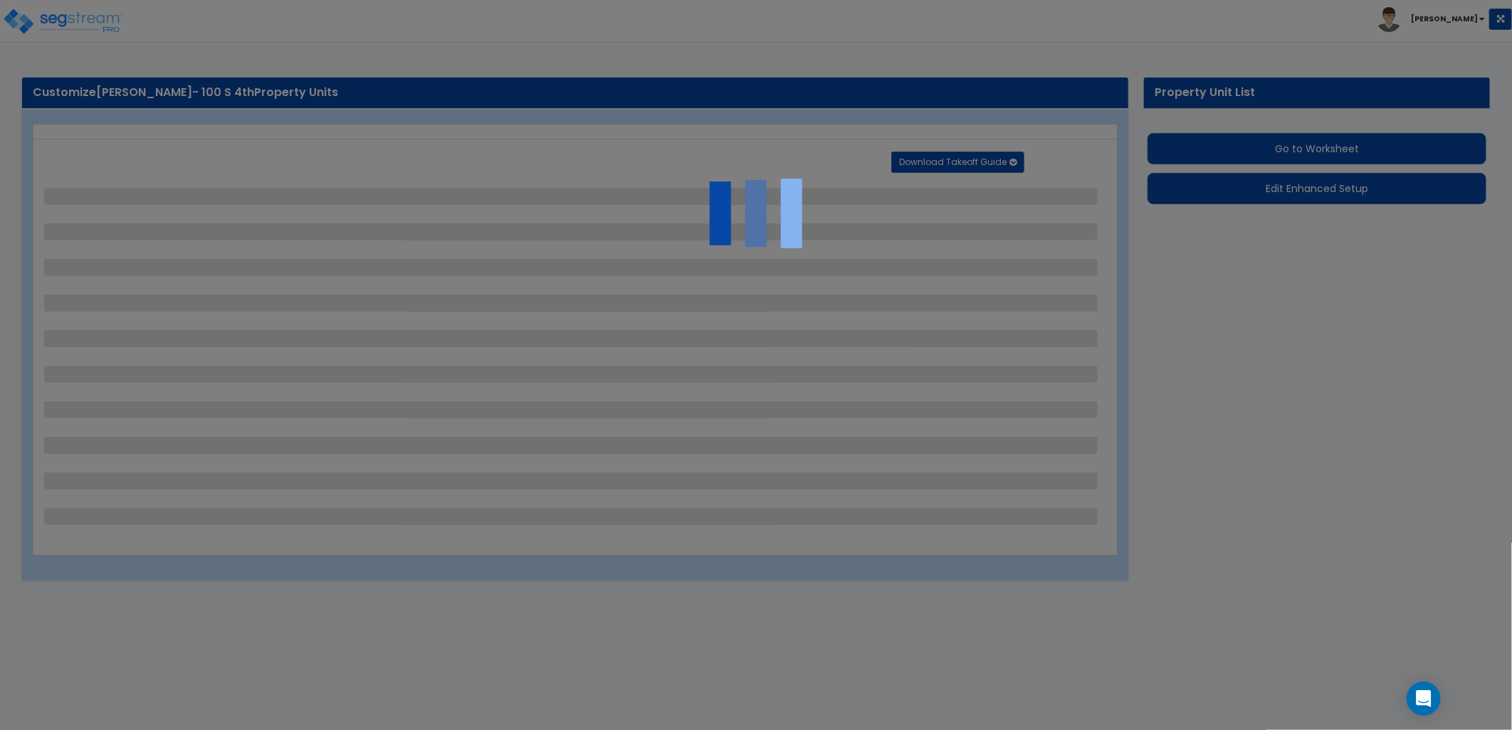
select select "2"
select select "1"
select select "2"
select select "1"
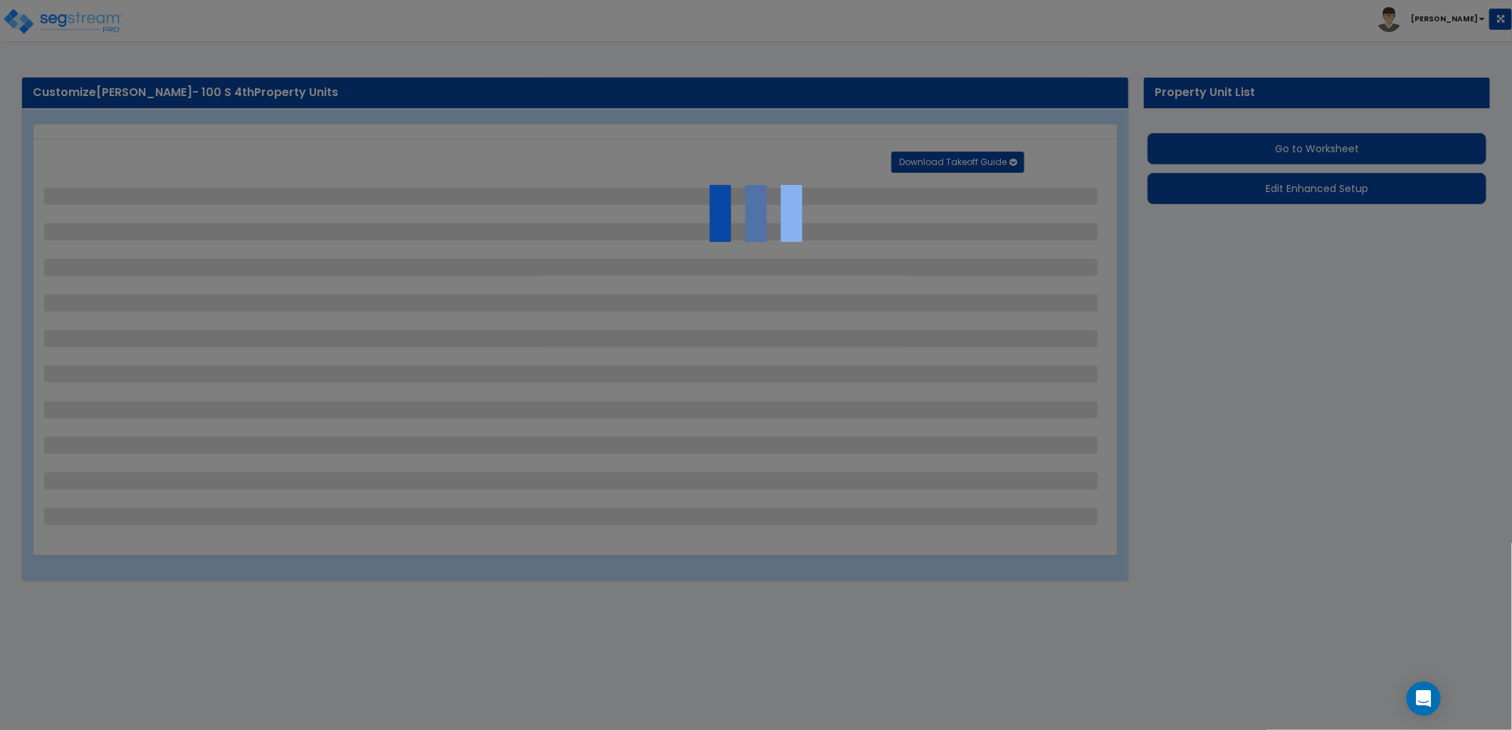
select select "1"
select select "4"
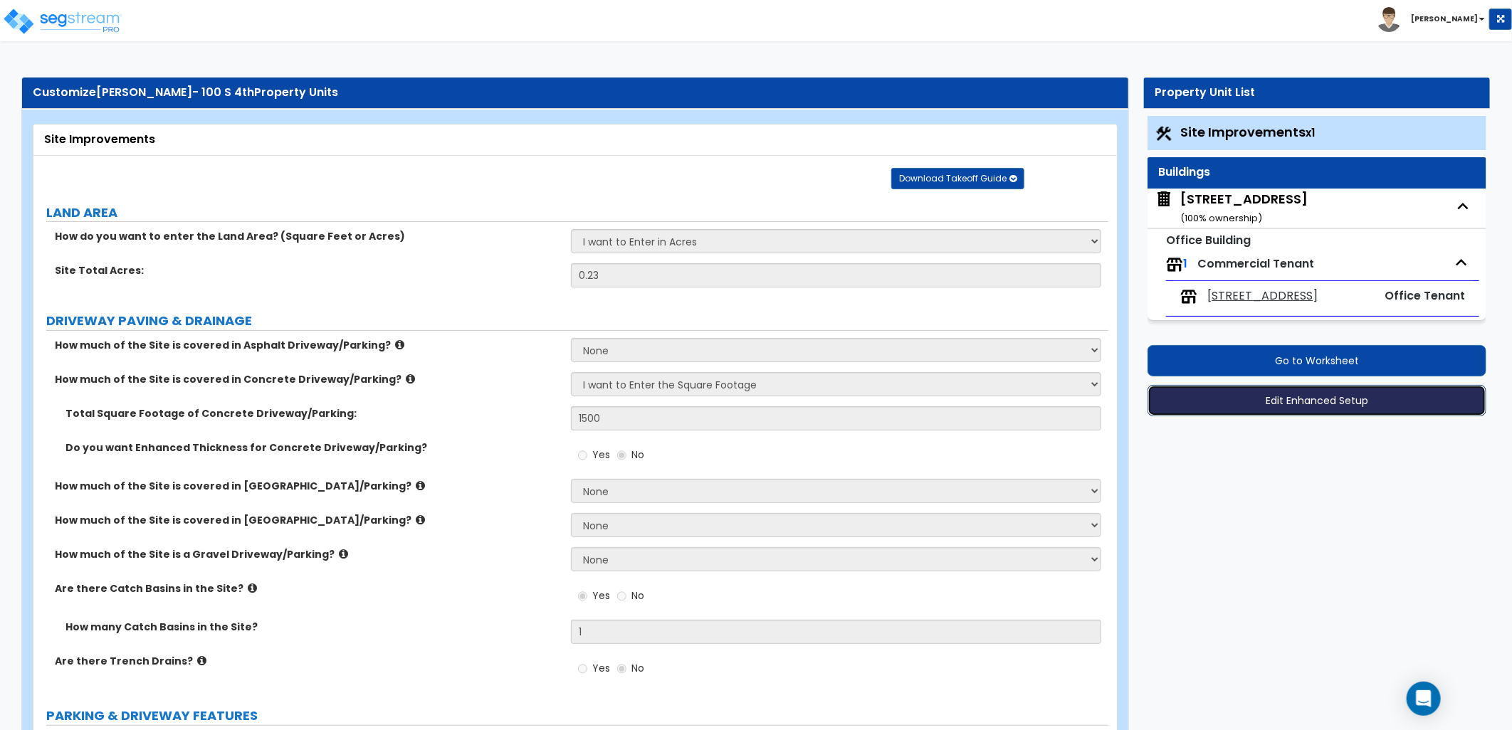
click at [1272, 404] on button "Edit Enhanced Setup" at bounding box center [1317, 400] width 339 height 31
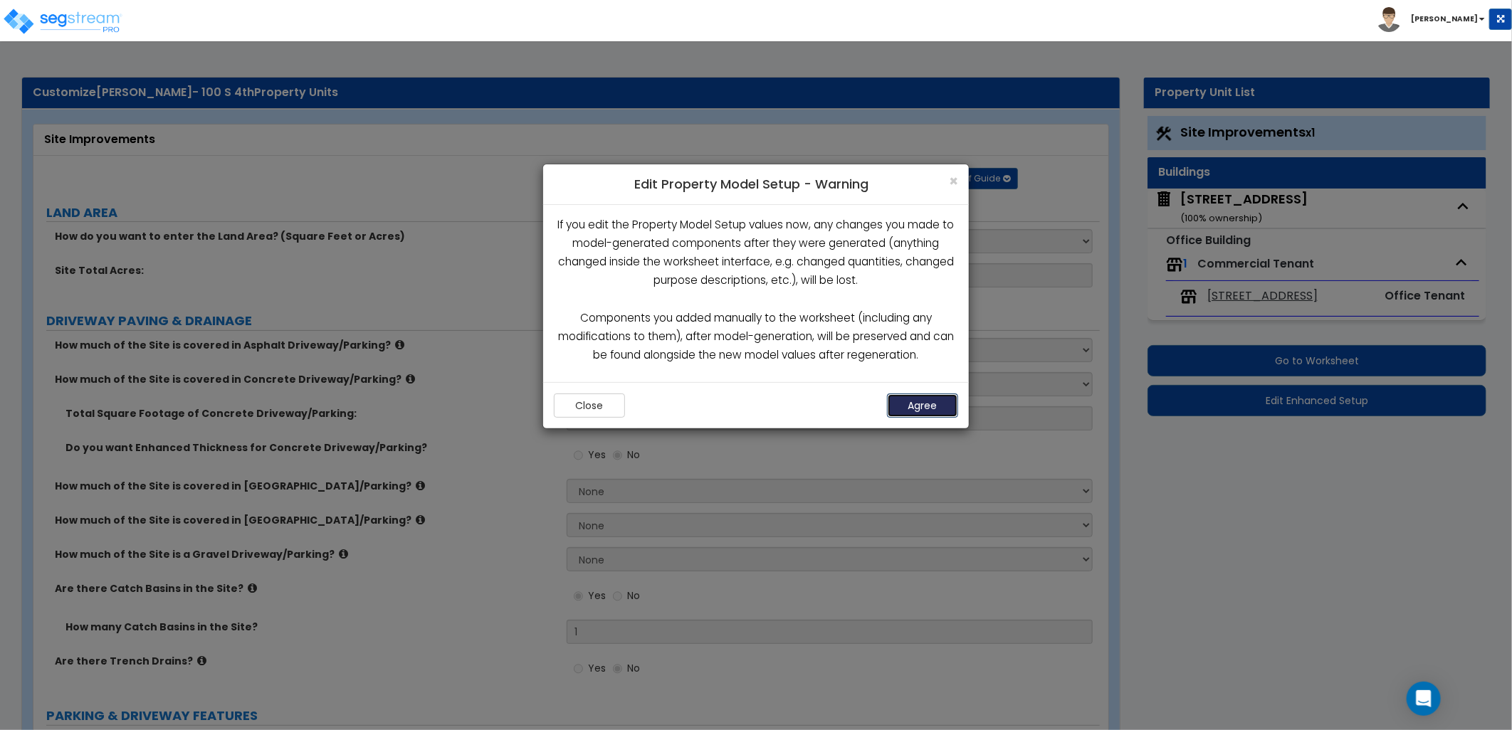
click at [948, 395] on button "Agree" at bounding box center [922, 406] width 71 height 24
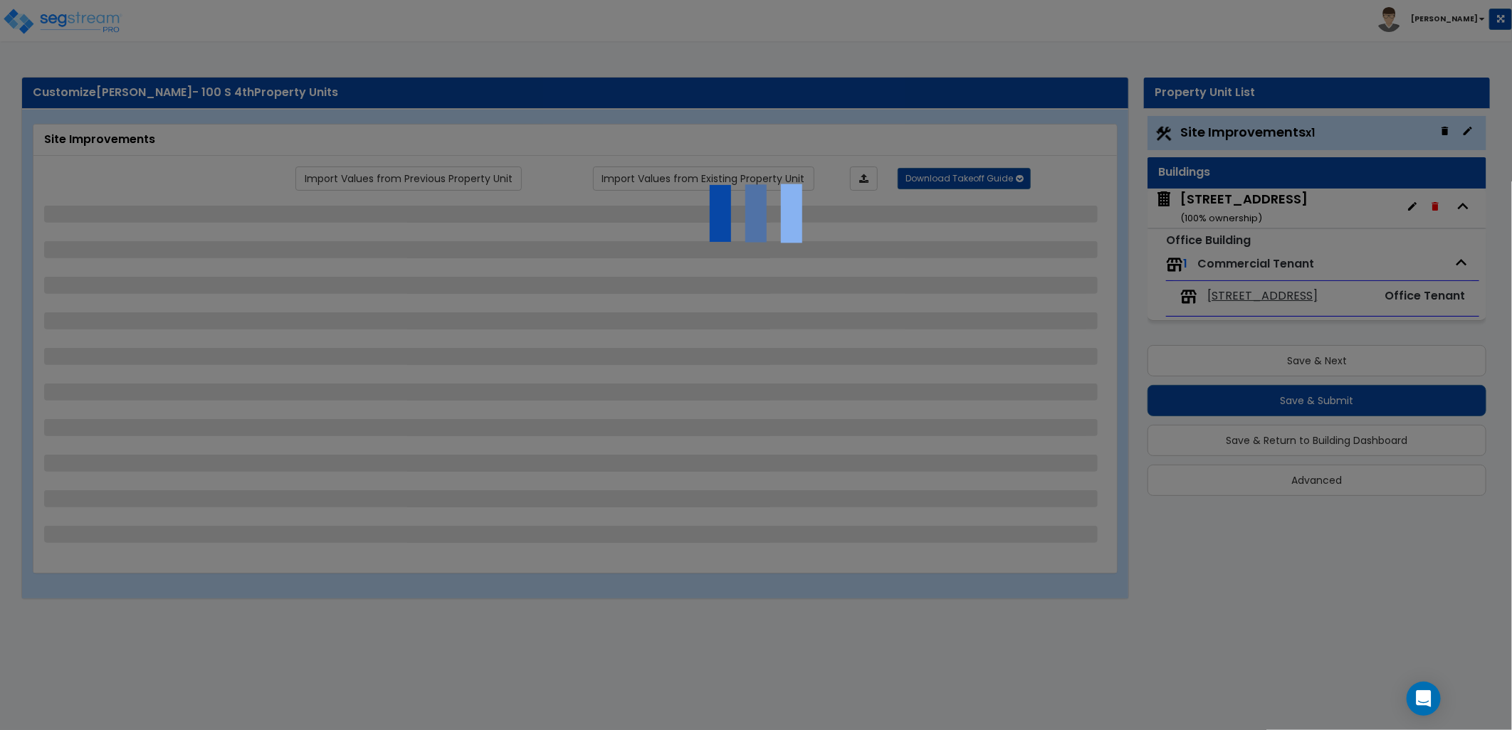
select select "2"
select select "1"
select select "2"
select select "1"
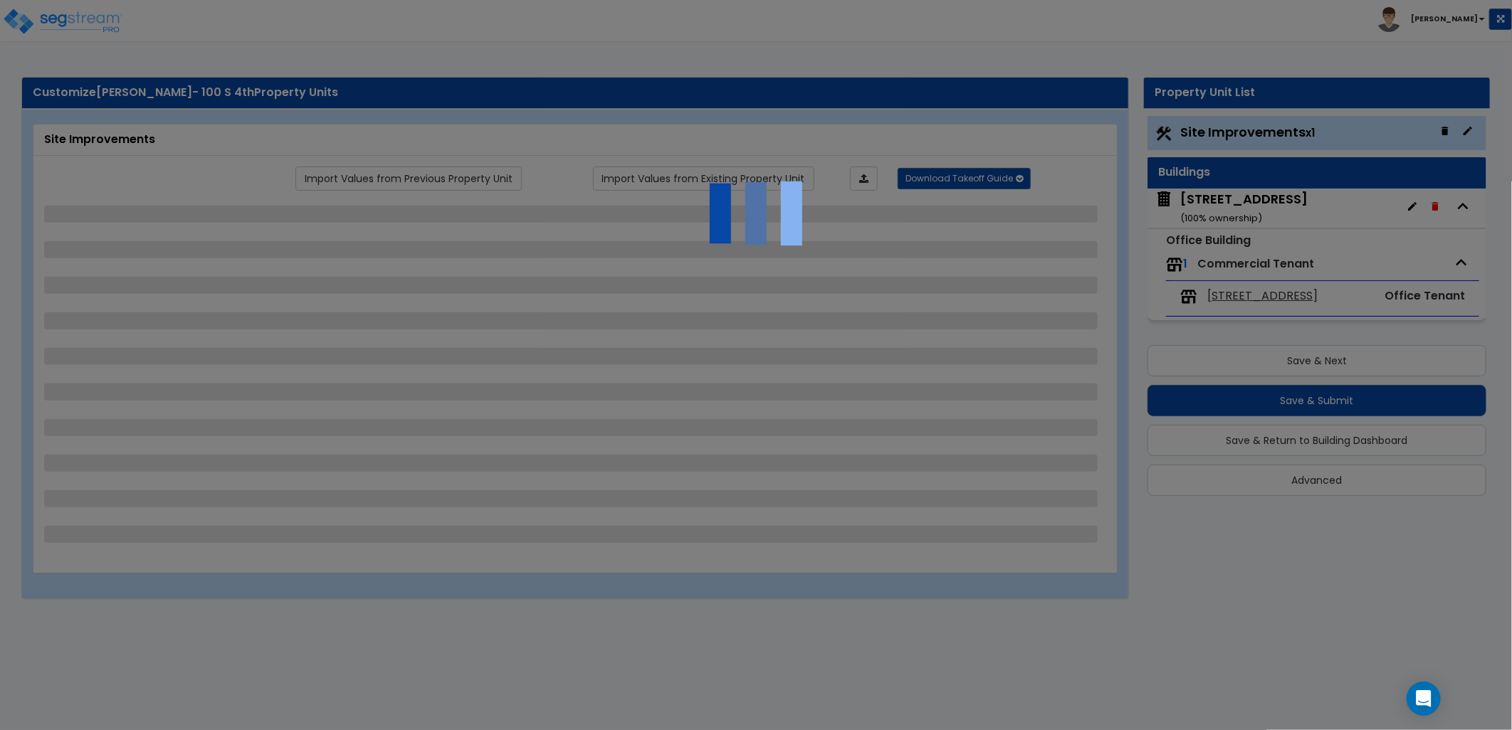
select select "1"
select select "4"
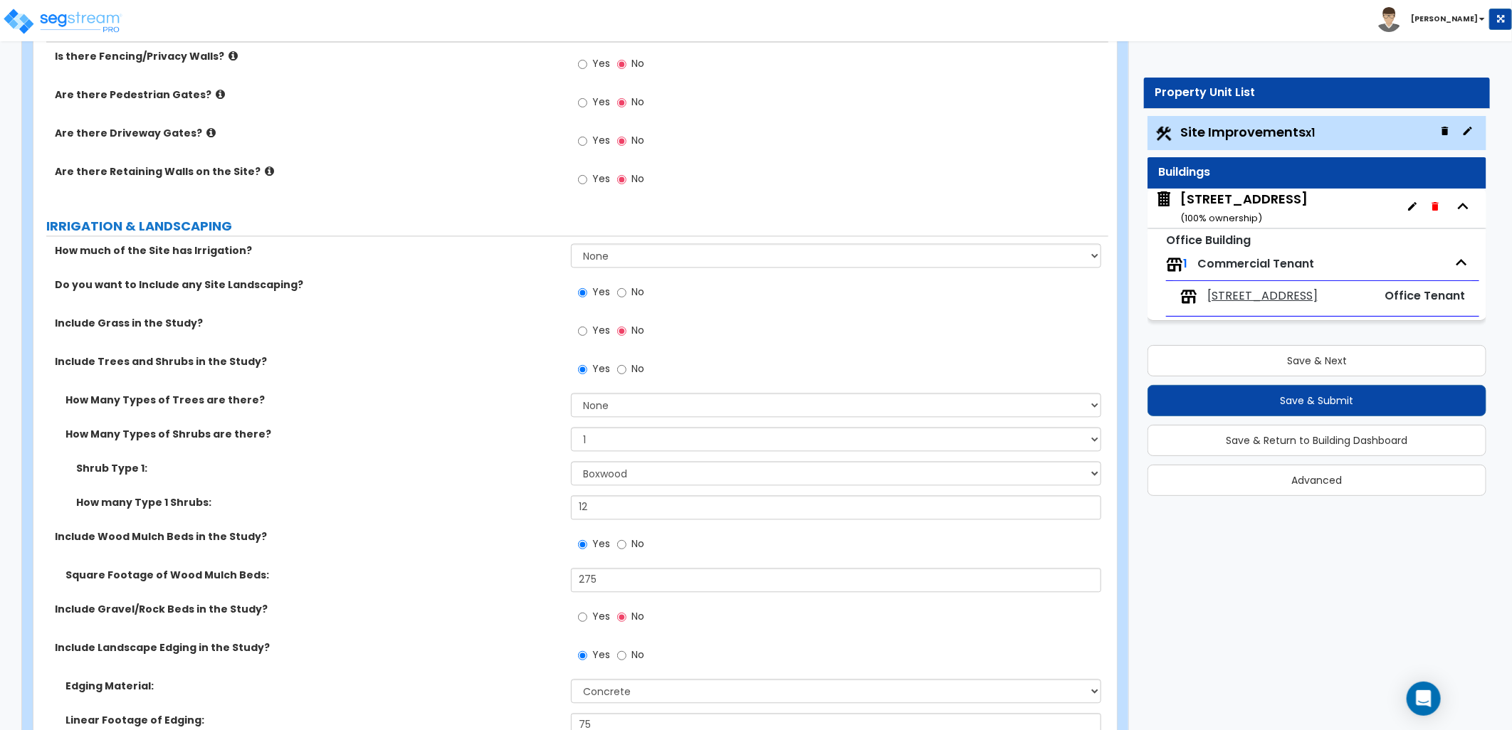
scroll to position [2056, 0]
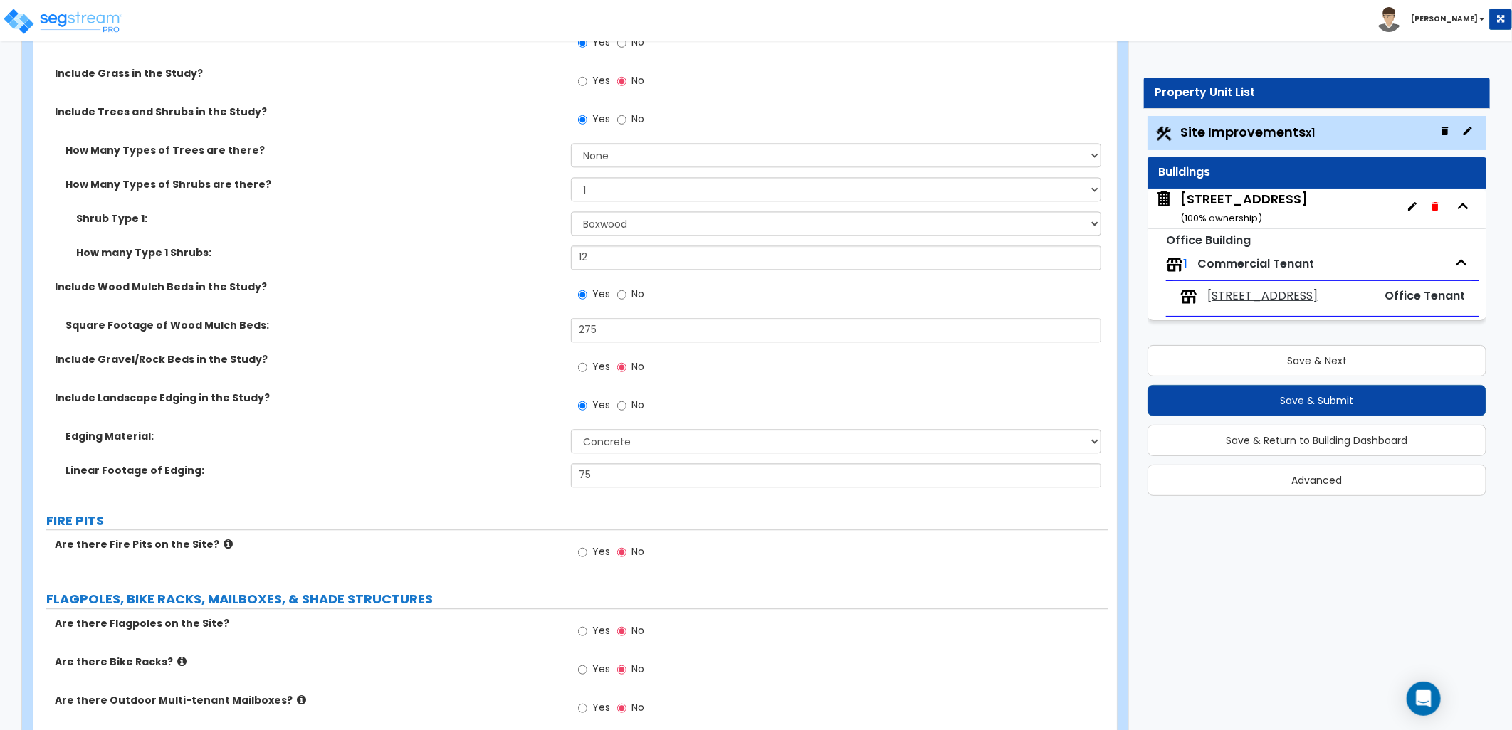
click at [1248, 293] on span "[STREET_ADDRESS]" at bounding box center [1262, 296] width 110 height 16
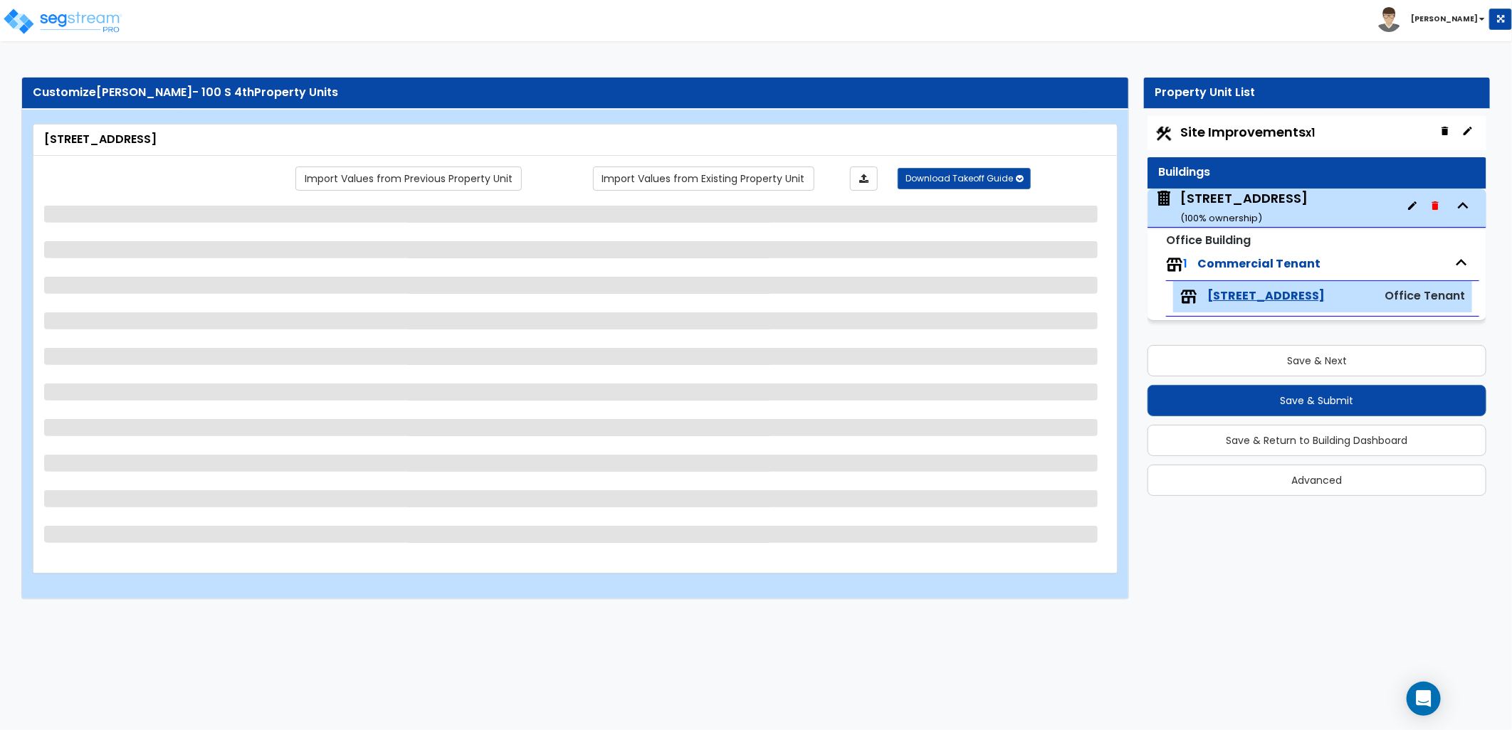
select select "3"
select select "1"
select select "4"
select select "7"
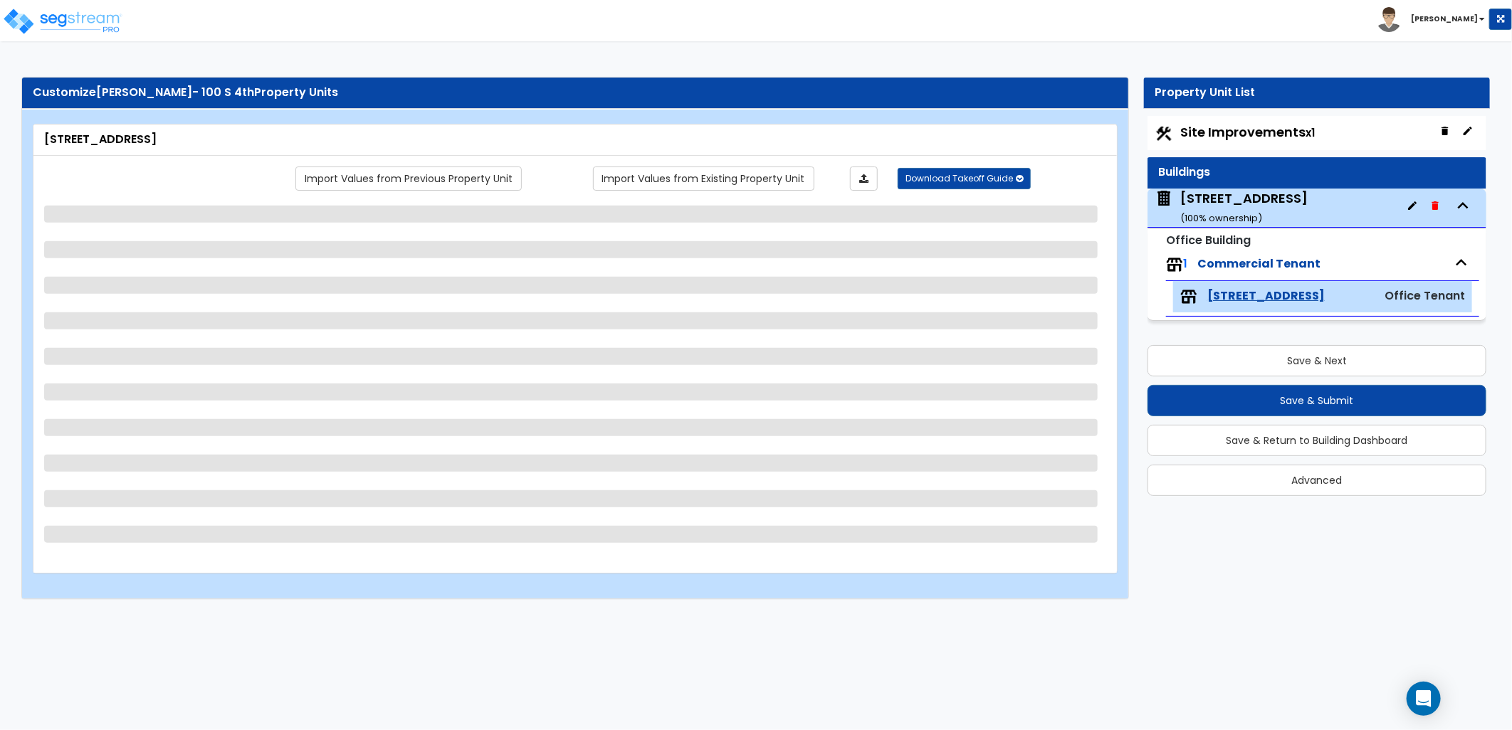
select select "4"
select select "1"
select select "9"
select select "3"
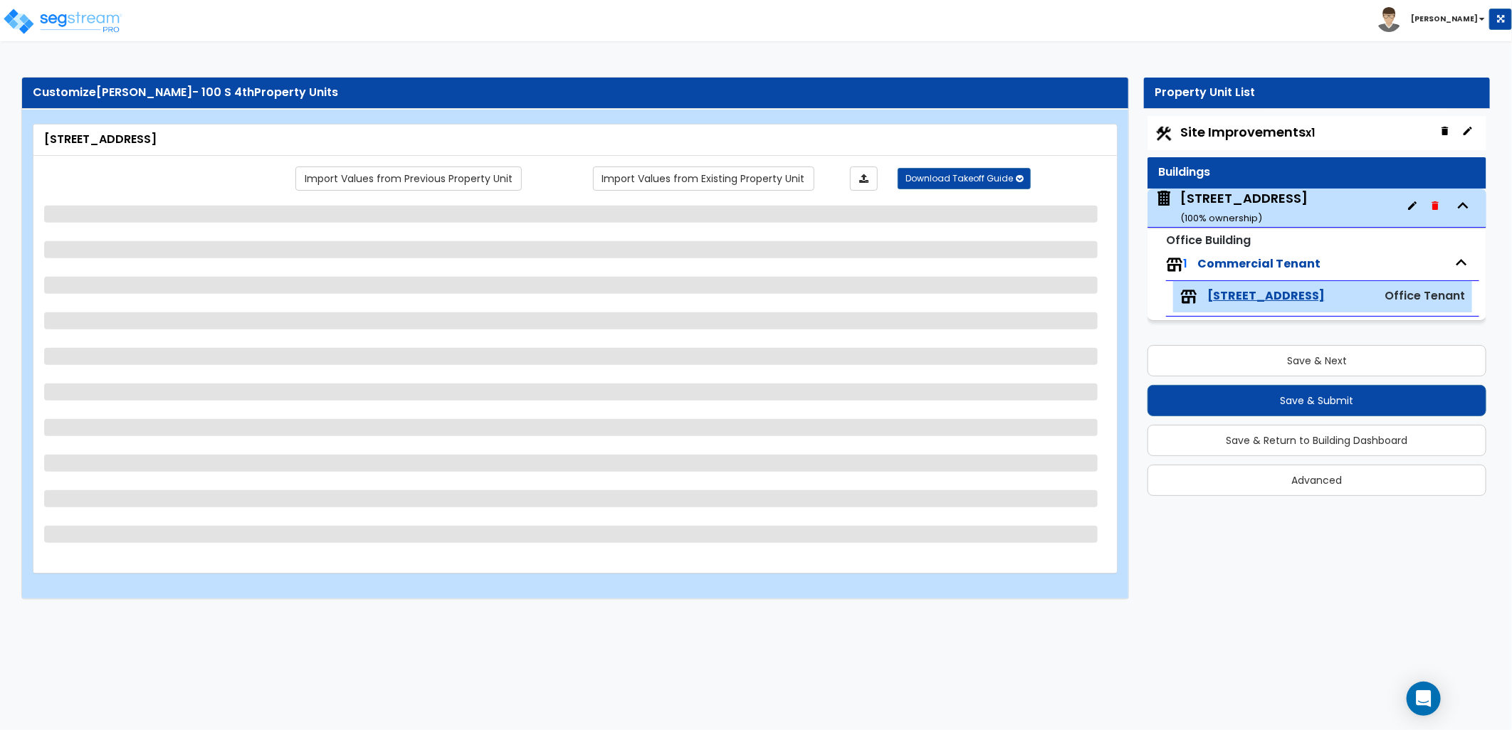
select select "2"
select select "1"
select select "2"
select select "1"
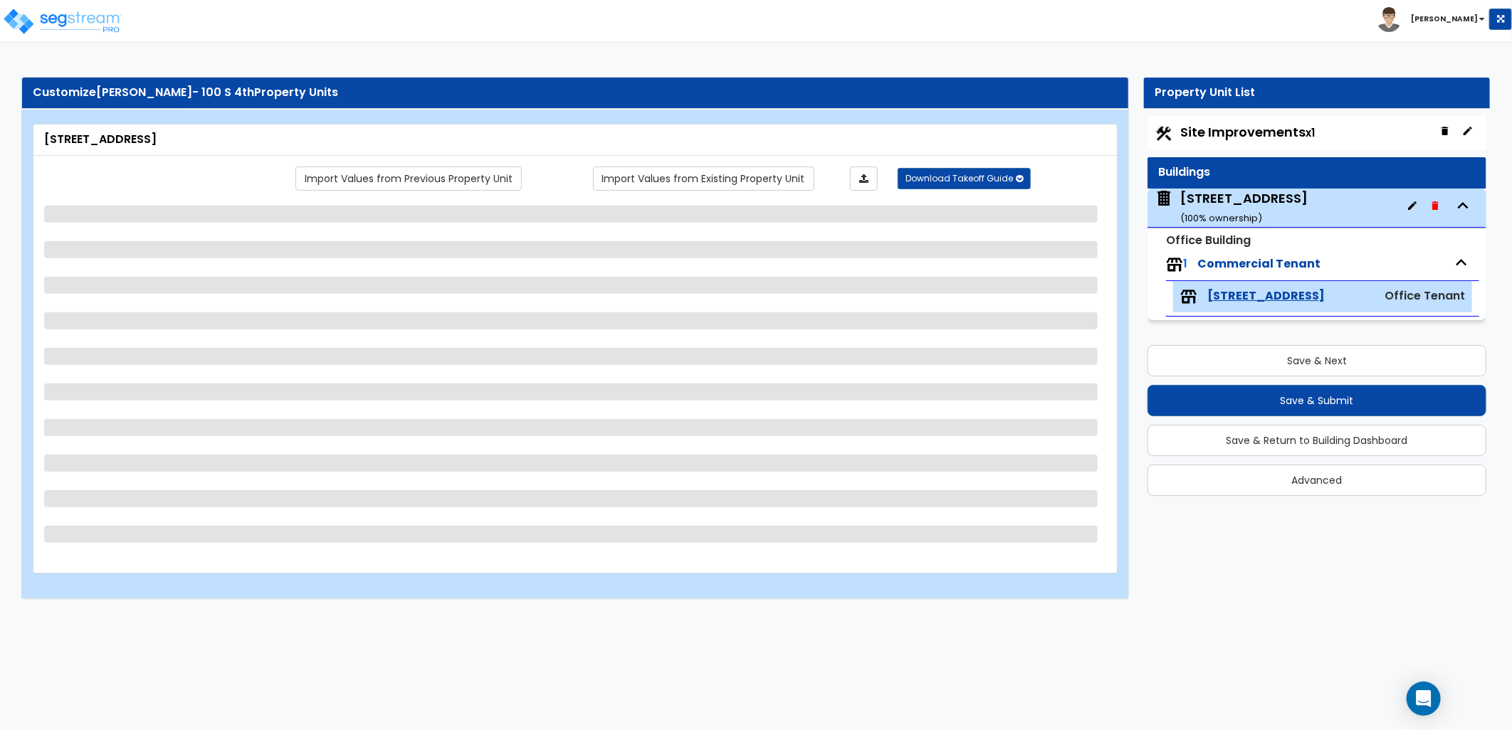
select select "3"
select select "2"
select select "1"
select select "3"
select select "1"
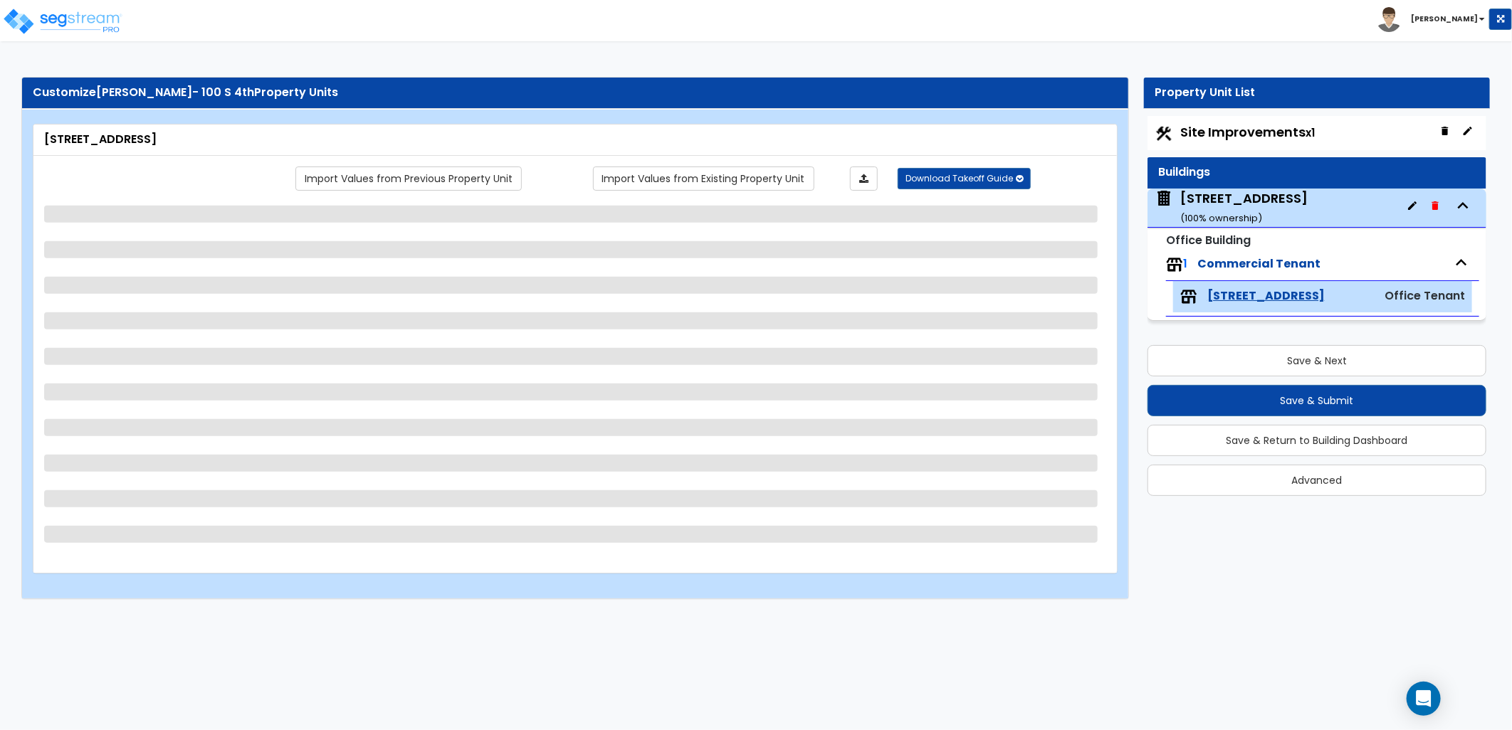
select select "1"
select select "2"
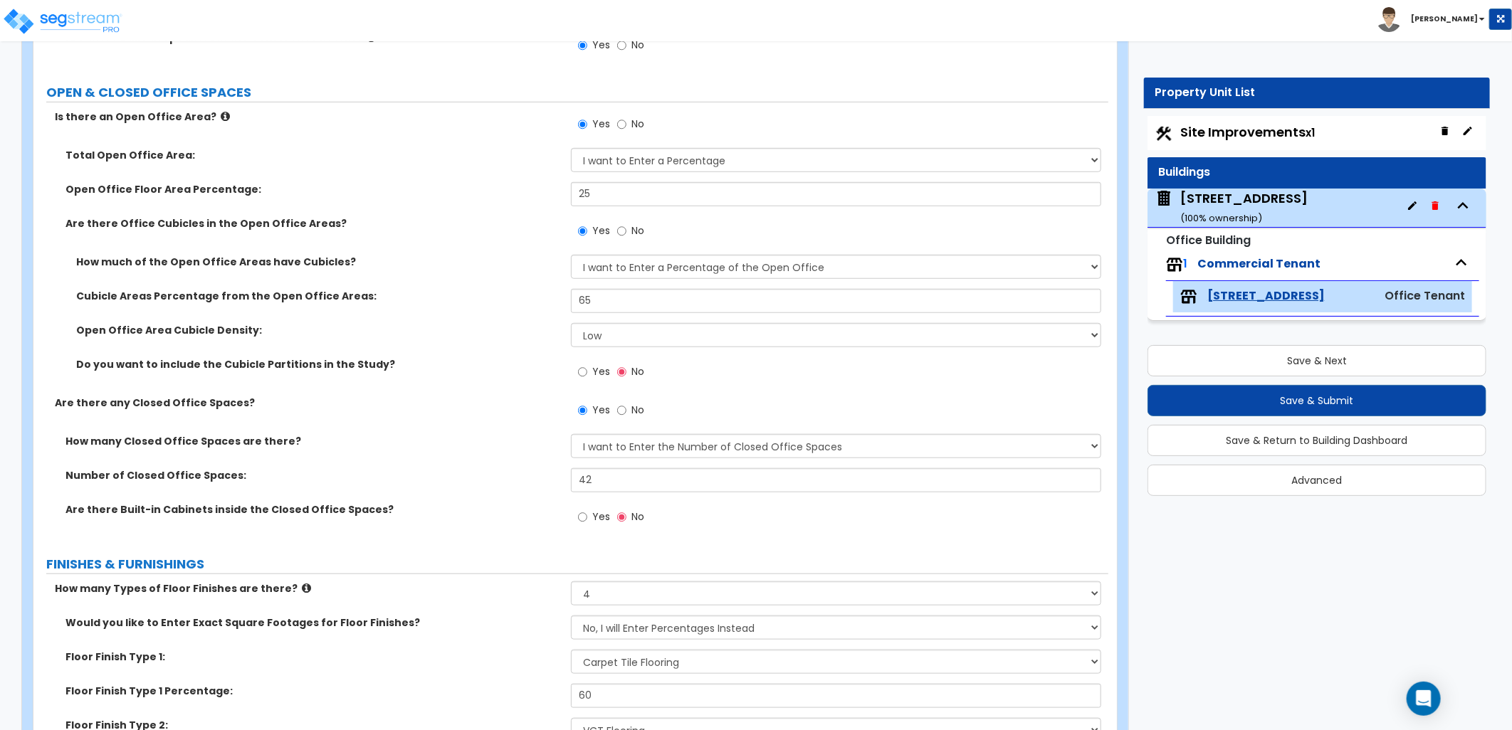
scroll to position [632, 0]
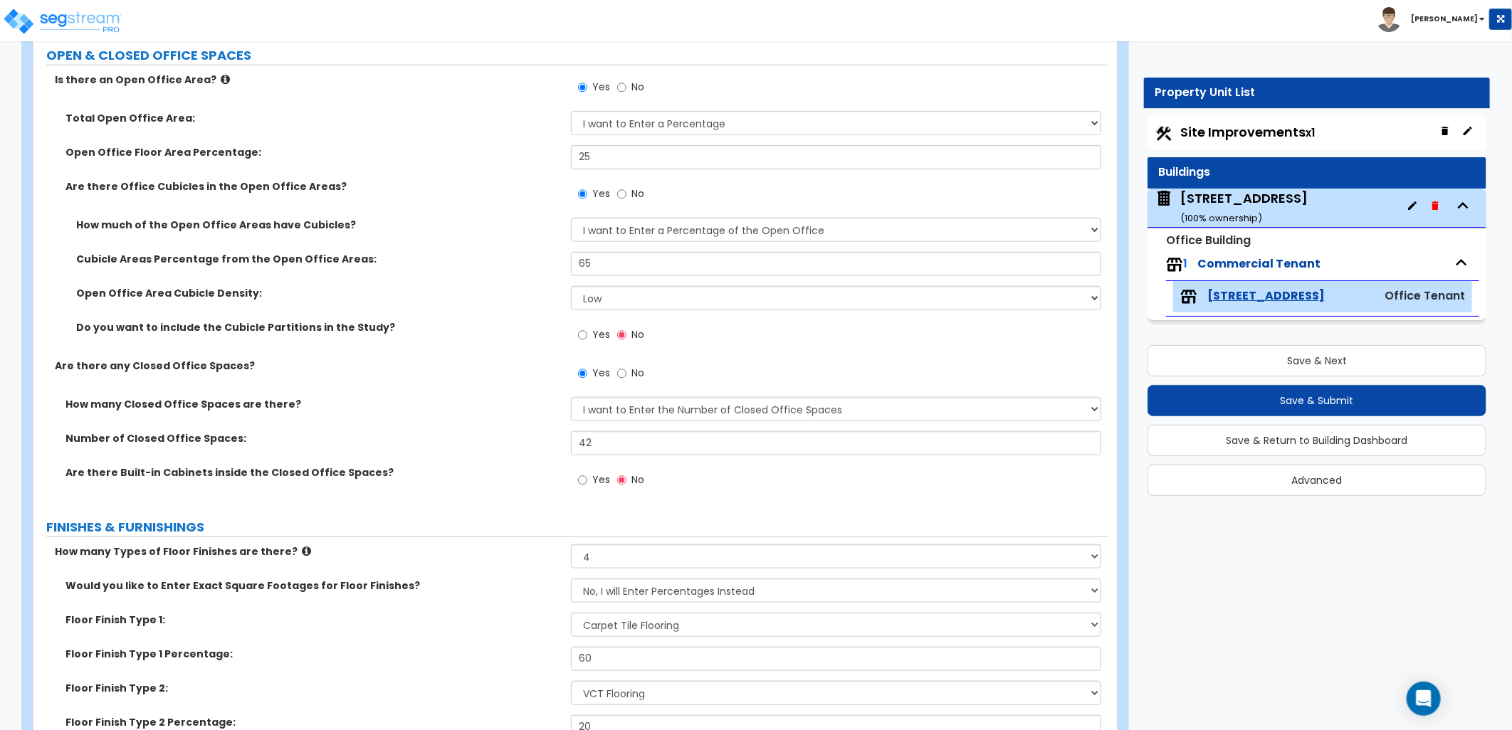
click at [594, 332] on span "Yes" at bounding box center [601, 334] width 18 height 14
click at [587, 332] on input "Yes" at bounding box center [582, 335] width 9 height 16
radio input "true"
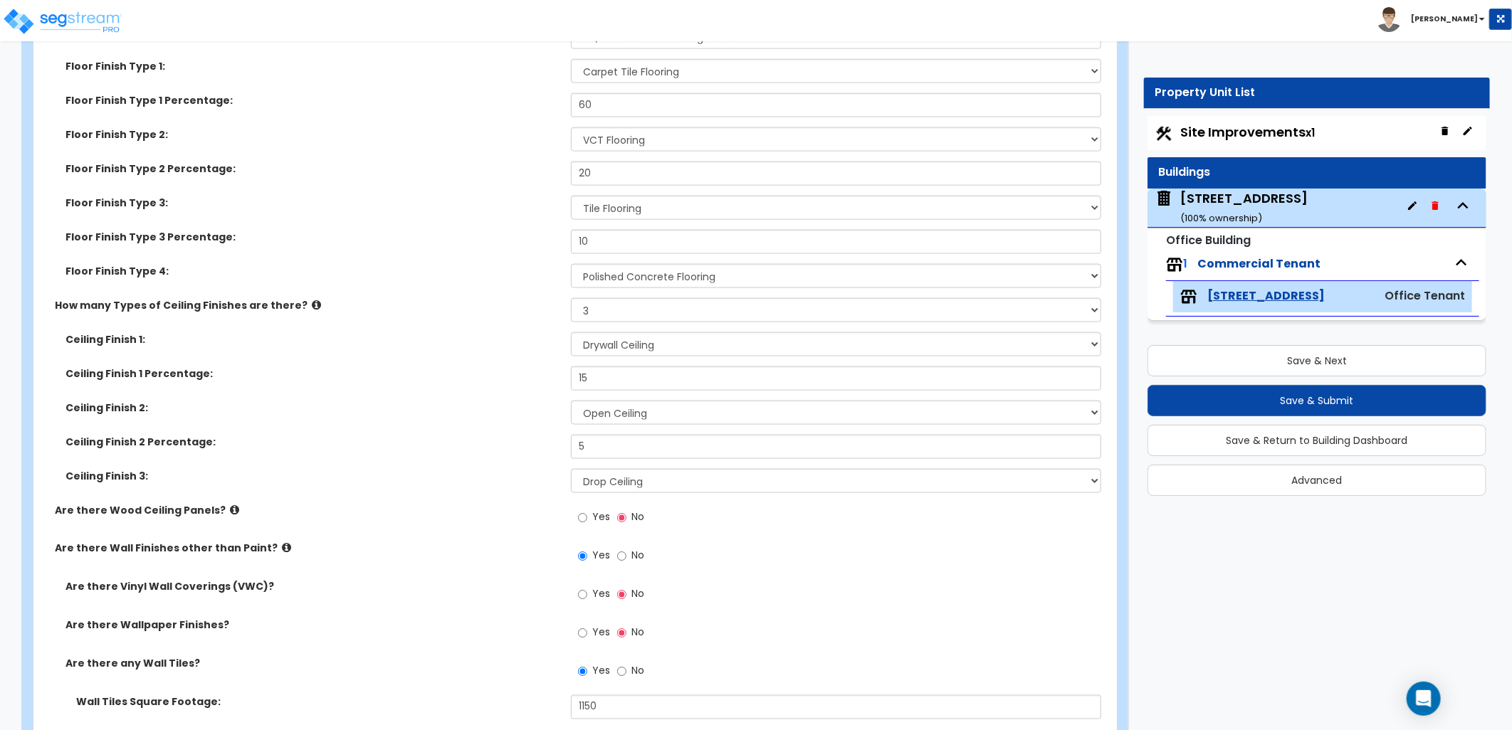
scroll to position [1661, 0]
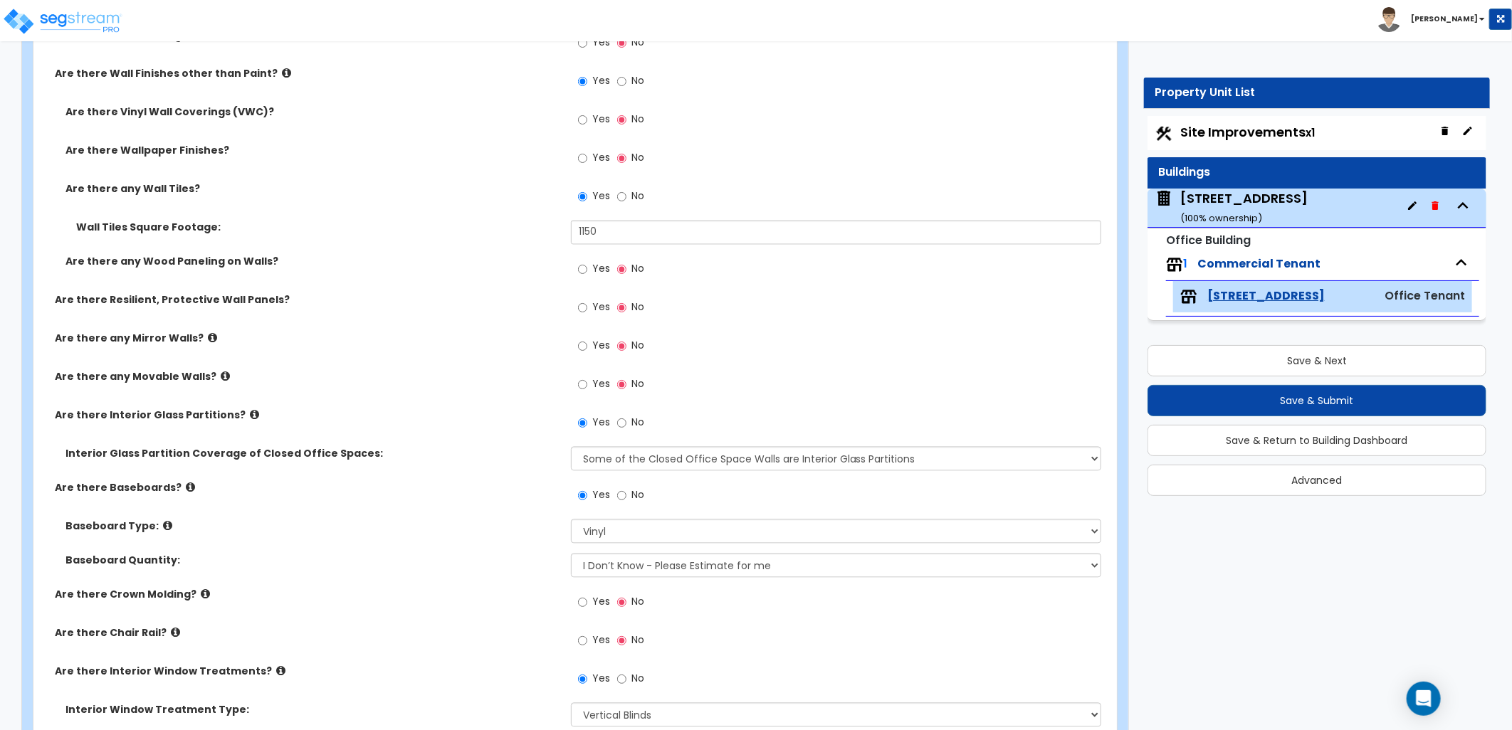
click at [1197, 132] on span "Site Improvements x1" at bounding box center [1247, 132] width 135 height 18
select select "2"
select select "1"
select select "2"
select select "1"
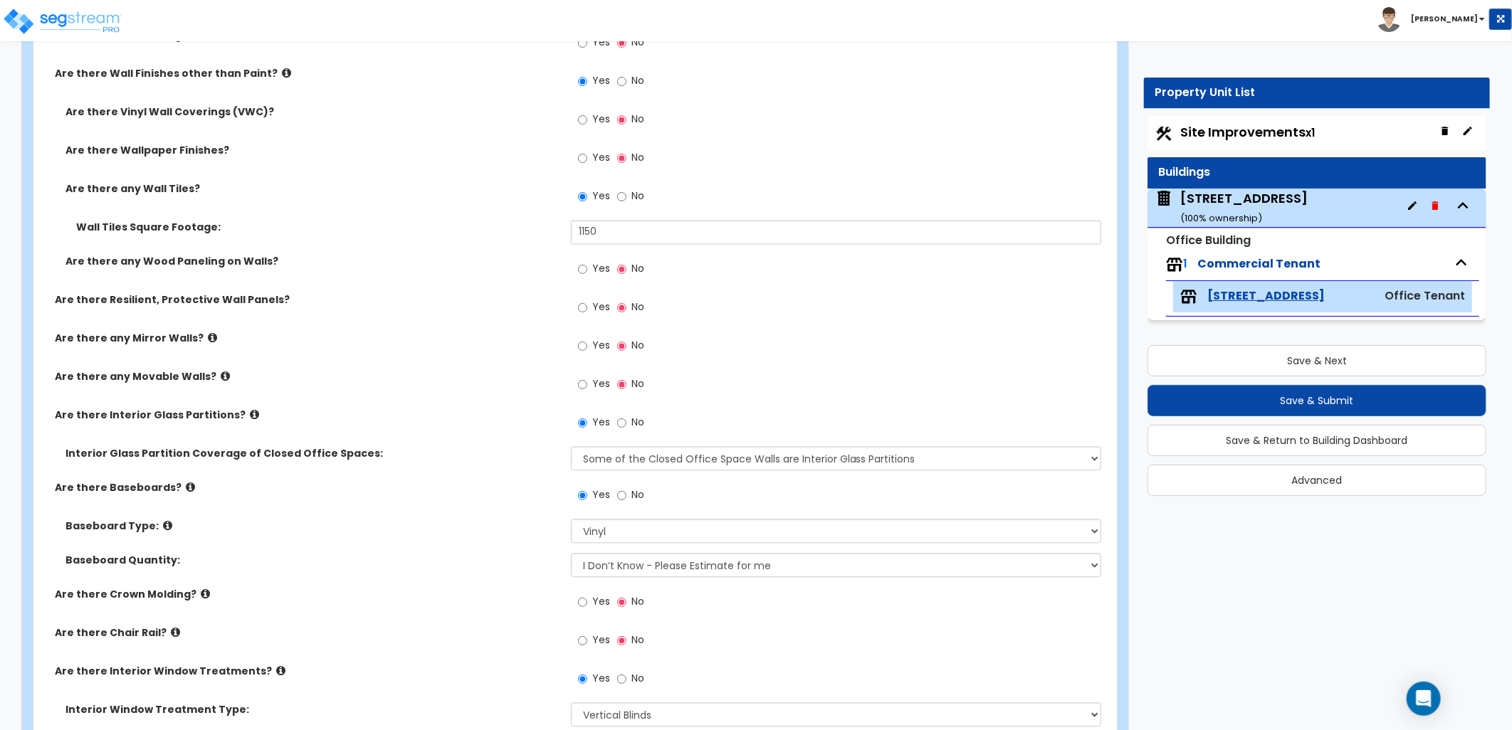
select select "1"
select select "4"
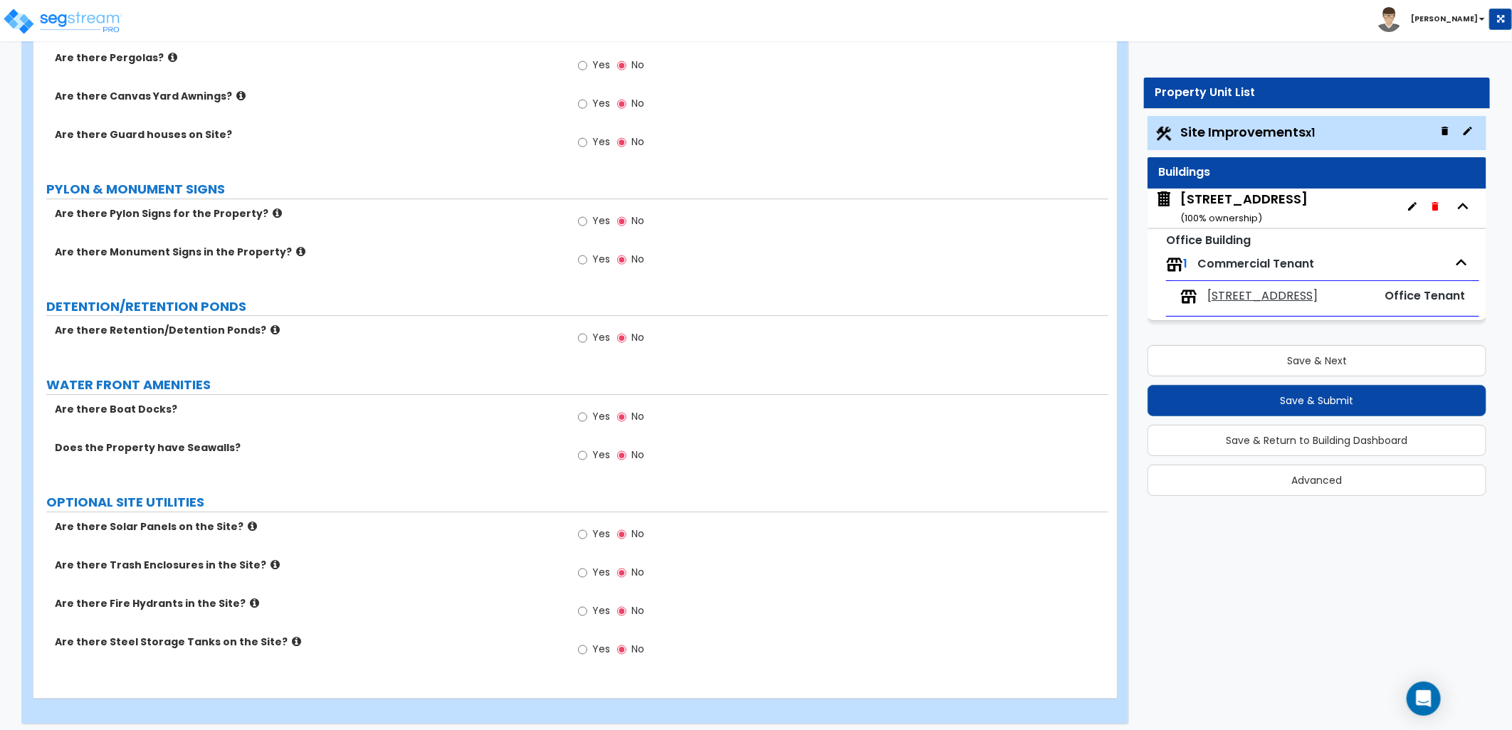
scroll to position [2744, 0]
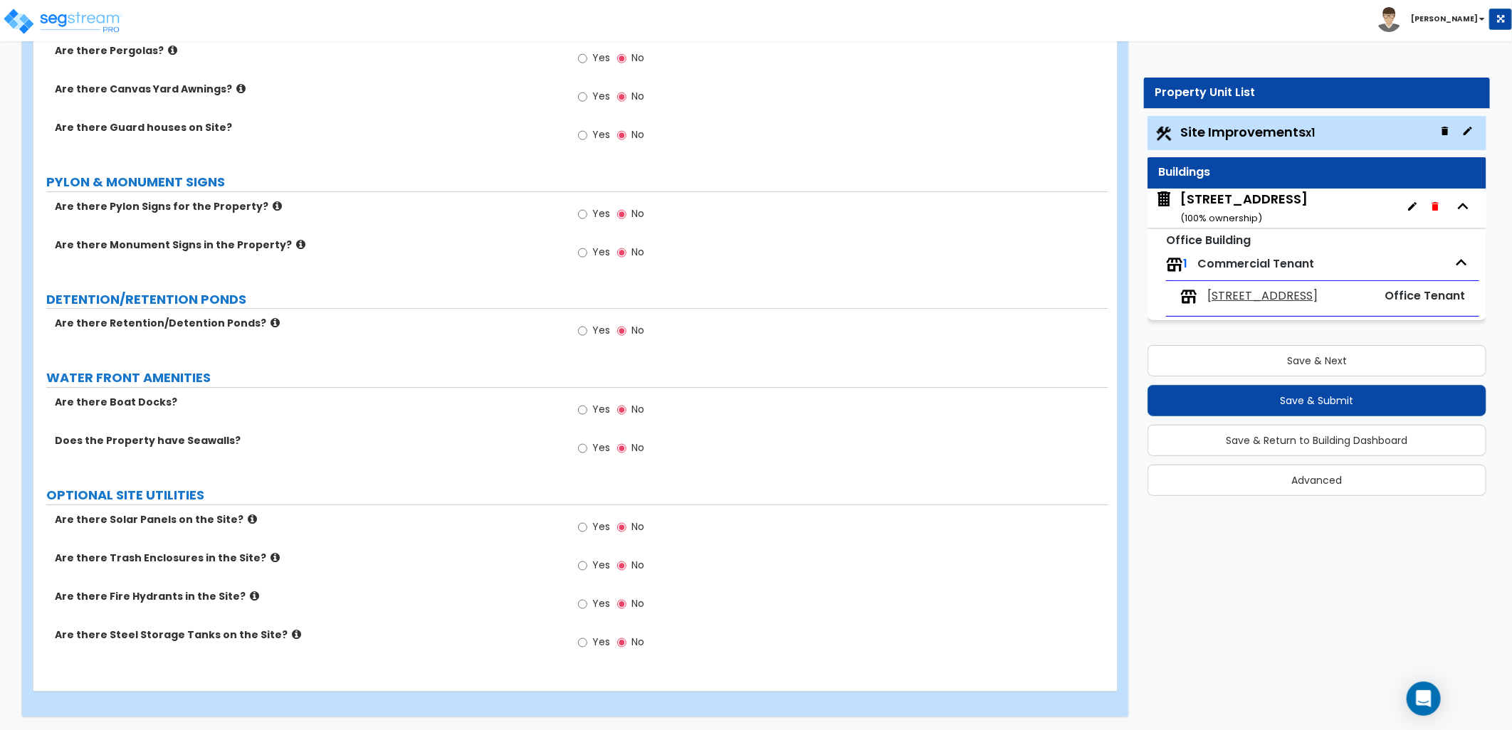
click at [1247, 210] on div "100 South 4th St ( 100 % ownership)" at bounding box center [1243, 208] width 127 height 36
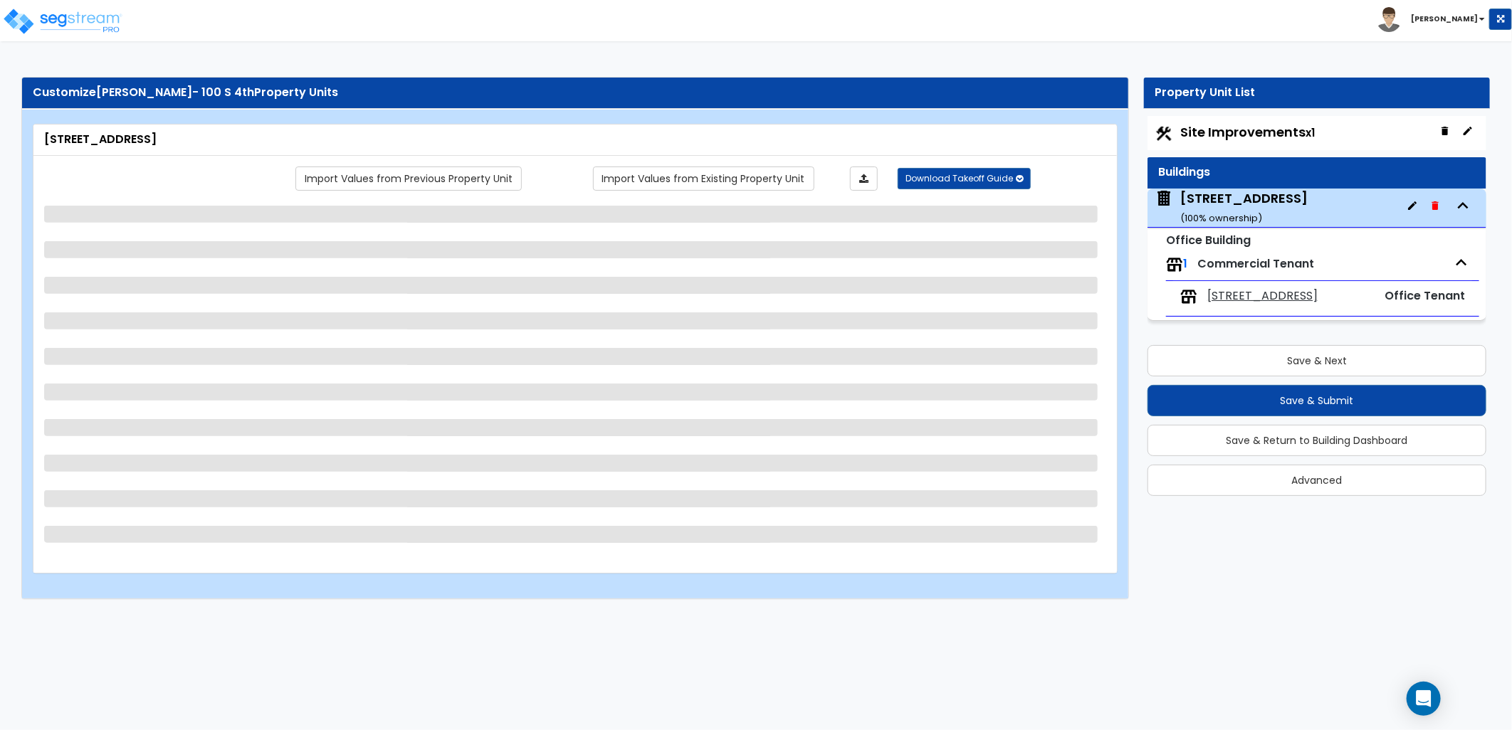
select select "4"
select select "1"
select select "2"
select select "1"
select select "2"
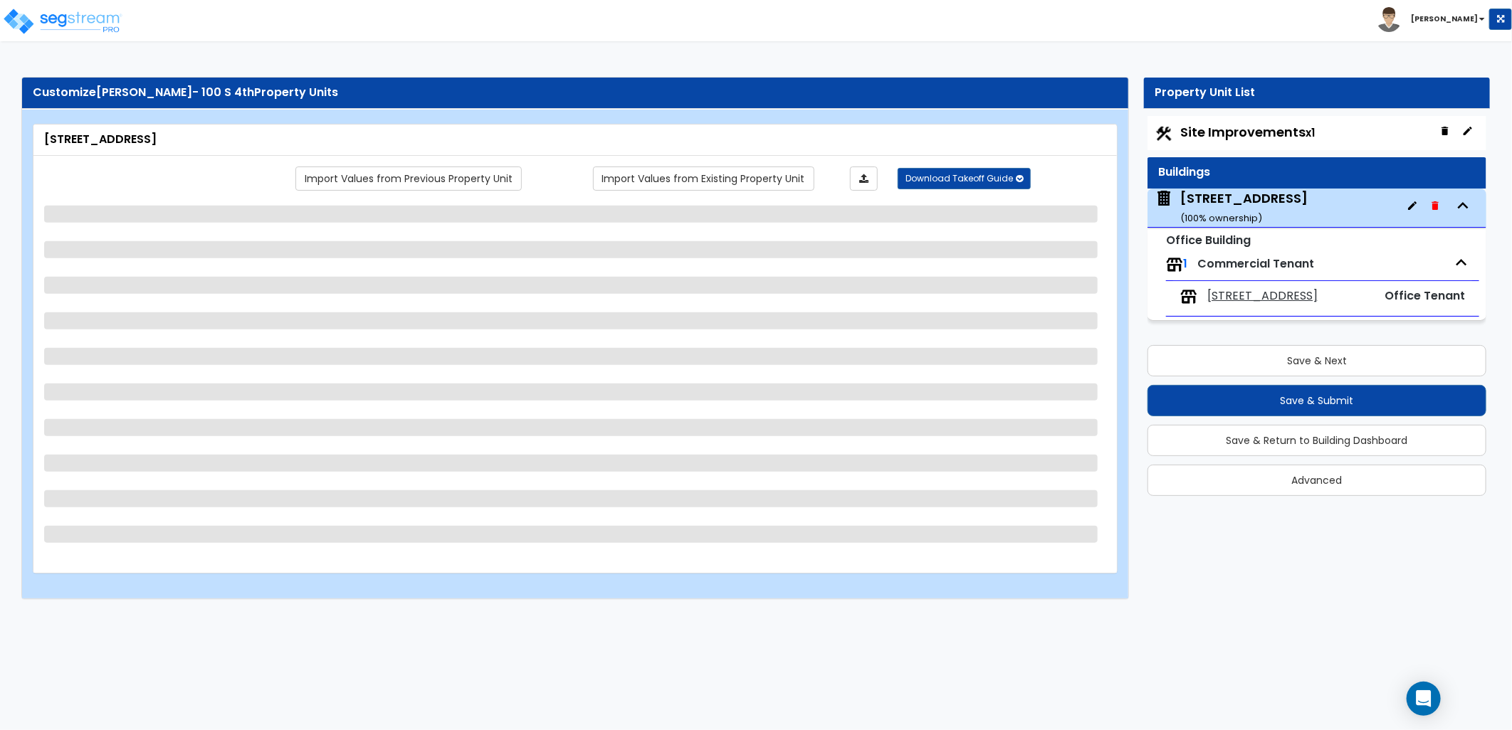
select select "13"
select select "2"
select select "1"
select select "3"
select select "2"
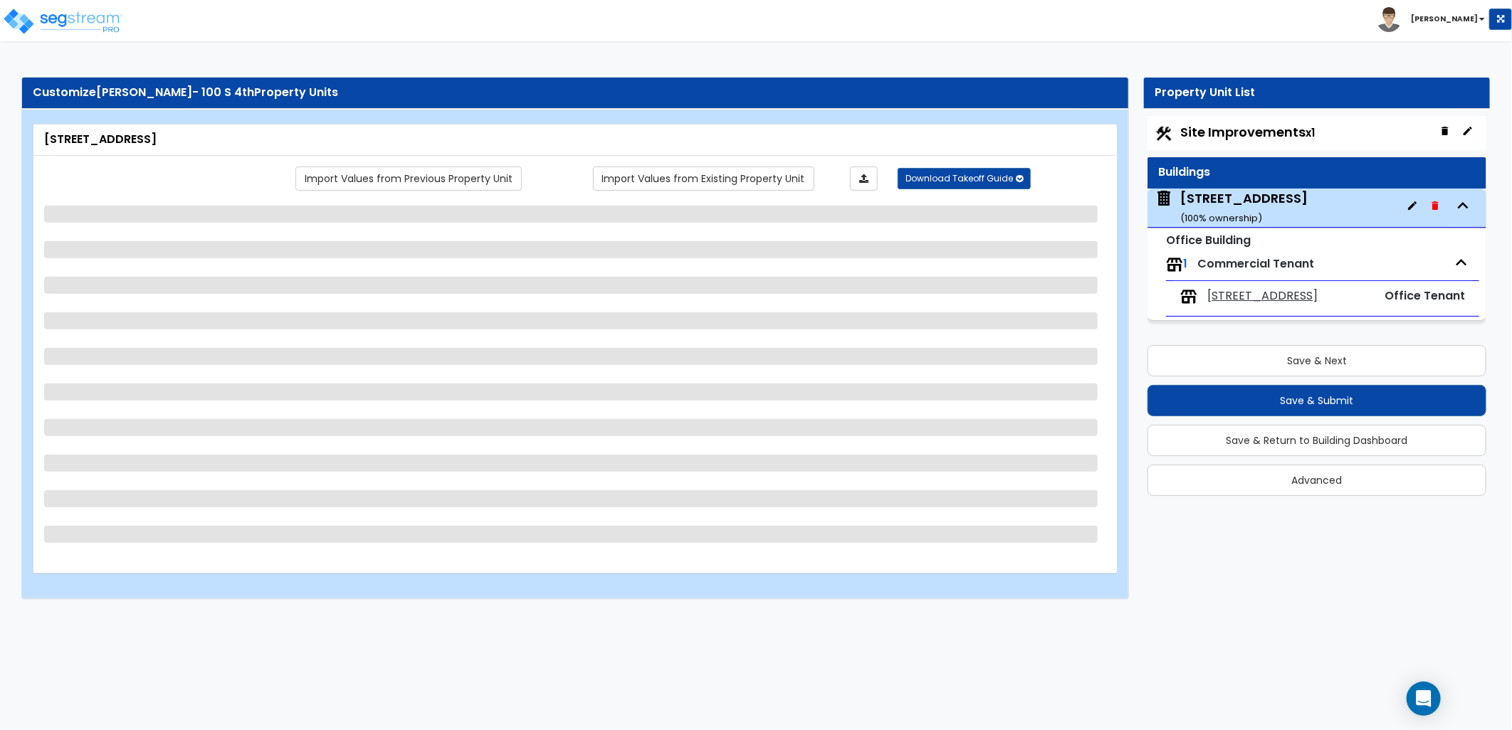
select select "2"
select select "1"
select select "2"
select select "1"
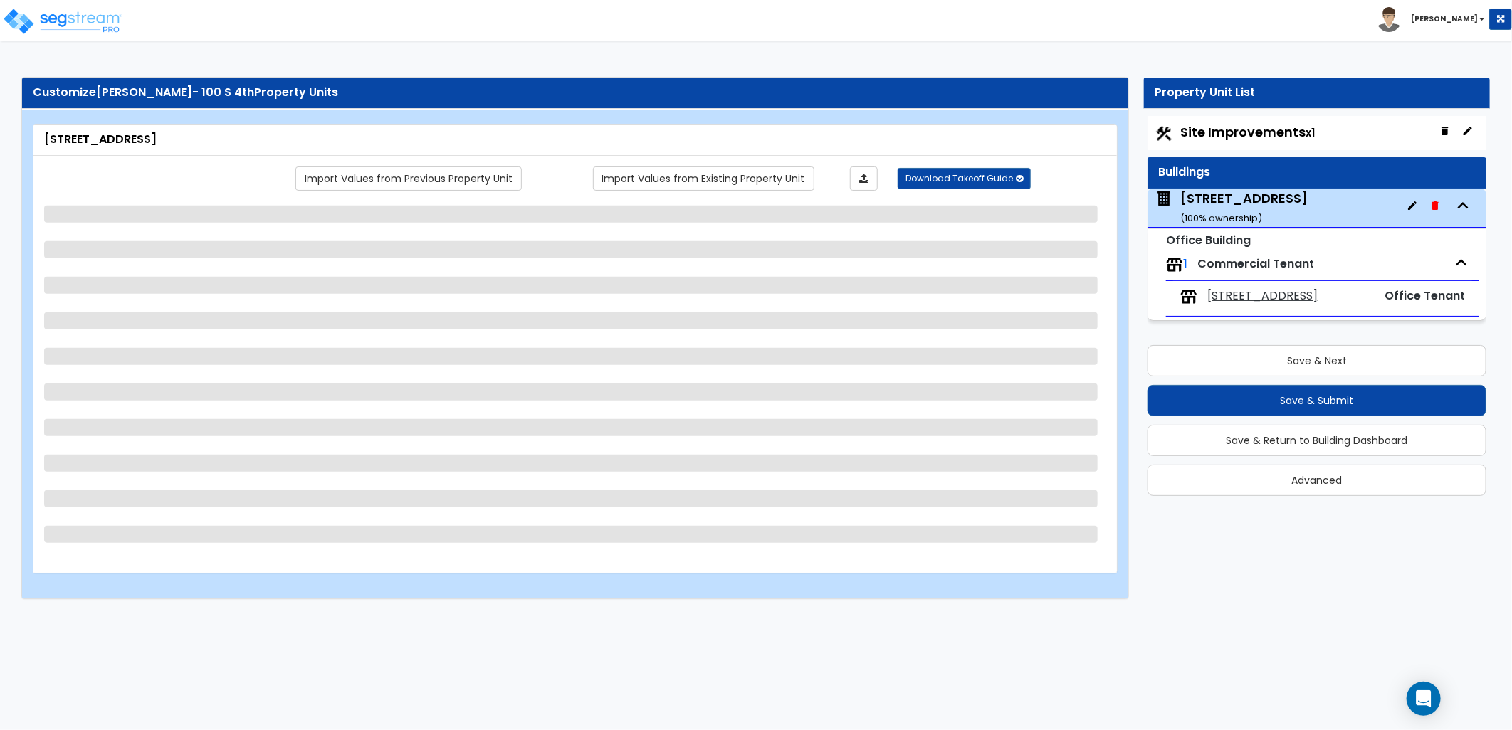
select select "5"
select select "2"
select select "1"
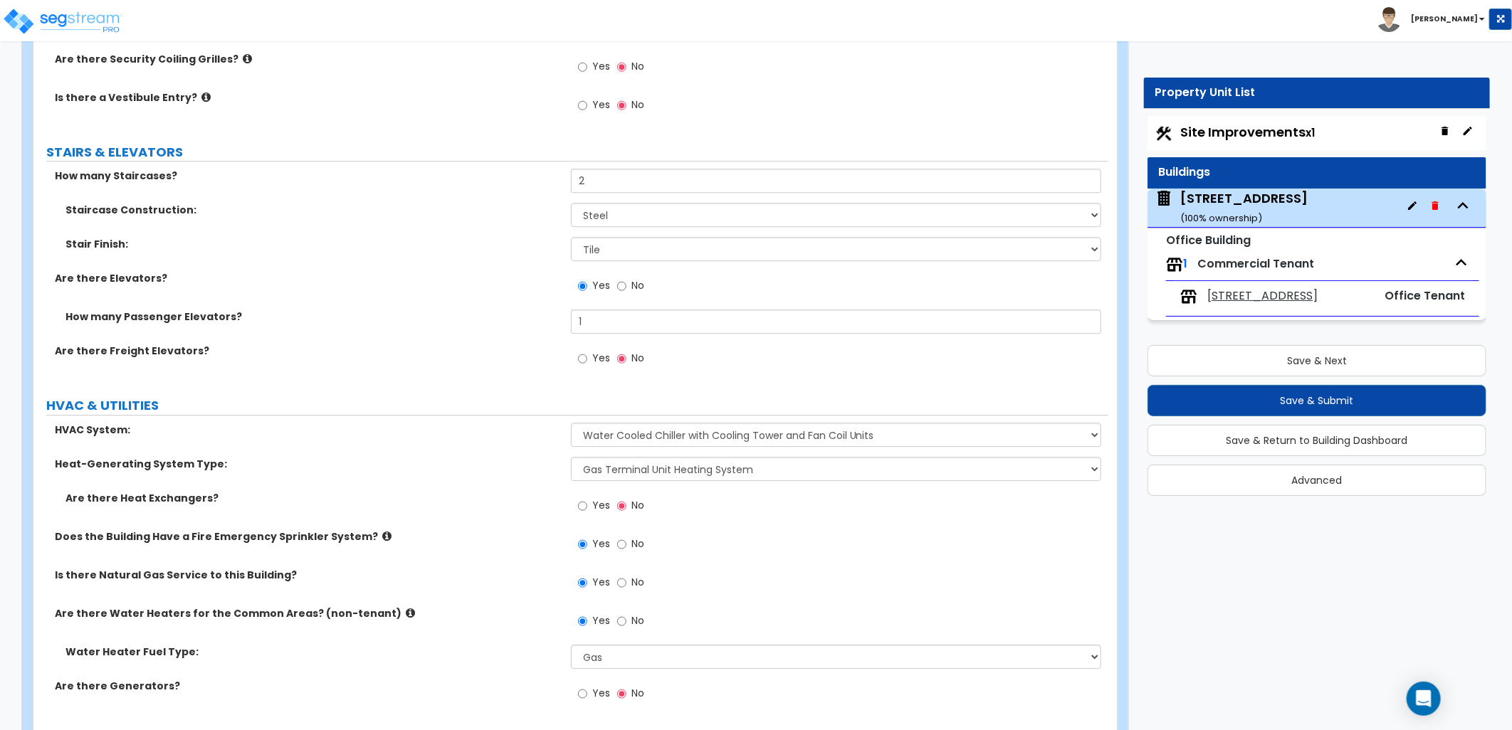
scroll to position [2536, 0]
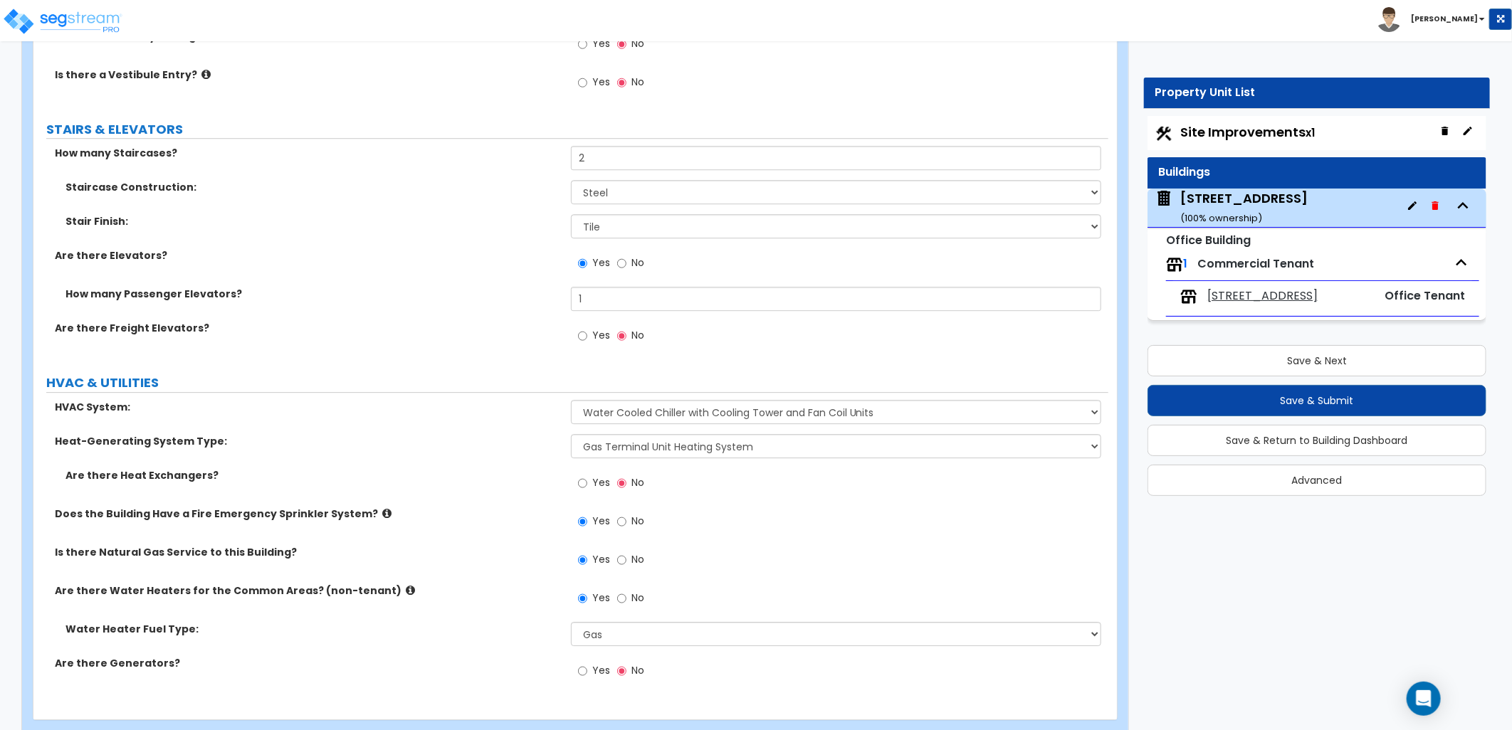
click at [1224, 295] on span "[STREET_ADDRESS]" at bounding box center [1262, 296] width 110 height 16
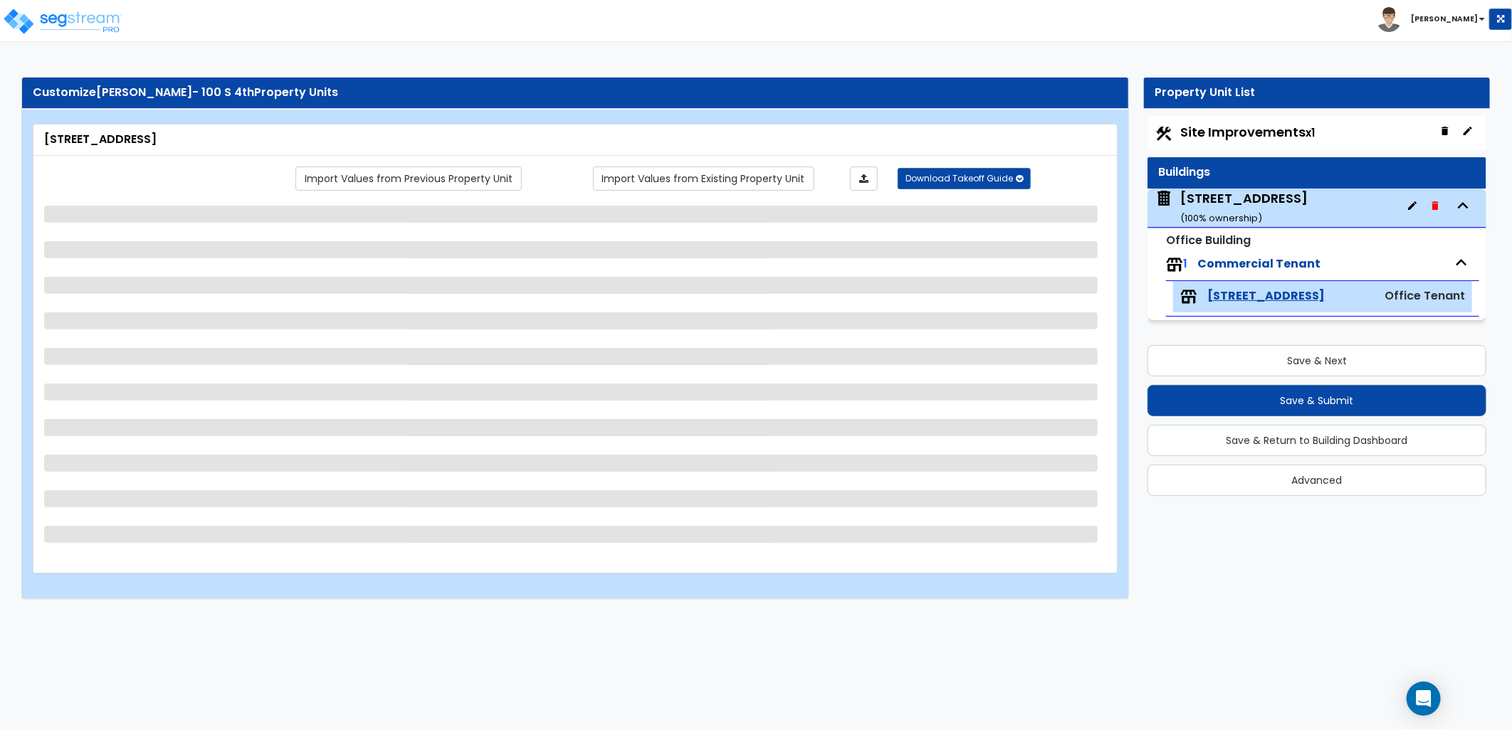
scroll to position [0, 0]
select select "3"
select select "1"
select select "4"
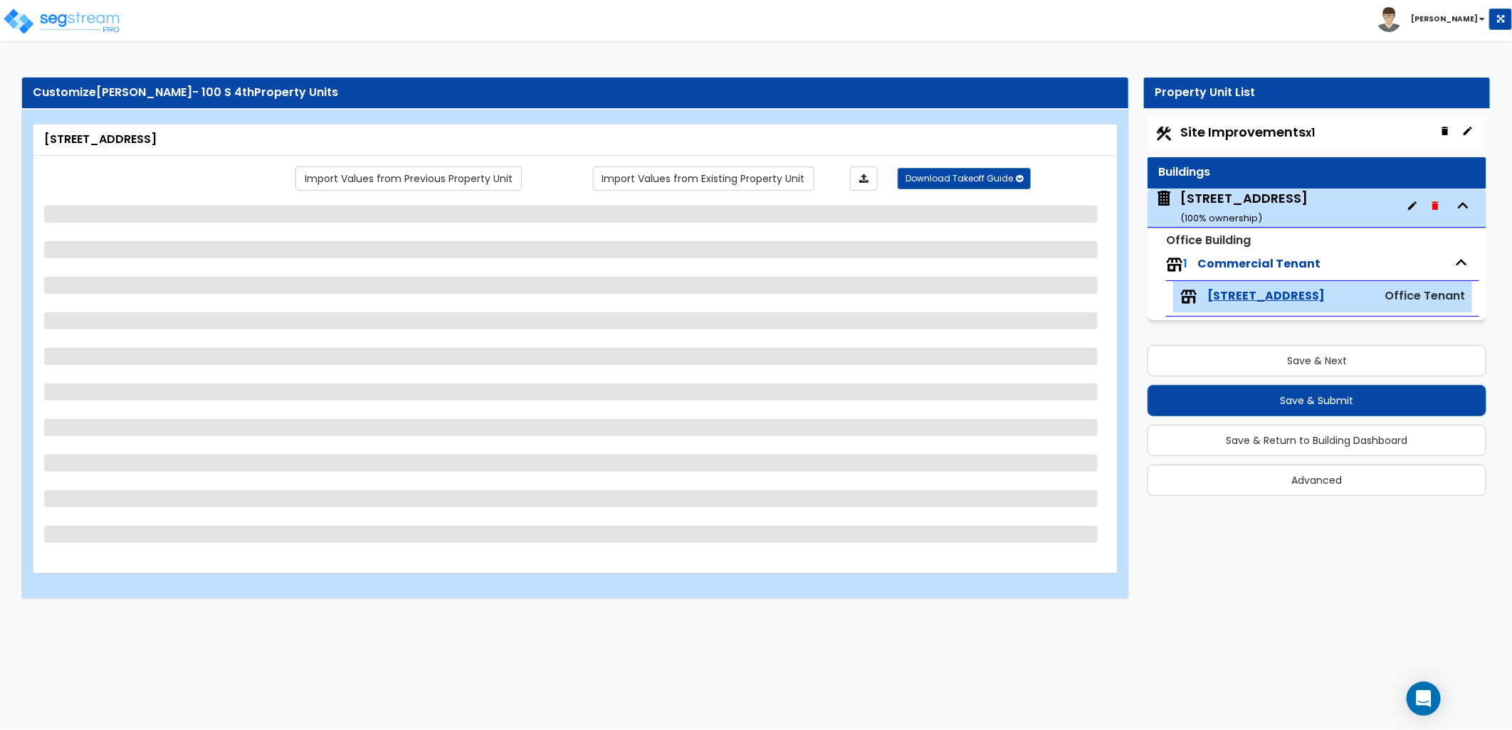
select select "7"
select select "4"
select select "1"
select select "9"
select select "3"
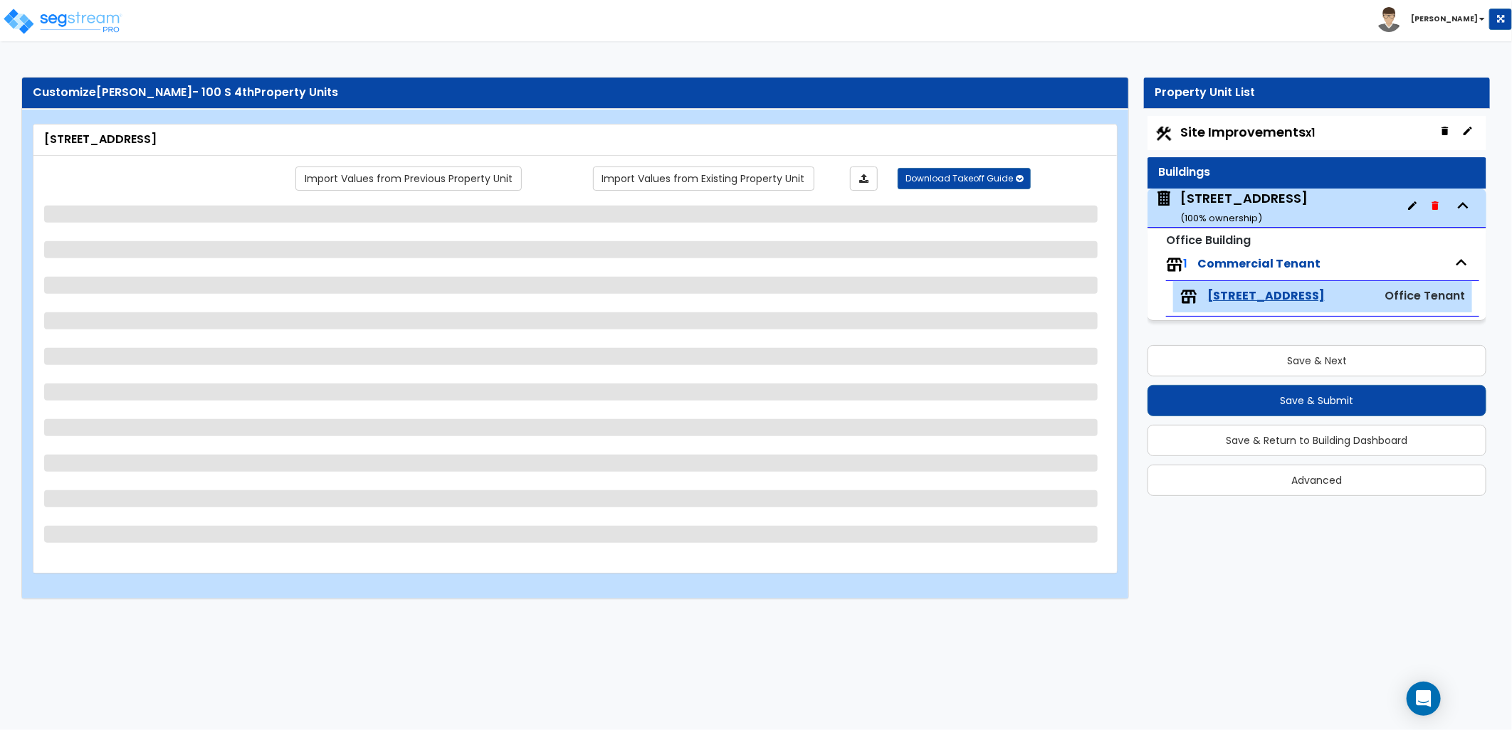
select select "3"
select select "2"
select select "1"
select select "2"
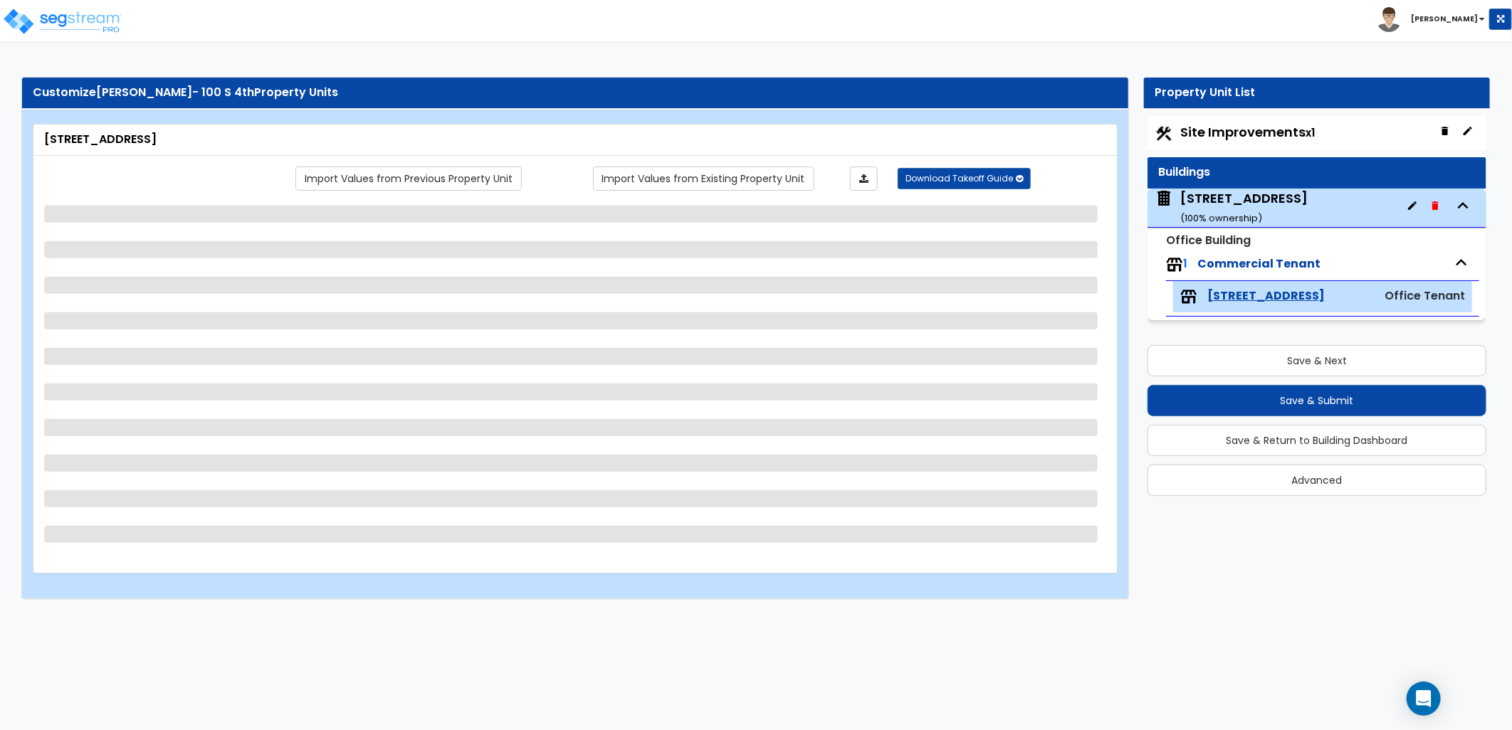
select select "1"
select select "3"
select select "2"
select select "1"
select select "3"
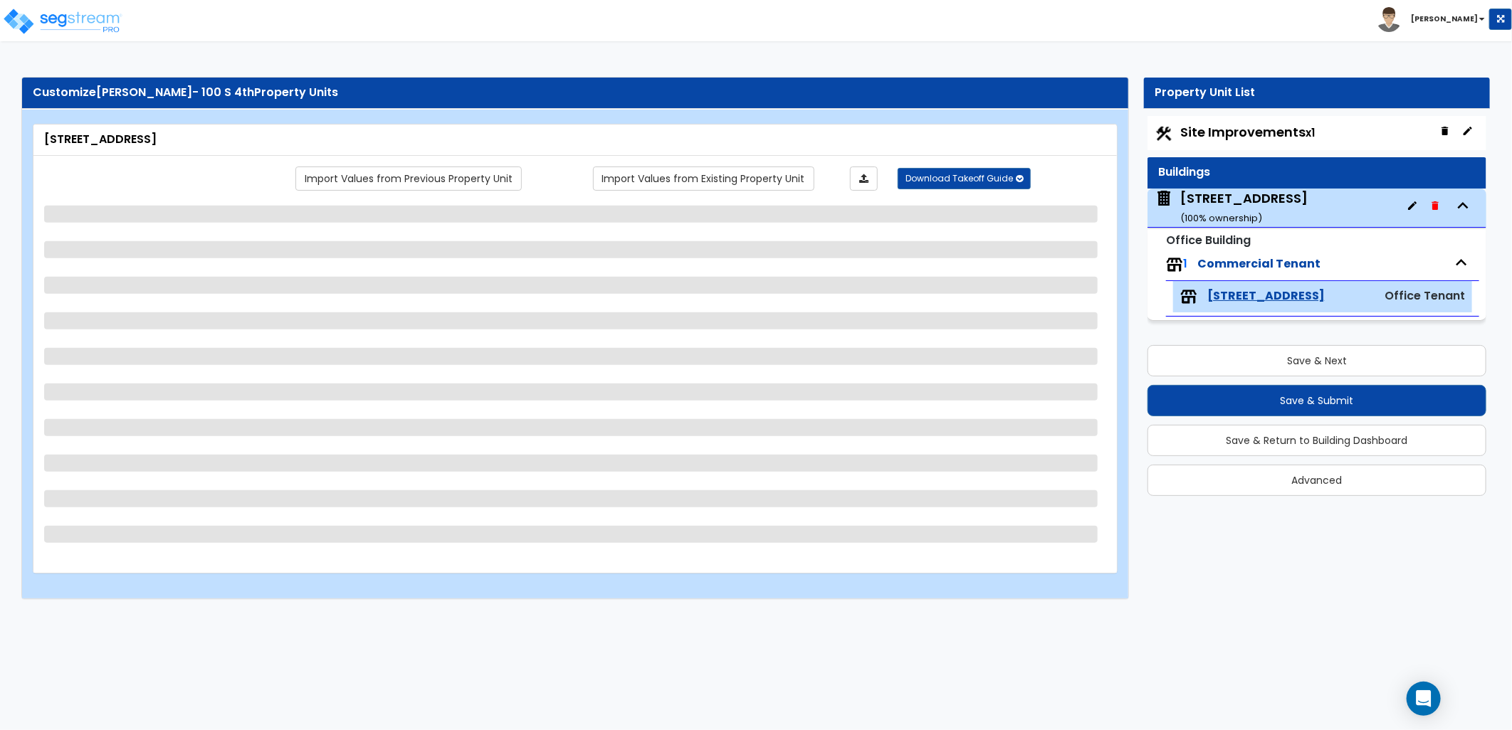
select select "1"
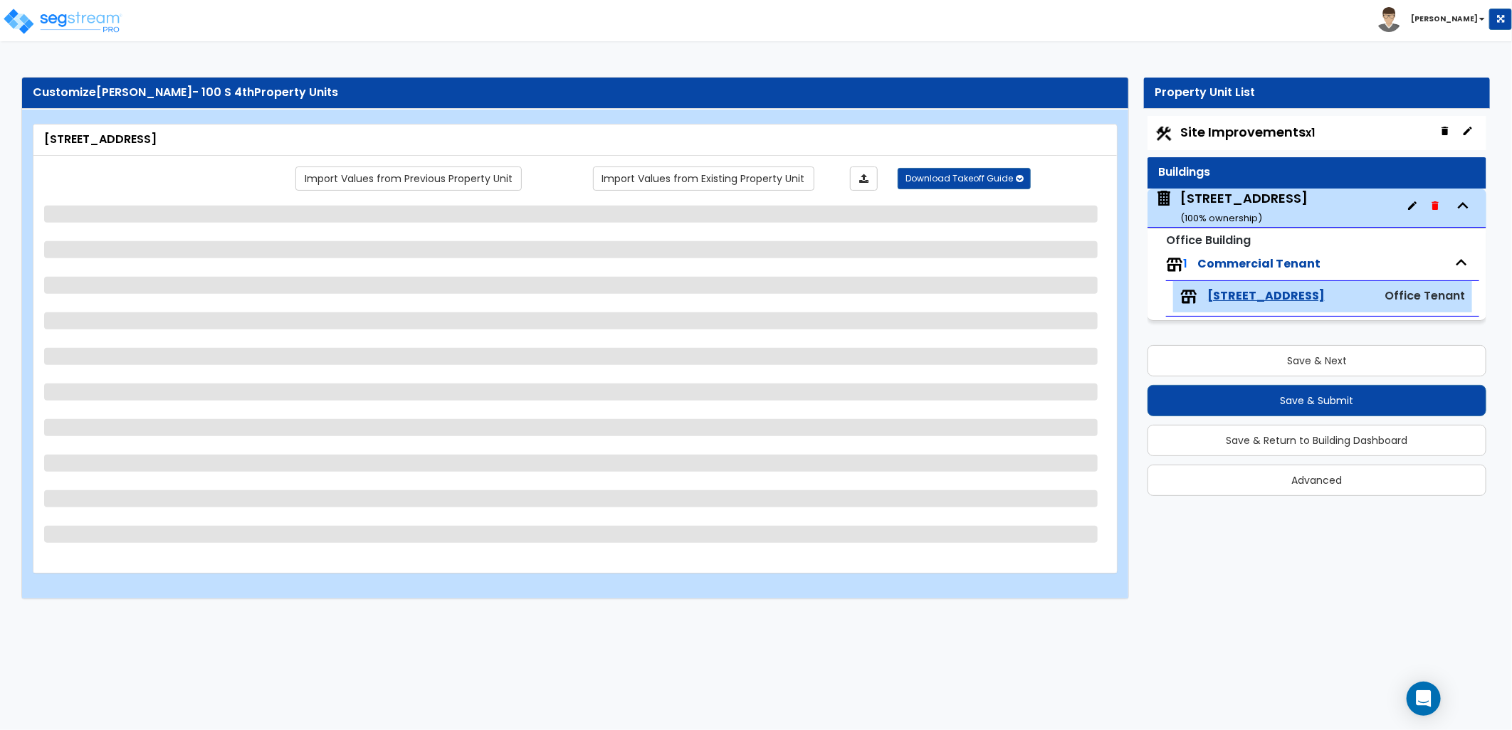
select select "2"
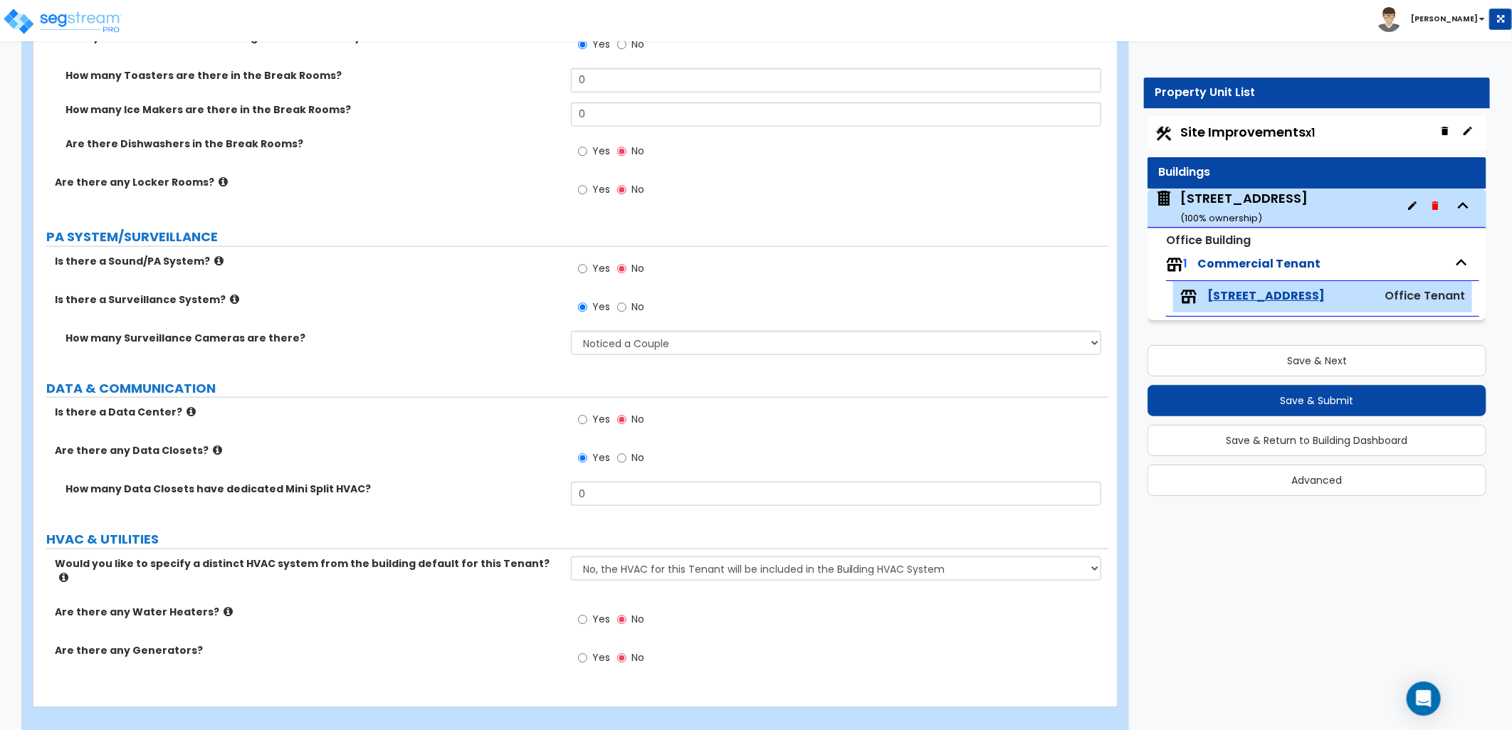
scroll to position [2073, 0]
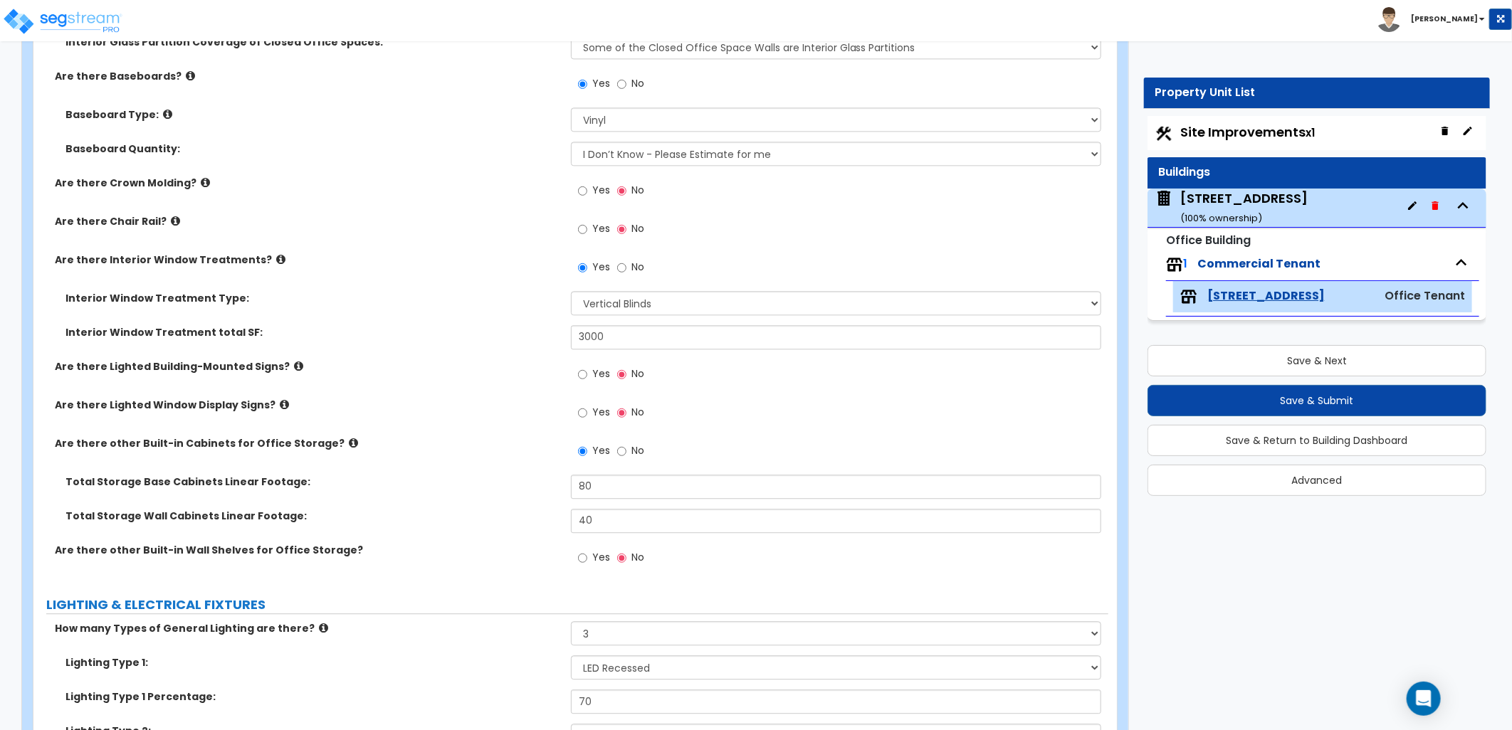
click at [294, 364] on icon at bounding box center [298, 366] width 9 height 11
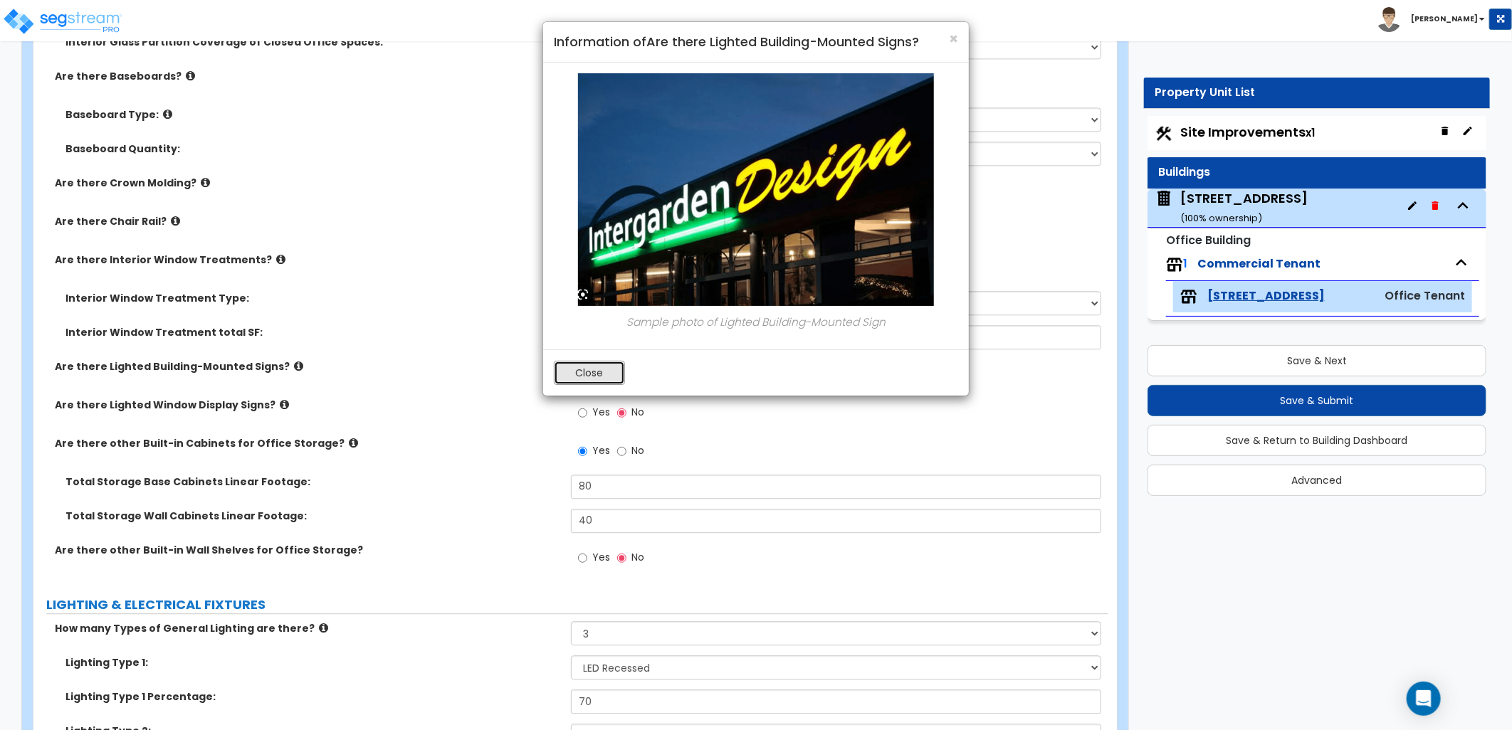
click at [584, 383] on button "Close" at bounding box center [589, 373] width 71 height 24
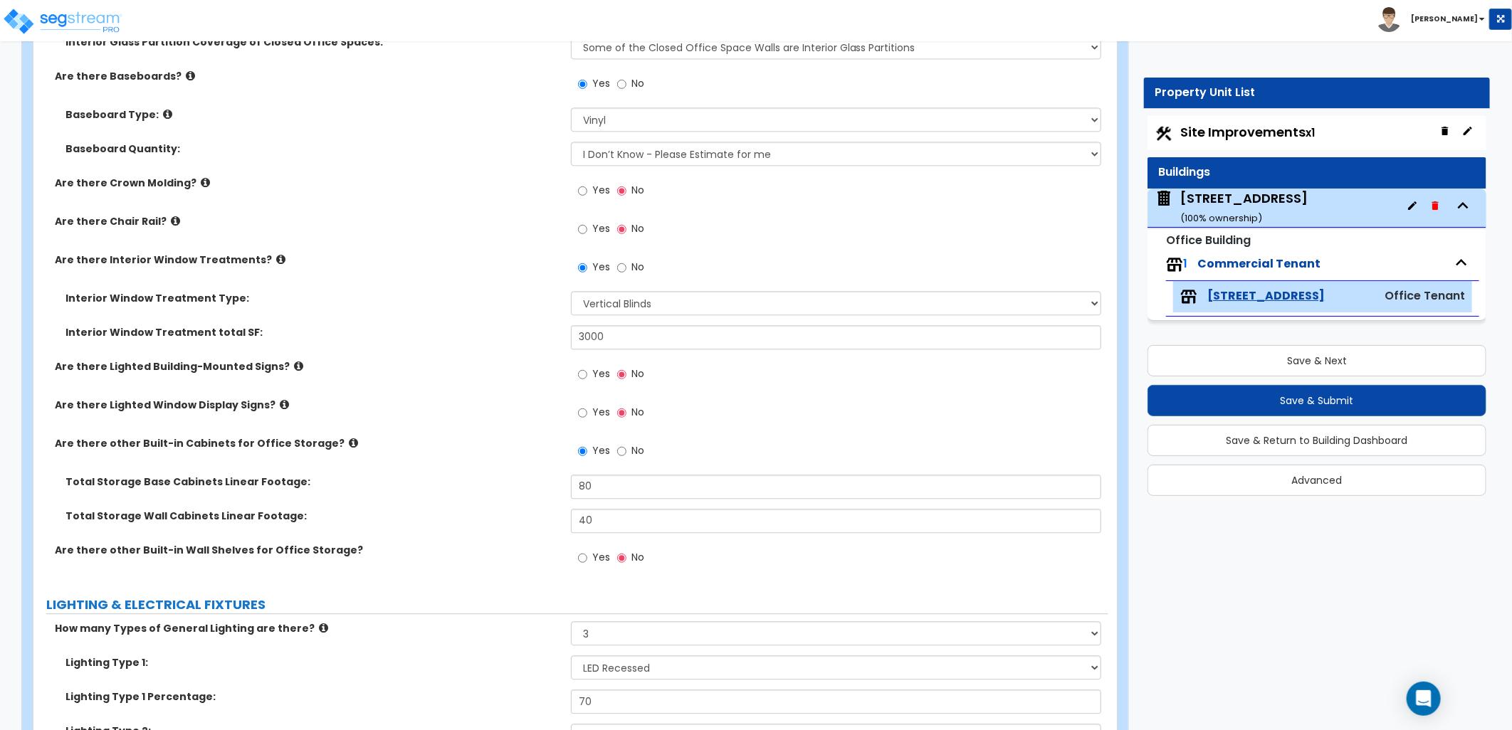
click at [588, 375] on label "Yes" at bounding box center [594, 376] width 32 height 24
click at [587, 375] on input "Yes" at bounding box center [582, 375] width 9 height 16
radio input "true"
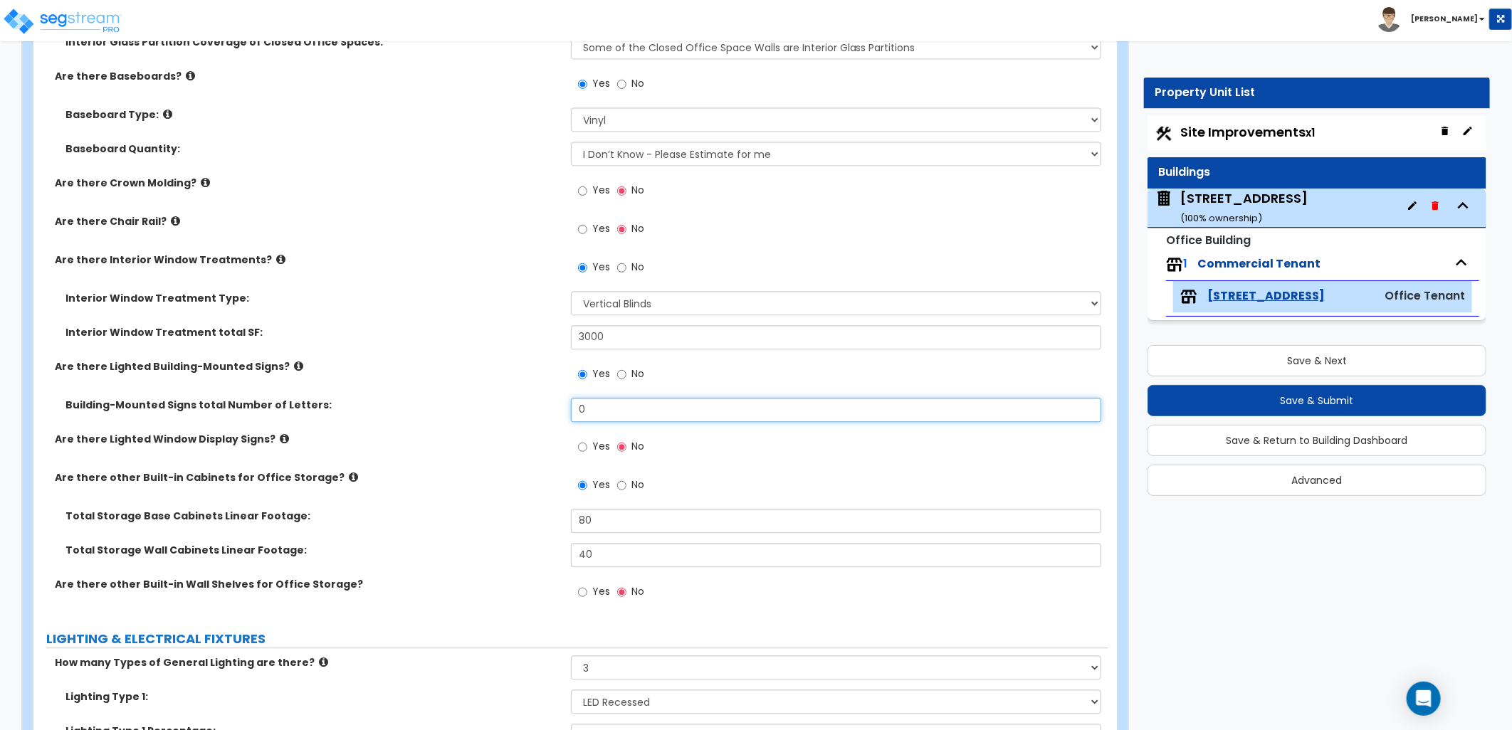
drag, startPoint x: 609, startPoint y: 404, endPoint x: 520, endPoint y: 397, distance: 89.2
click at [521, 398] on div "Building-Mounted Signs total Number of Letters: 0" at bounding box center [570, 415] width 1075 height 34
type input "8"
click at [723, 471] on div "Yes No" at bounding box center [839, 490] width 537 height 38
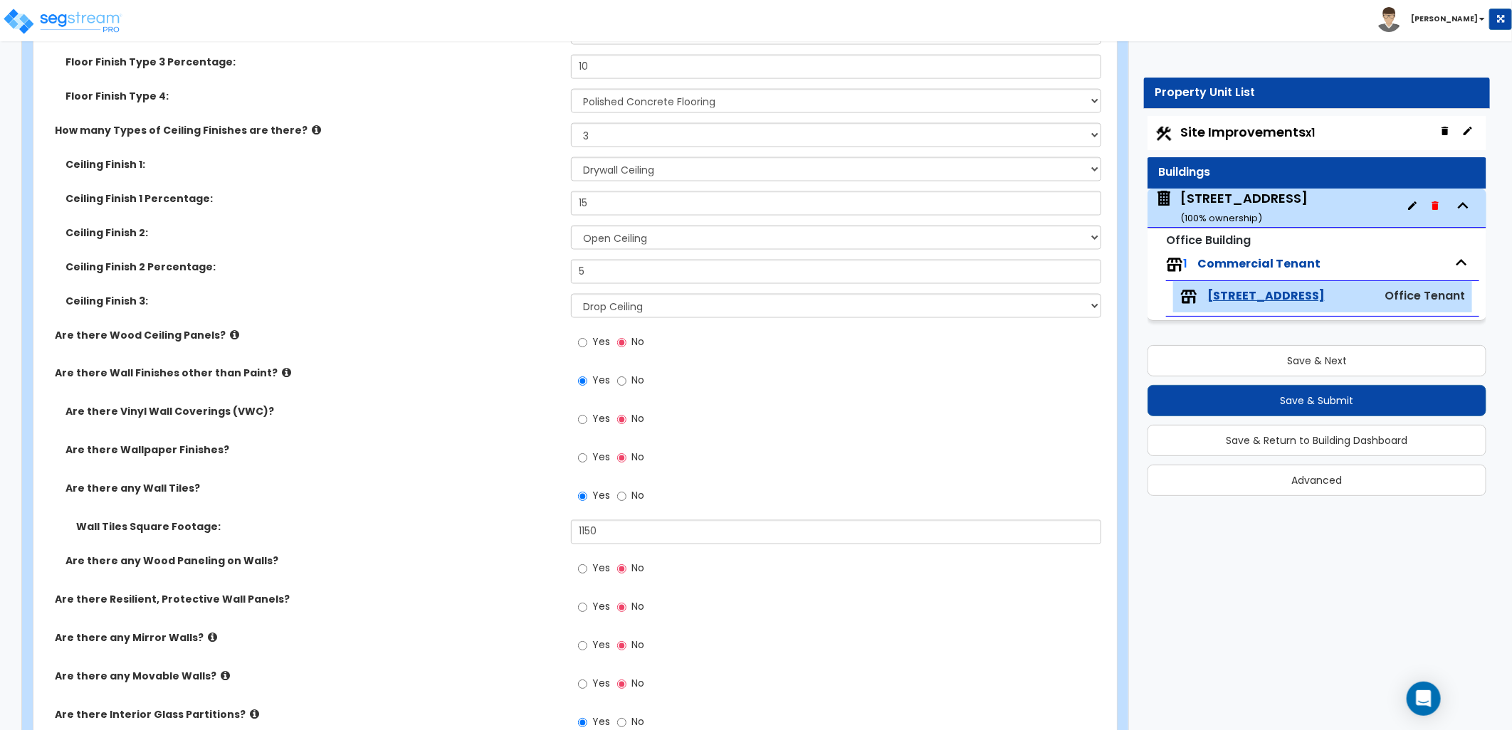
scroll to position [1966, 0]
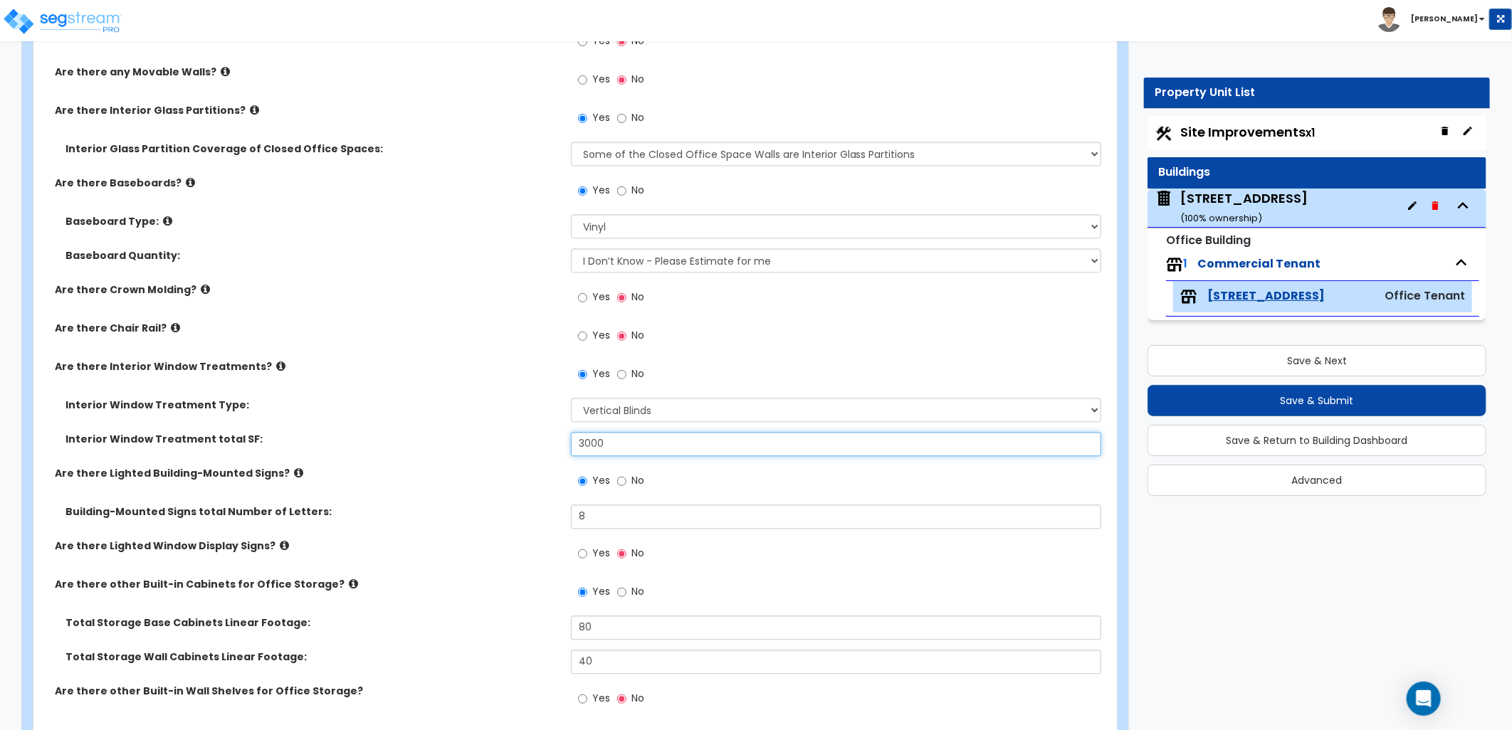
drag, startPoint x: 621, startPoint y: 449, endPoint x: 530, endPoint y: 446, distance: 91.2
click at [531, 444] on div "Interior Window Treatment total SF: 3000" at bounding box center [570, 449] width 1075 height 34
type input "3,500"
click at [757, 473] on div "Yes No" at bounding box center [839, 485] width 537 height 38
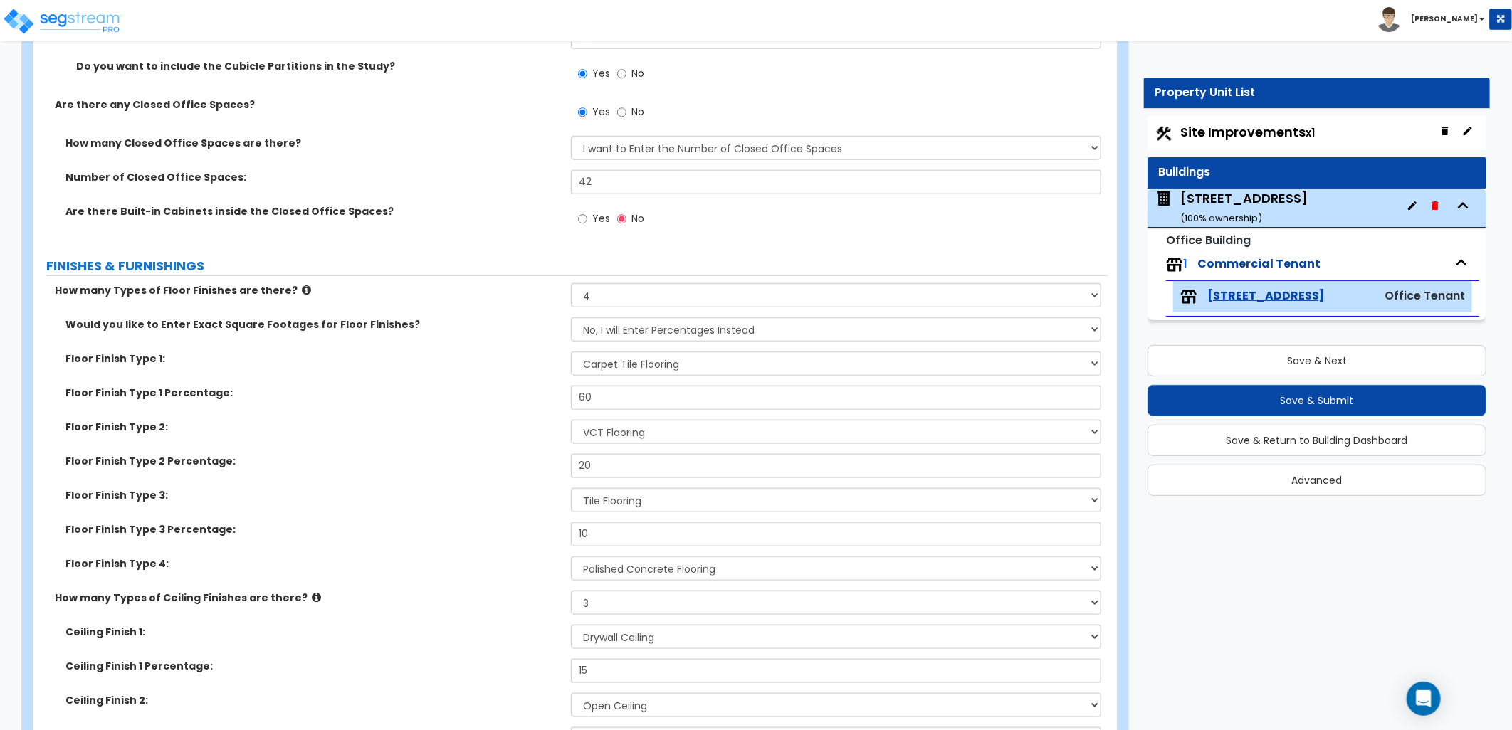
scroll to position [949, 0]
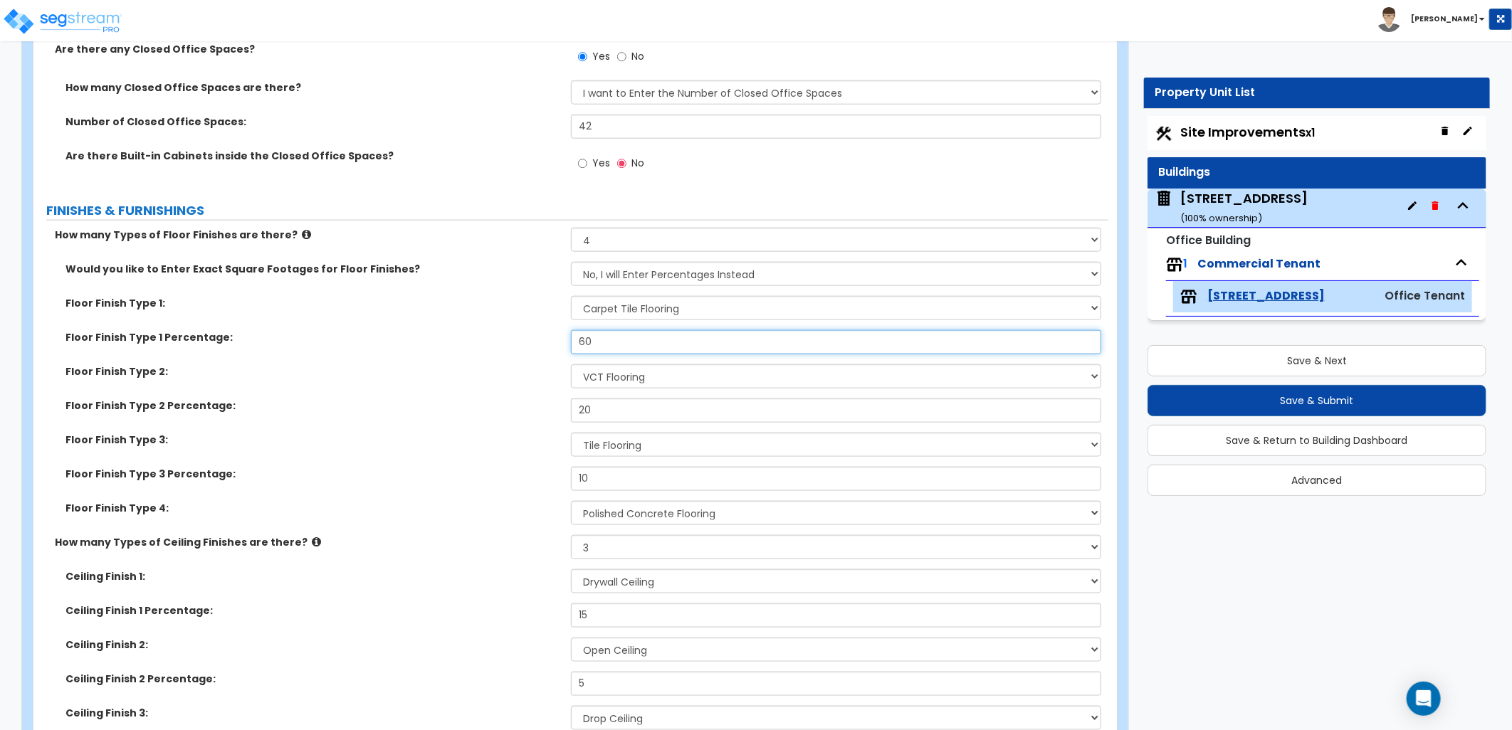
drag, startPoint x: 617, startPoint y: 349, endPoint x: 567, endPoint y: 352, distance: 49.9
click at [567, 352] on div "Floor Finish Type 1 Percentage: 60" at bounding box center [570, 347] width 1075 height 34
type input "65"
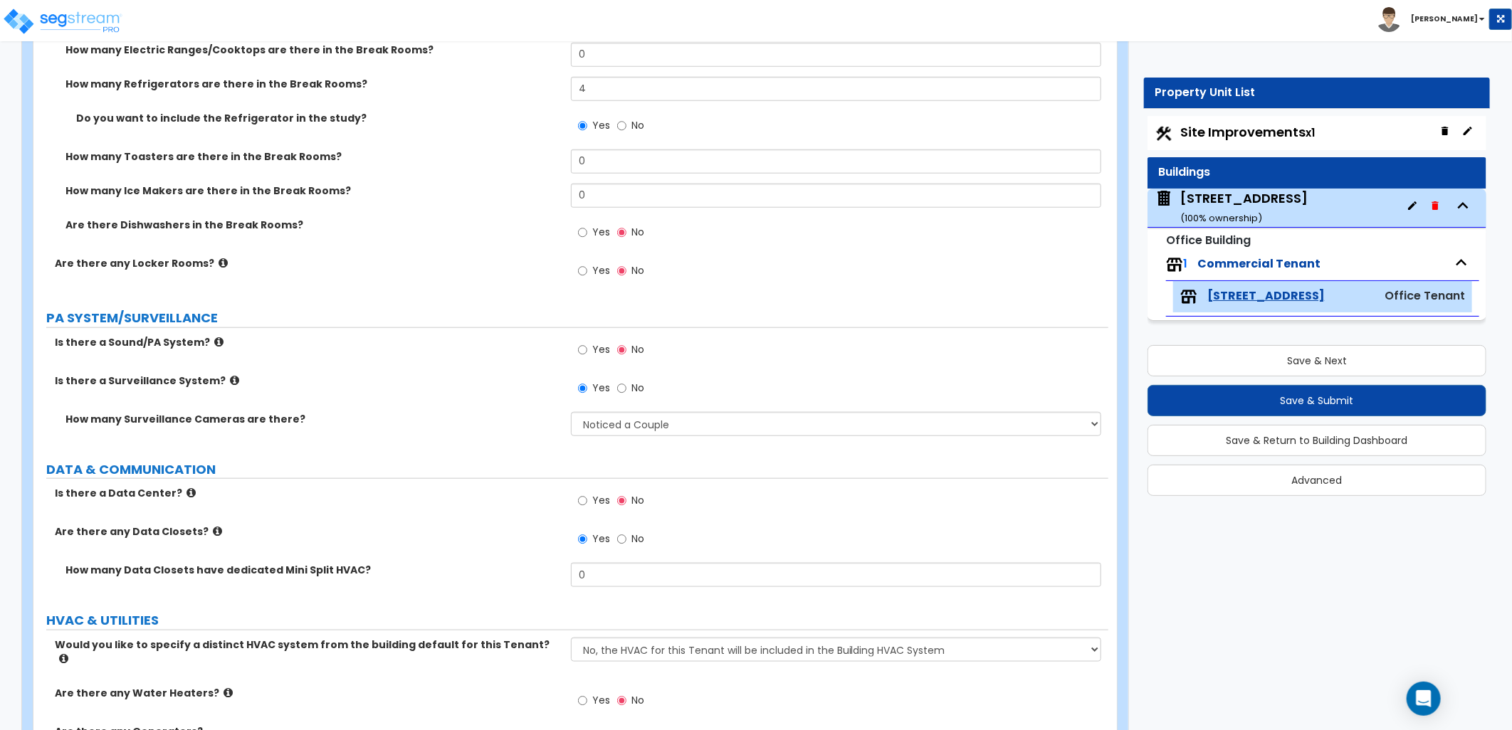
scroll to position [4260, 0]
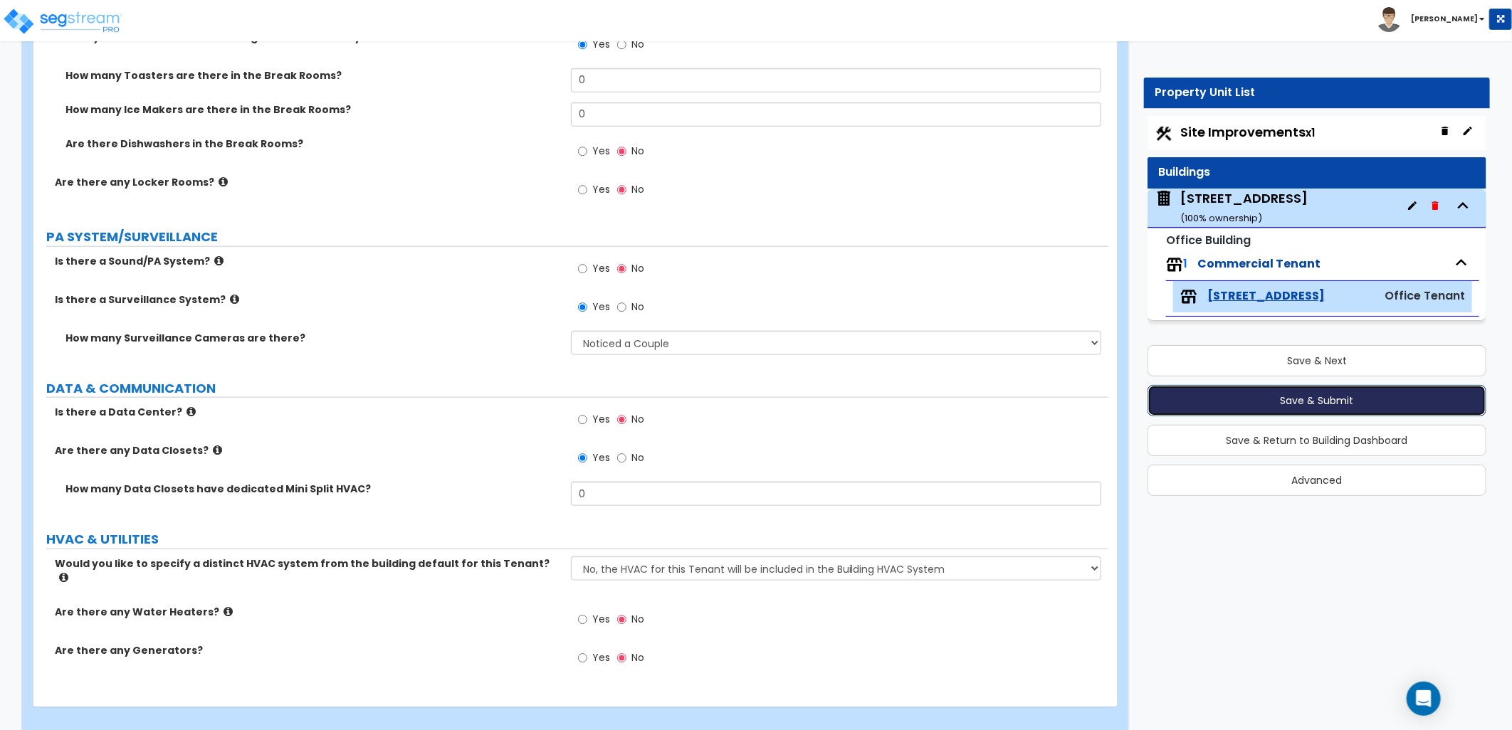
click at [1306, 402] on button "Save & Submit" at bounding box center [1317, 400] width 339 height 31
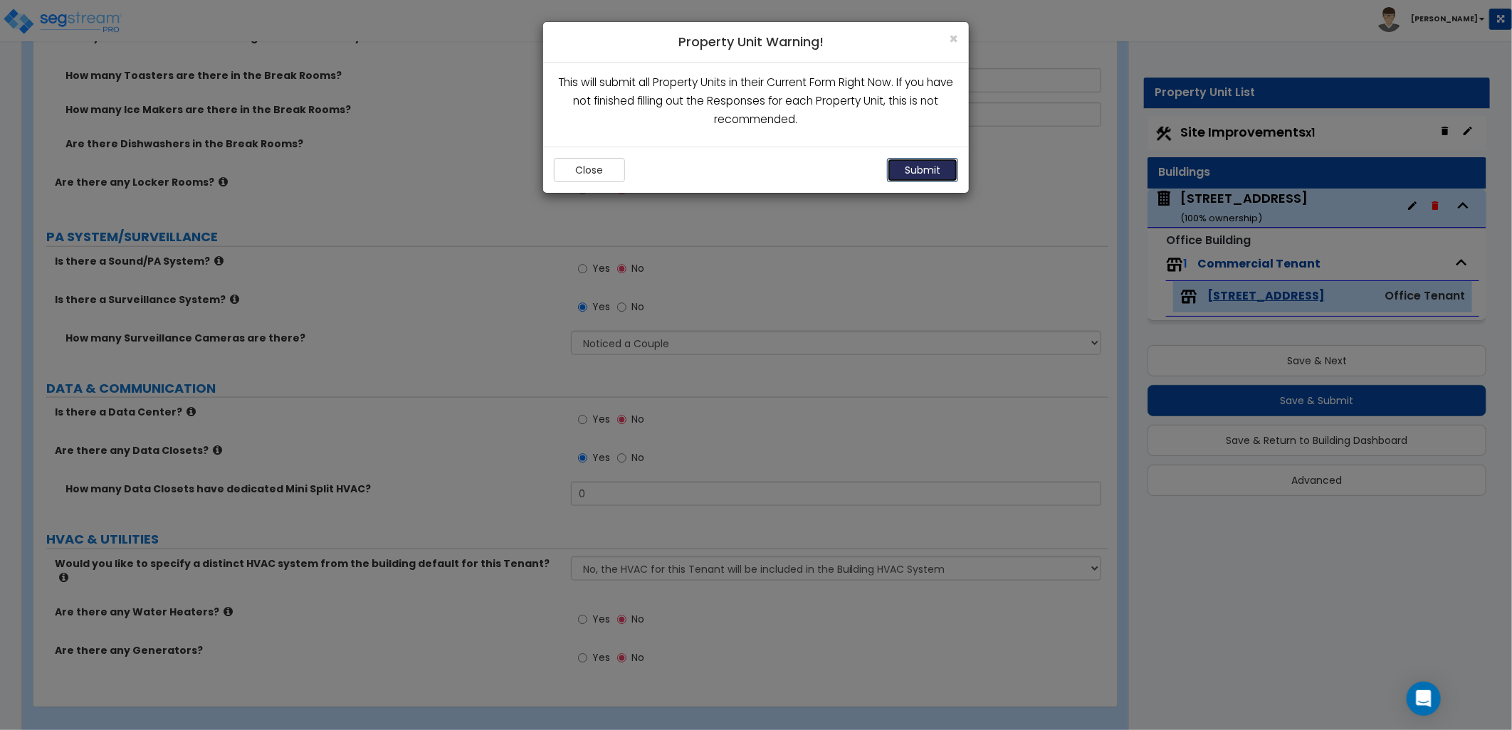
click at [930, 174] on button "Submit" at bounding box center [922, 170] width 71 height 24
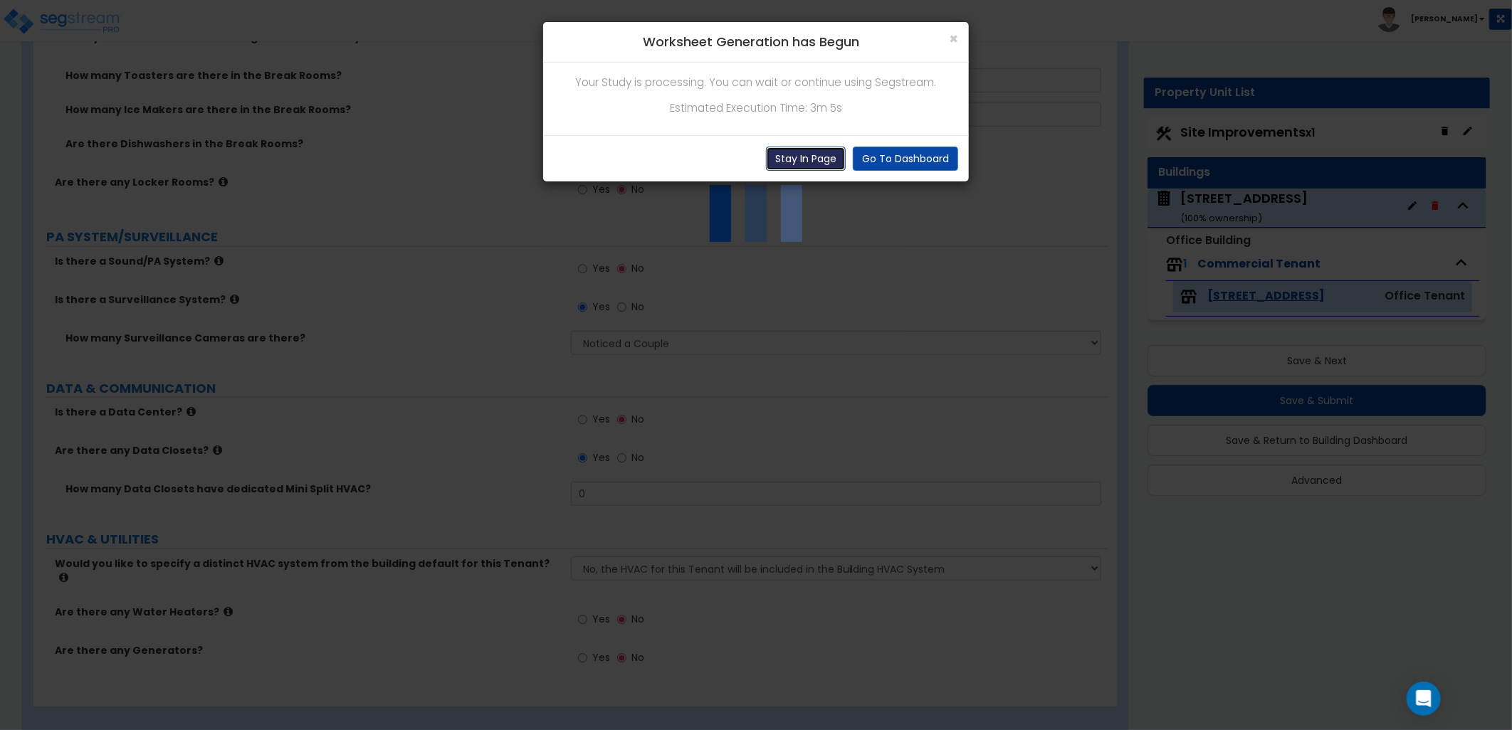
click at [813, 154] on button "Stay In Page" at bounding box center [806, 159] width 80 height 24
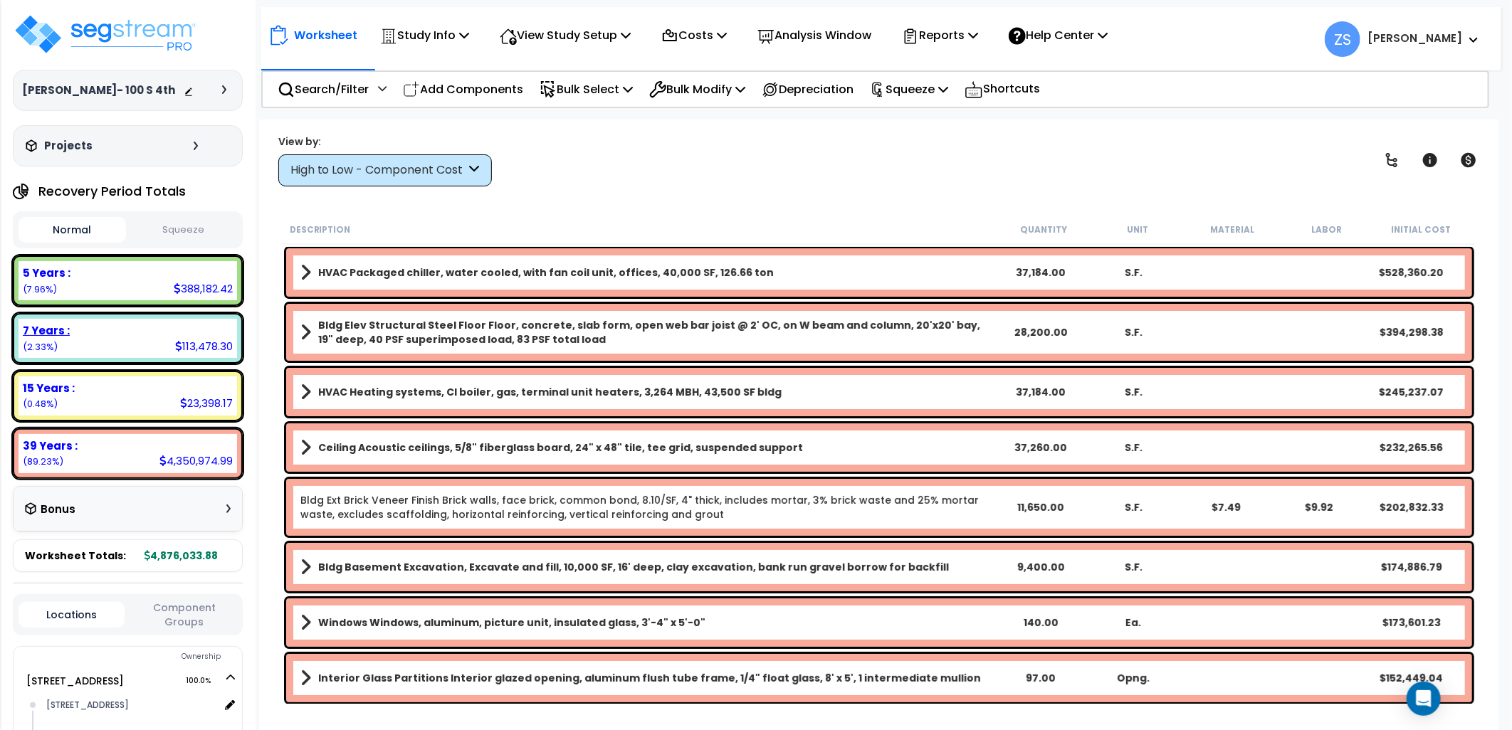
click at [77, 340] on div "7 Years : 113,478.30 (2.33%)" at bounding box center [128, 338] width 219 height 39
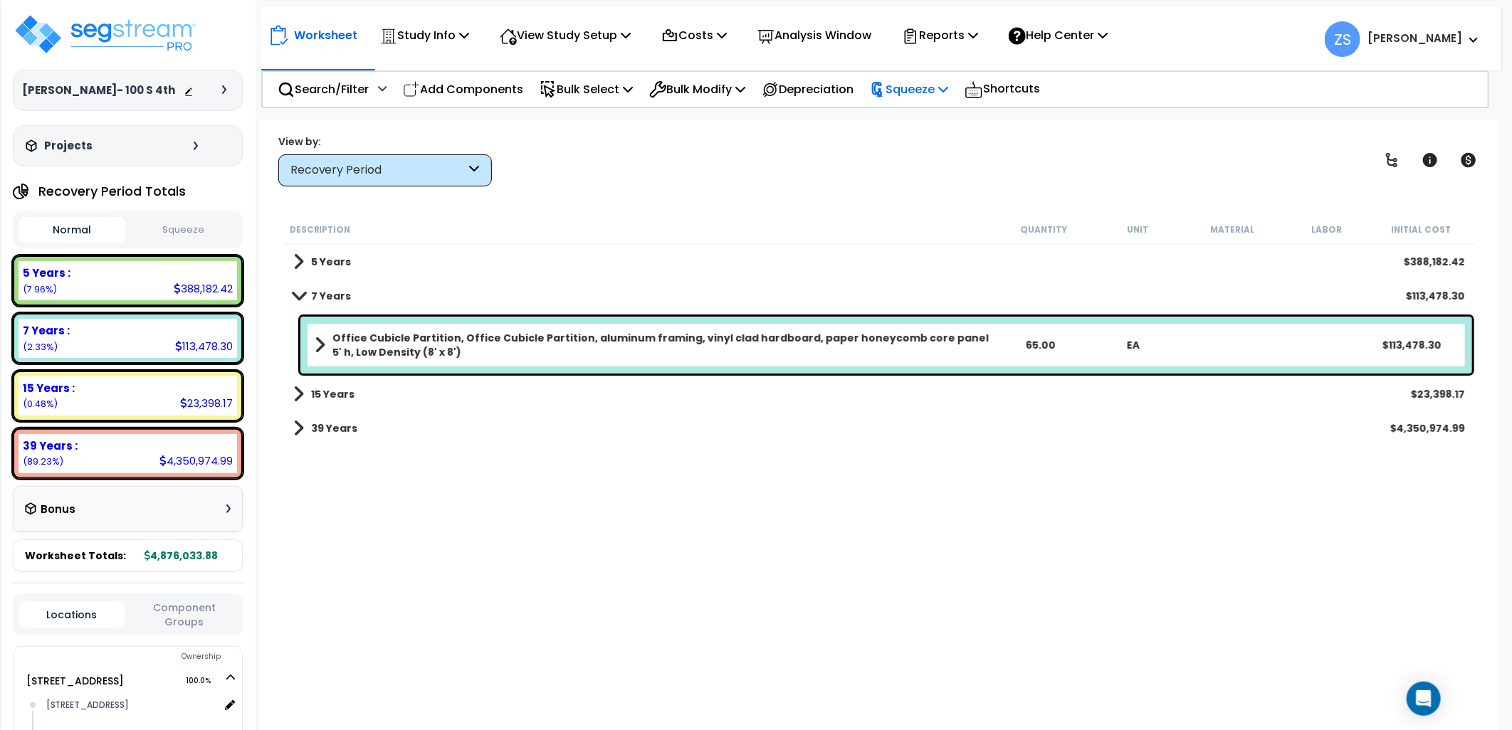
click at [948, 86] on p "Squeeze" at bounding box center [909, 89] width 78 height 19
click at [943, 117] on link "Squeeze" at bounding box center [933, 121] width 141 height 28
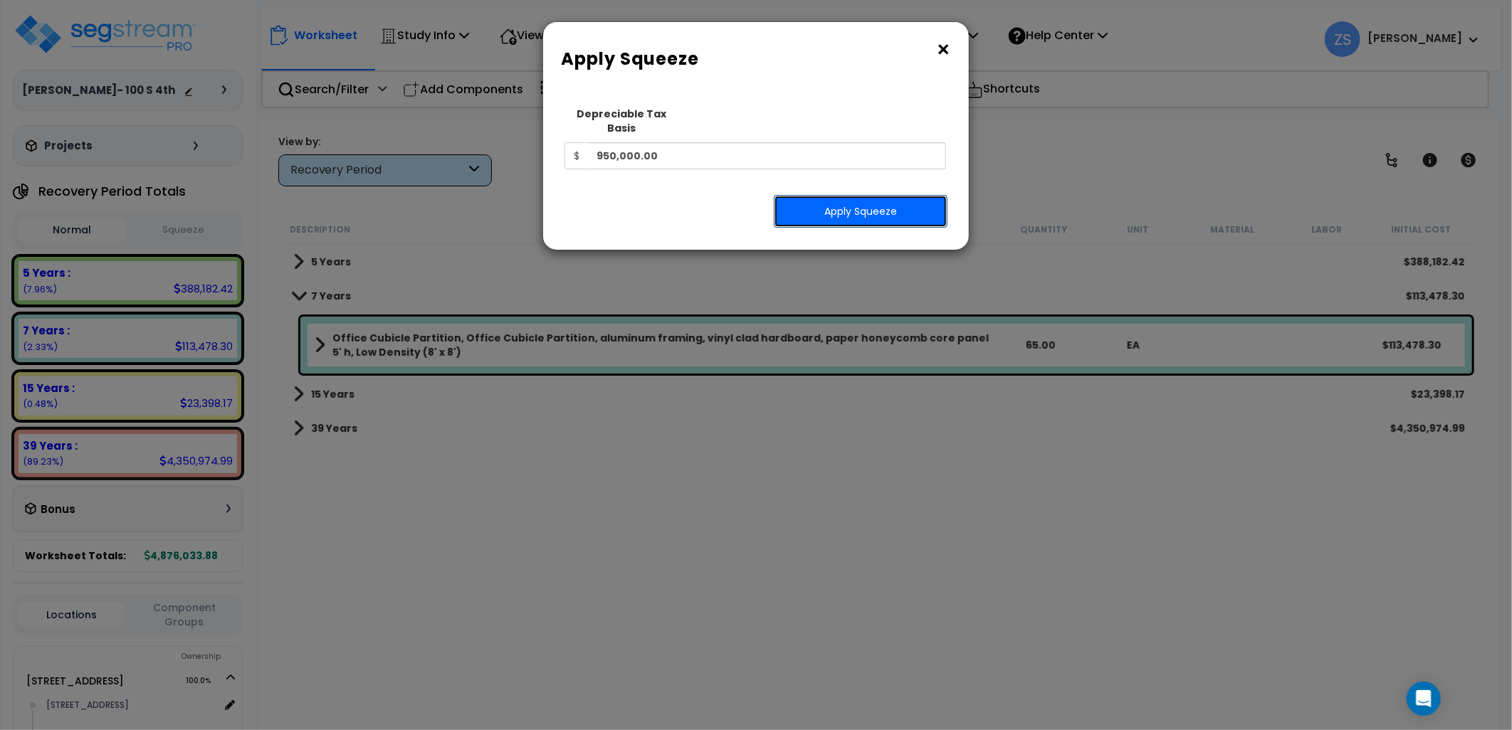
click at [831, 196] on button "Apply Squeeze" at bounding box center [861, 211] width 174 height 33
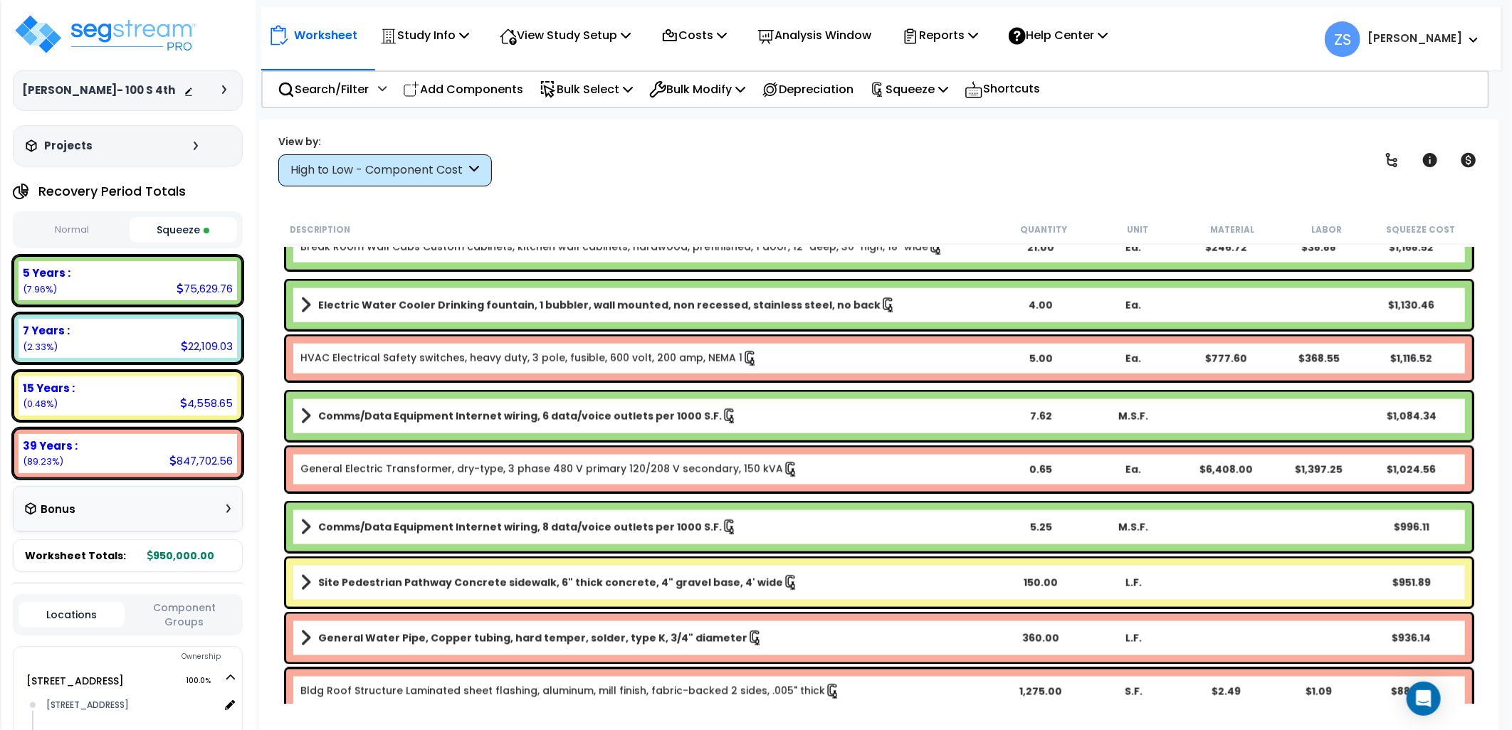
scroll to position [4746, 0]
